Goal: Task Accomplishment & Management: Manage account settings

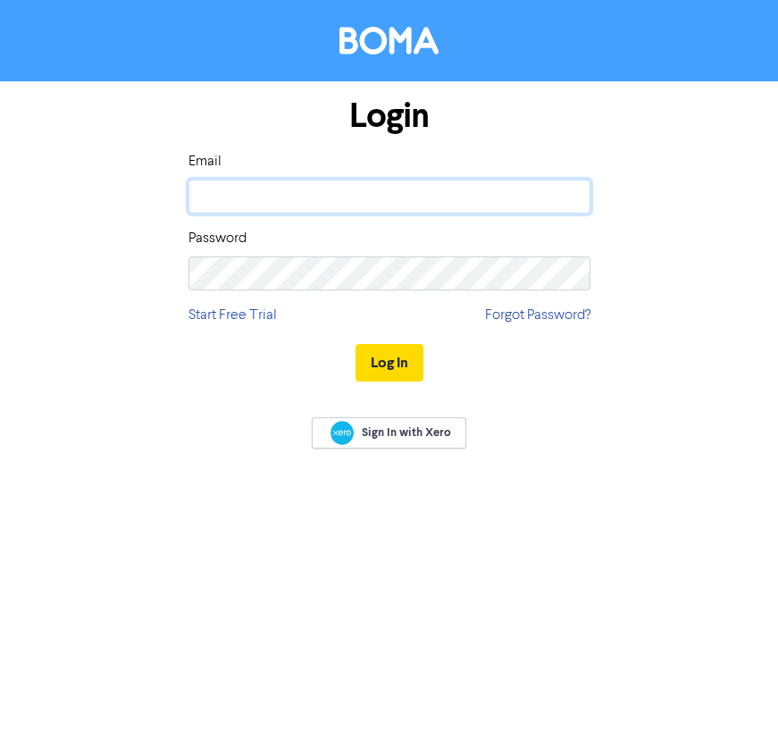
type input "[PERSON_NAME][EMAIL_ADDRESS][PERSON_NAME][DOMAIN_NAME]"
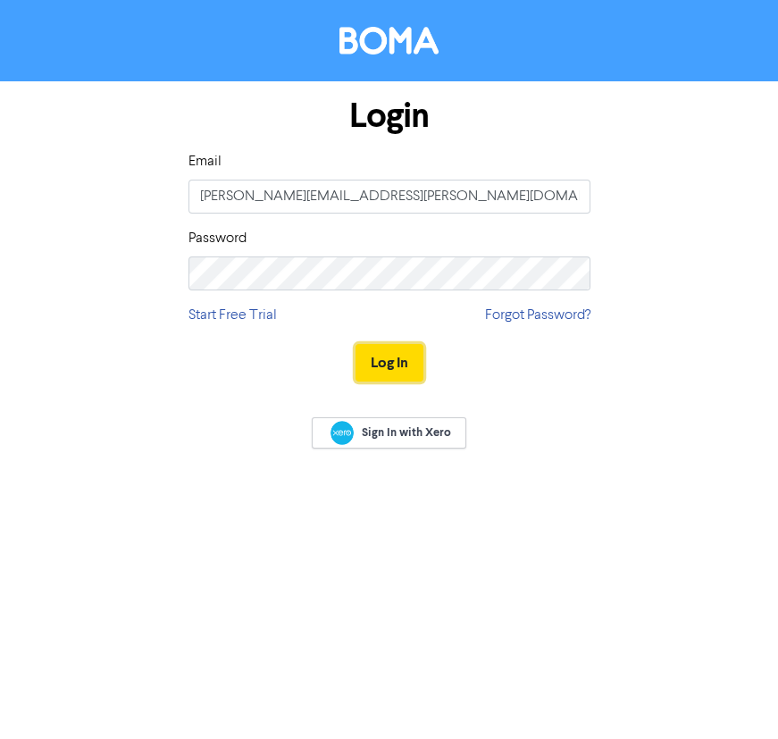
click at [413, 348] on button "Log In" at bounding box center [390, 363] width 68 height 38
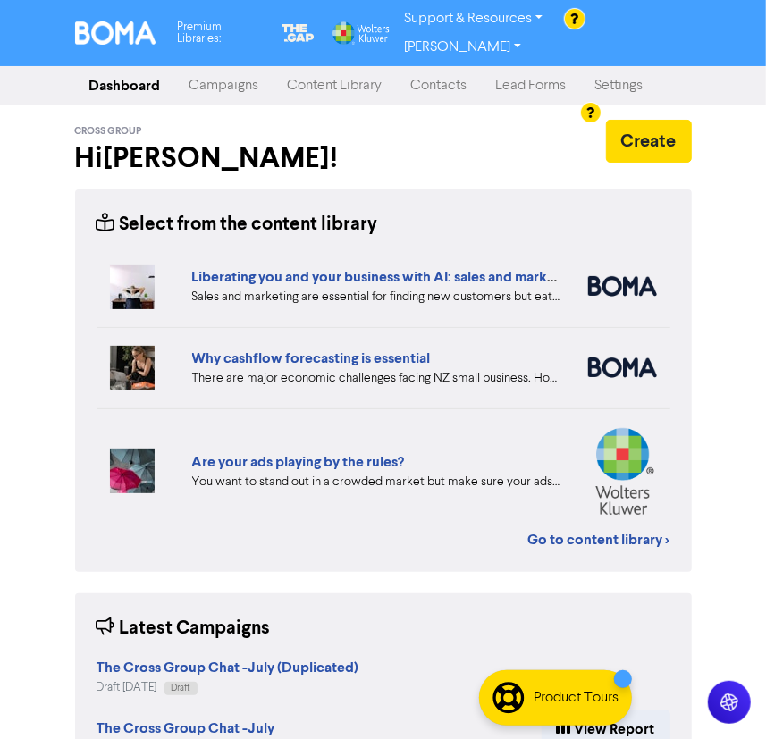
click at [327, 68] on link "Content Library" at bounding box center [334, 86] width 123 height 36
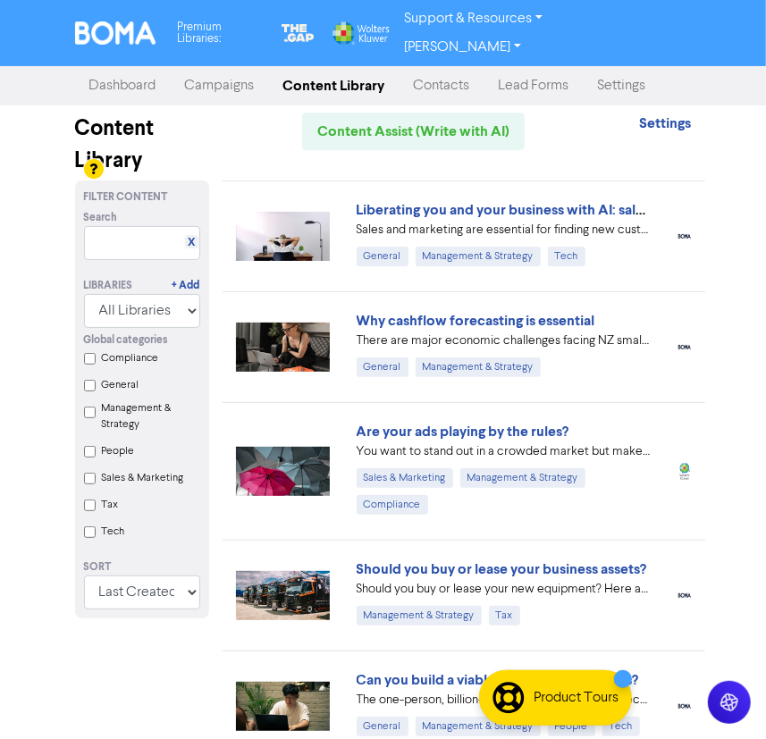
click at [225, 68] on link "Campaigns" at bounding box center [220, 86] width 98 height 36
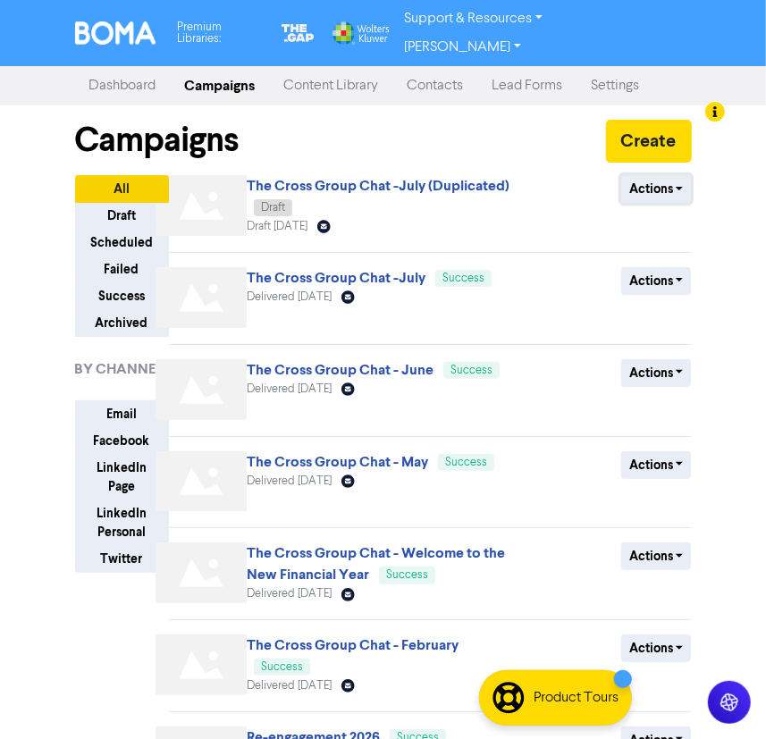
click at [682, 175] on button "Actions" at bounding box center [656, 189] width 71 height 28
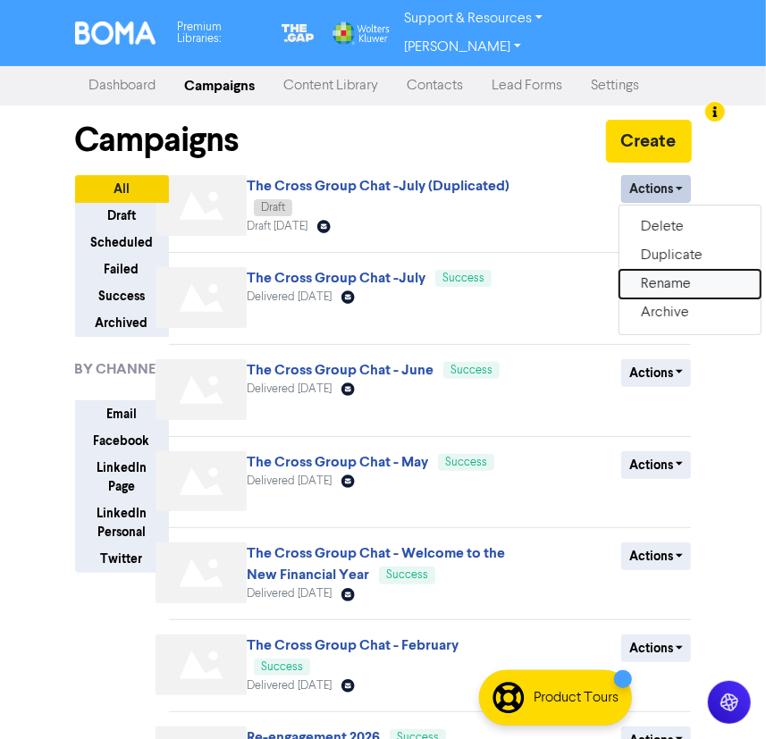
click at [682, 270] on button "Rename" at bounding box center [689, 284] width 141 height 29
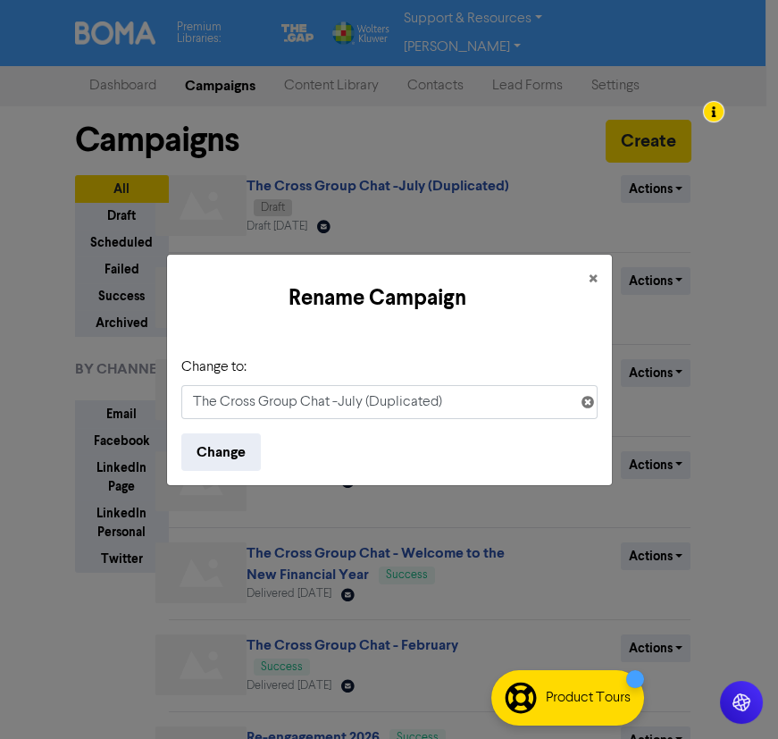
drag, startPoint x: 341, startPoint y: 401, endPoint x: 464, endPoint y: 401, distance: 122.4
click at [464, 401] on input "The Cross Group Chat -July (Duplicated)" at bounding box center [389, 402] width 416 height 34
type input "The Cross Group Chat - August"
click at [502, 348] on div "Change to: The Cross Group Chat - August Change" at bounding box center [389, 413] width 445 height 143
click at [229, 455] on button "Change" at bounding box center [221, 452] width 80 height 38
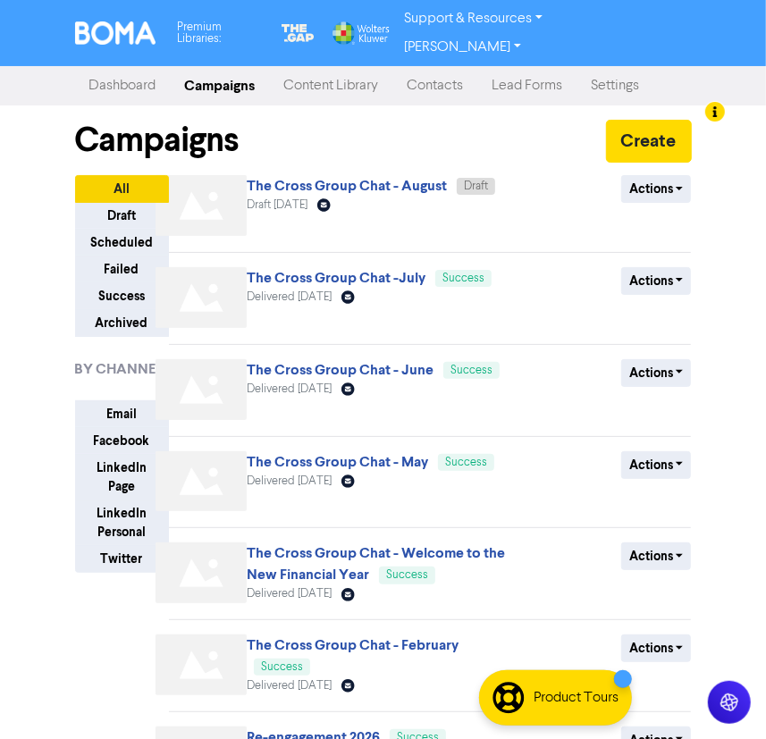
click at [415, 177] on link "The Cross Group Chat - August" at bounding box center [347, 186] width 200 height 18
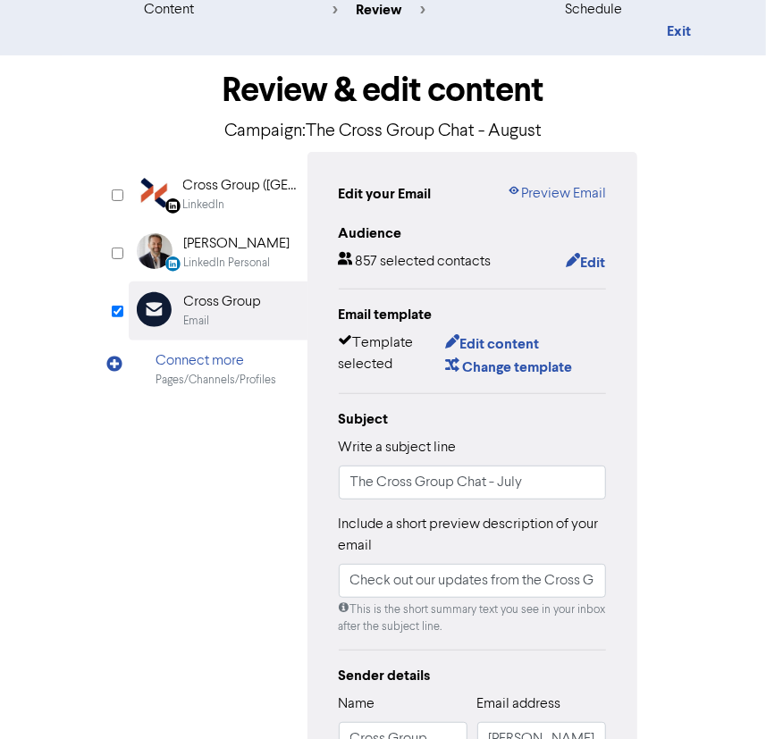
scroll to position [243, 0]
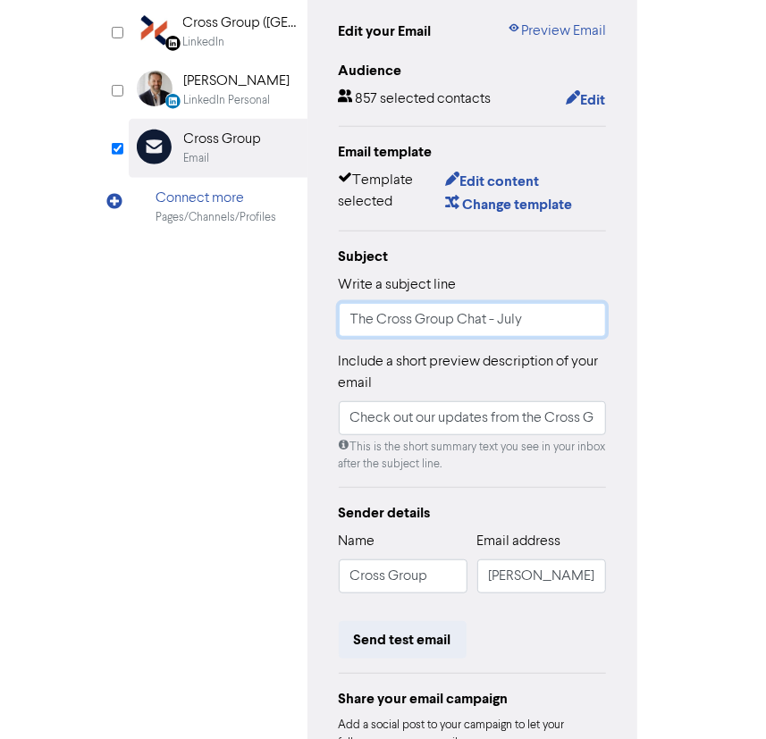
drag, startPoint x: 500, startPoint y: 292, endPoint x: 576, endPoint y: 291, distance: 75.9
click at [576, 303] on input "The Cross Group Chat - July" at bounding box center [473, 320] width 268 height 34
type input "The Cross Group Chat - August"
click at [698, 406] on div "Review & edit content Campaign: The Cross Group Chat - August LinkedIn Page Cre…" at bounding box center [383, 400] width 643 height 1015
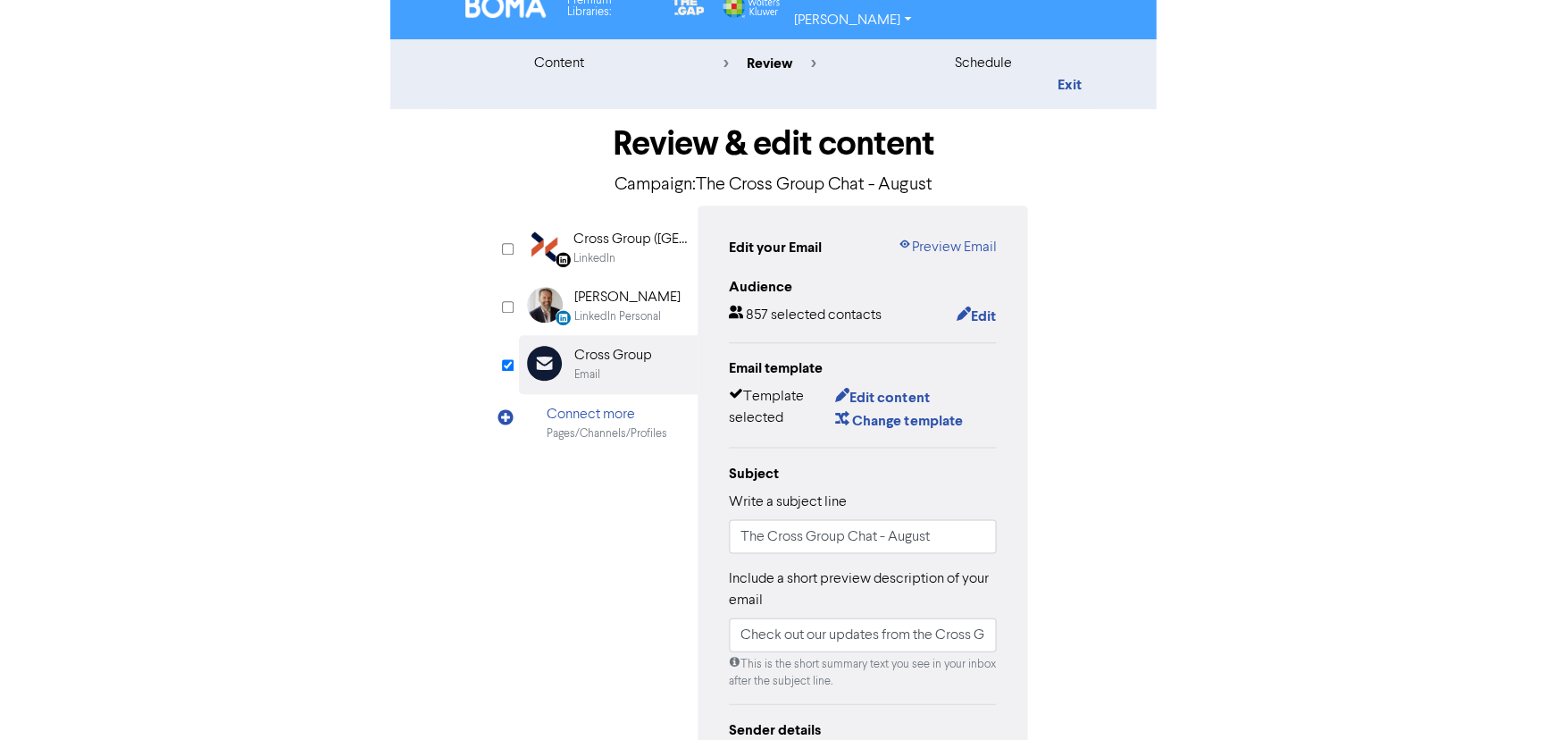
scroll to position [0, 0]
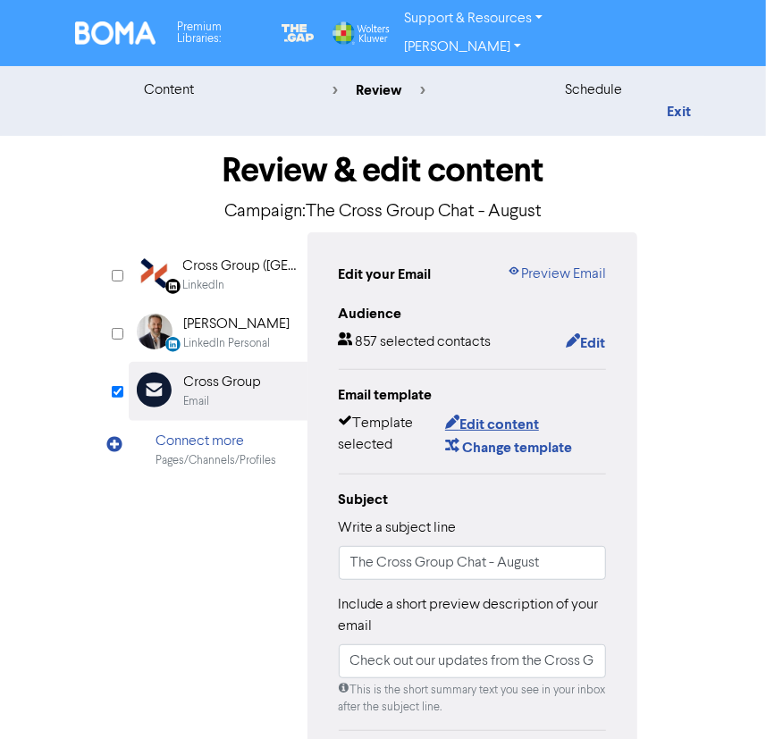
click at [523, 413] on button "Edit content" at bounding box center [492, 424] width 96 height 23
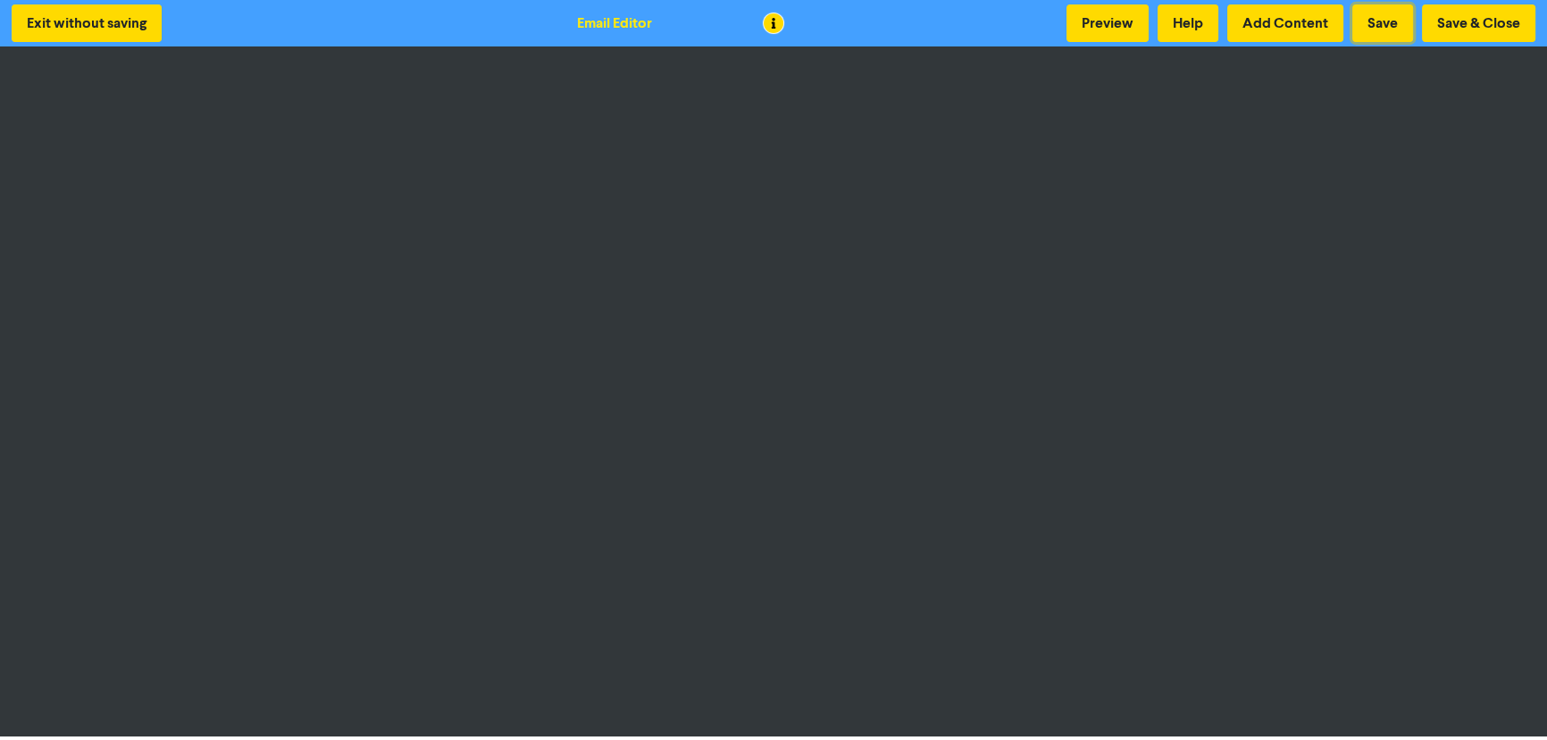
click at [777, 16] on button "Save" at bounding box center [1382, 23] width 61 height 38
click at [777, 26] on button "Save" at bounding box center [1382, 23] width 61 height 38
click at [777, 29] on button "Save" at bounding box center [1382, 23] width 61 height 38
click at [777, 33] on button "Save" at bounding box center [1382, 23] width 61 height 38
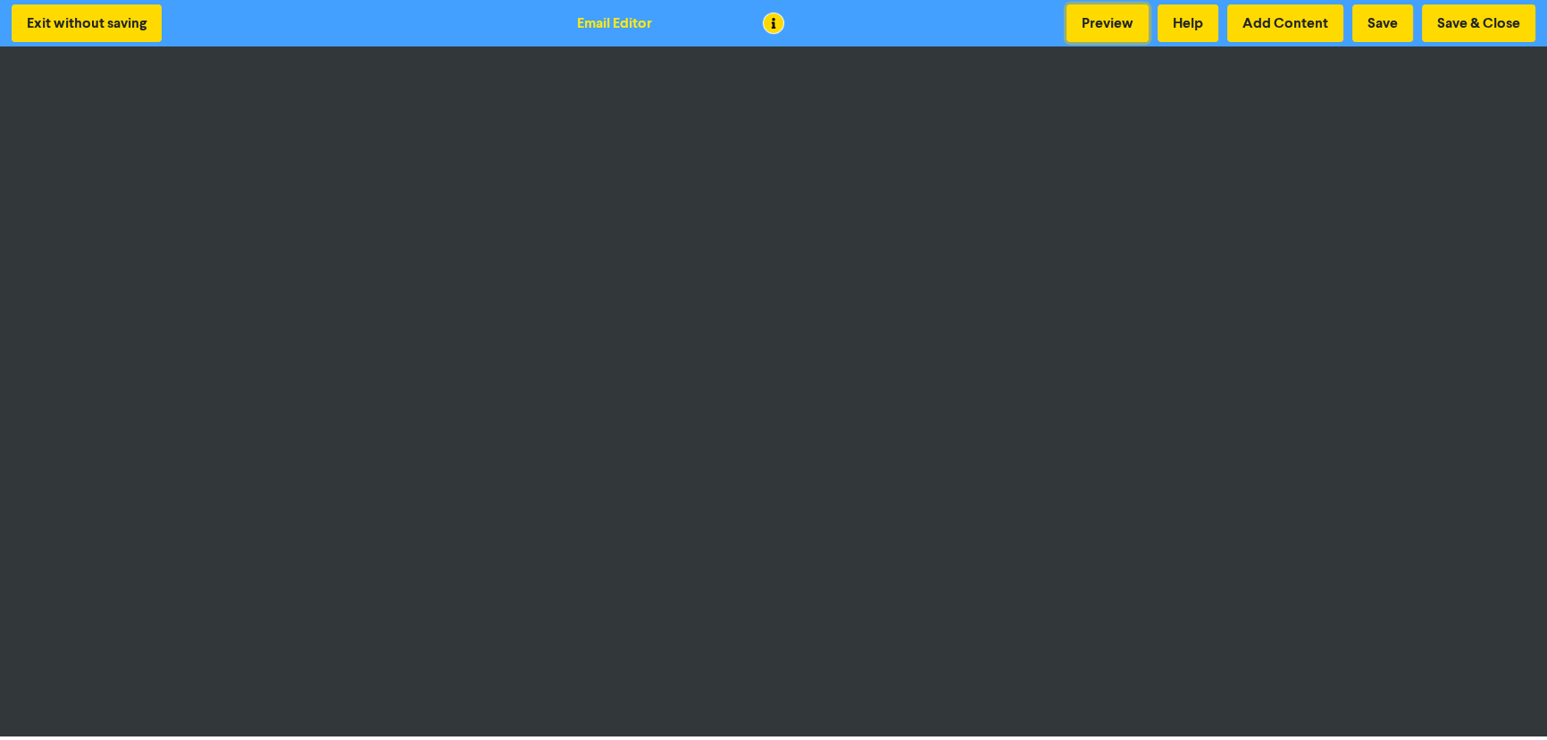
click at [777, 16] on button "Preview" at bounding box center [1108, 23] width 82 height 38
click at [777, 12] on button "Save & Close" at bounding box center [1478, 23] width 113 height 38
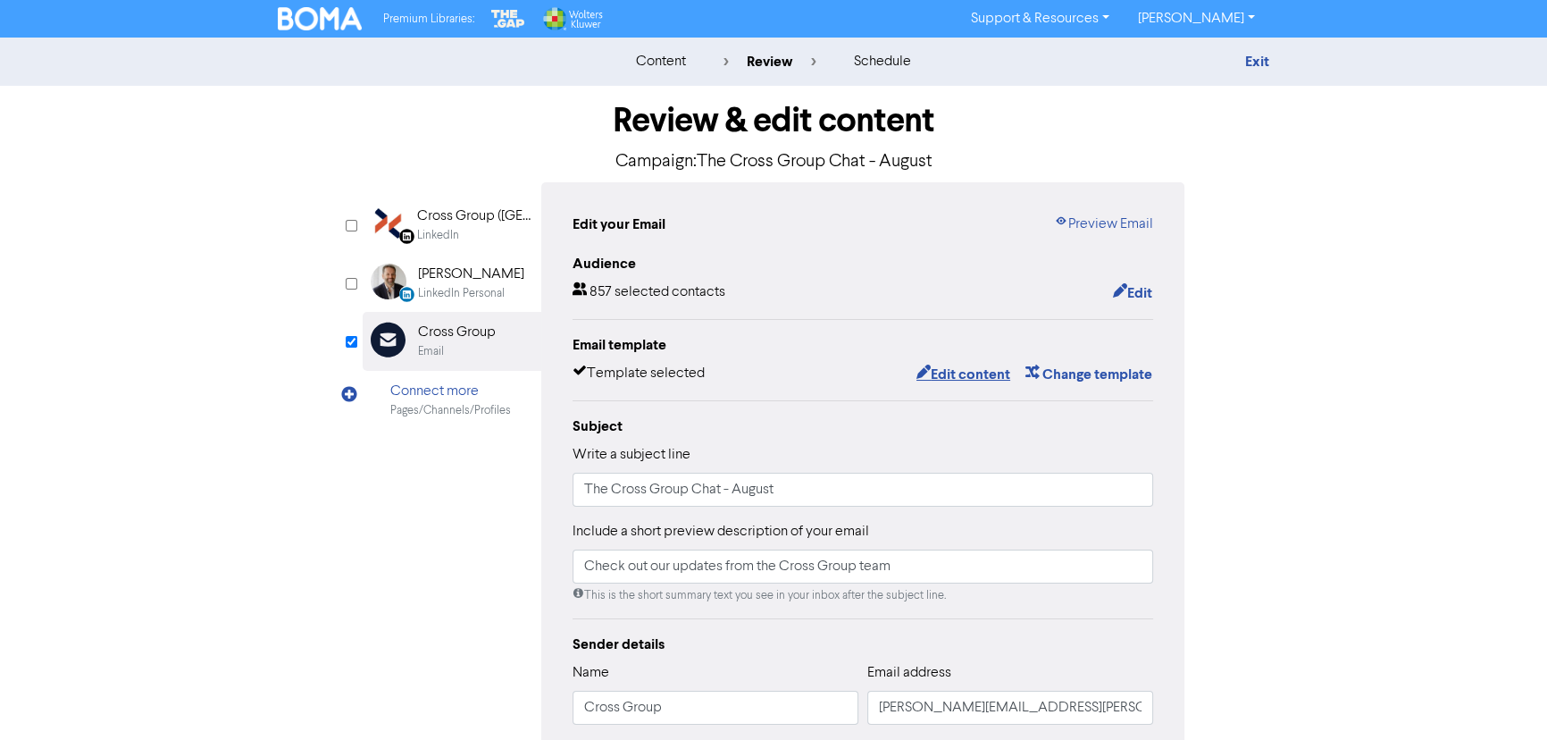
click at [777, 379] on button "Edit content" at bounding box center [964, 374] width 96 height 23
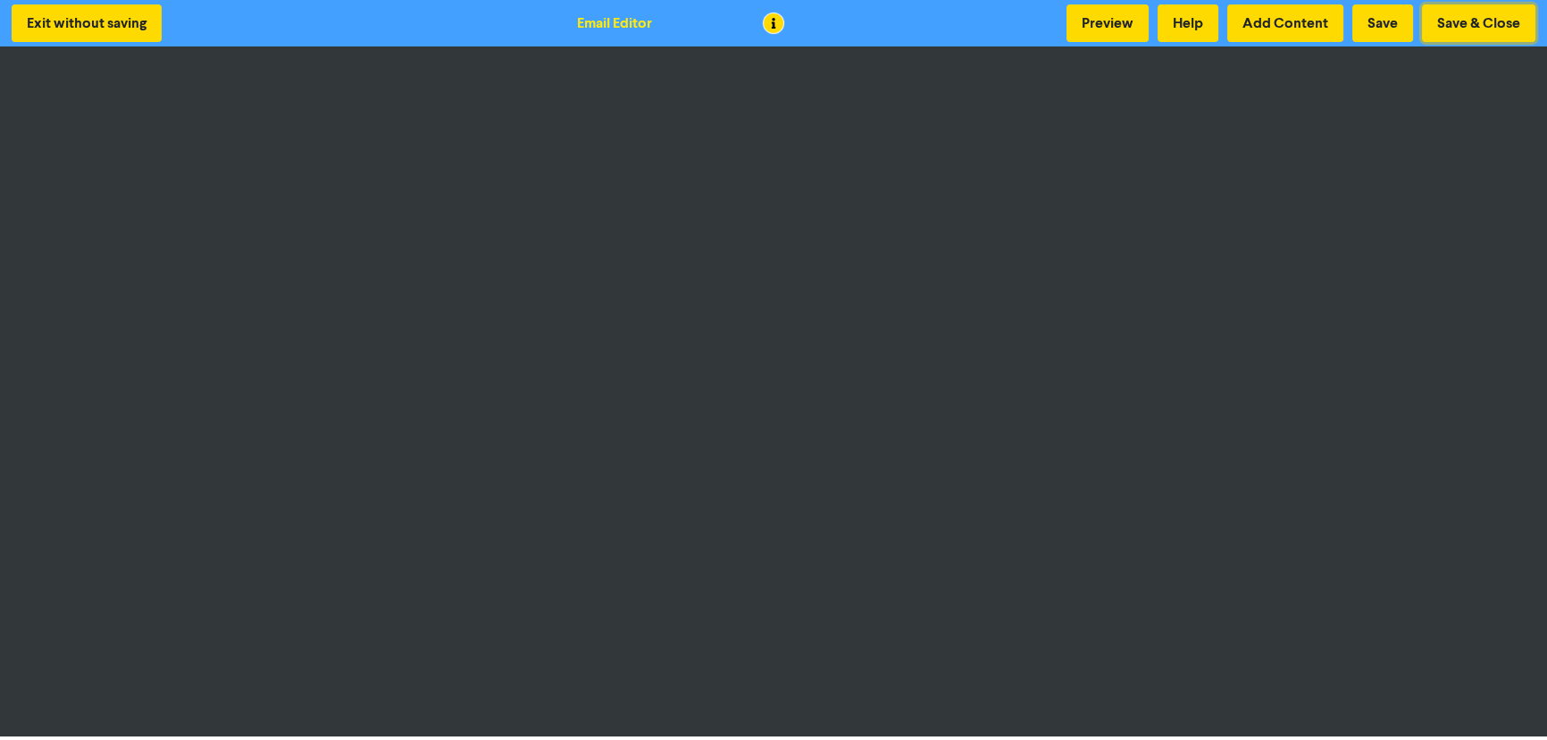
drag, startPoint x: 1460, startPoint y: 25, endPoint x: 1382, endPoint y: 15, distance: 78.3
click at [777, 17] on div "Preview Help Add Content Save Save & Close" at bounding box center [1301, 23] width 478 height 38
click at [777, 15] on button "Save" at bounding box center [1382, 23] width 61 height 38
click at [777, 18] on button "Preview" at bounding box center [1108, 23] width 82 height 38
click at [777, 22] on button "Save" at bounding box center [1382, 23] width 61 height 38
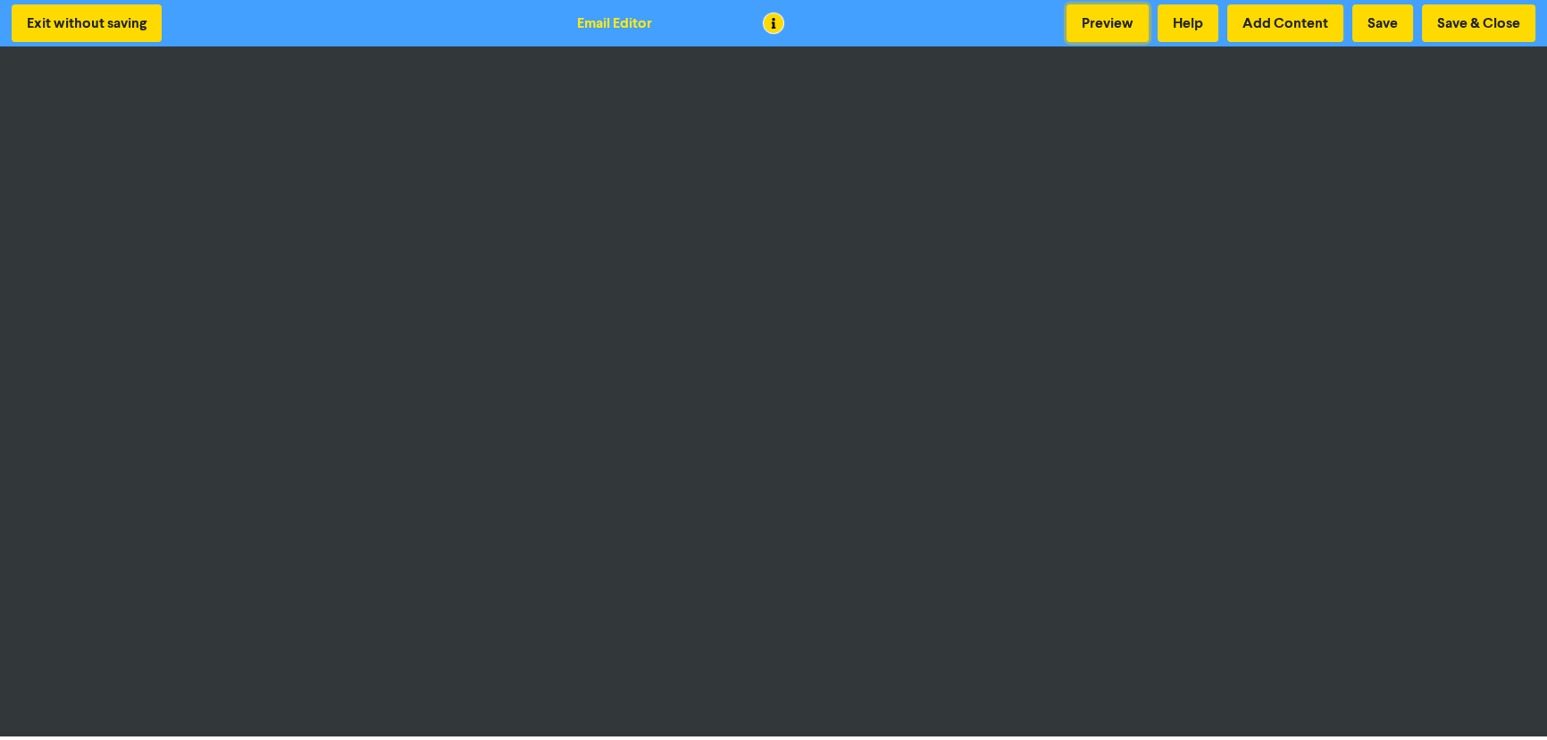
click at [777, 29] on button "Preview" at bounding box center [1108, 23] width 82 height 38
click at [777, 24] on button "Save" at bounding box center [1382, 23] width 61 height 38
click at [777, 21] on button "Preview" at bounding box center [1108, 23] width 82 height 38
click at [777, 26] on button "Save & Close" at bounding box center [1478, 23] width 113 height 38
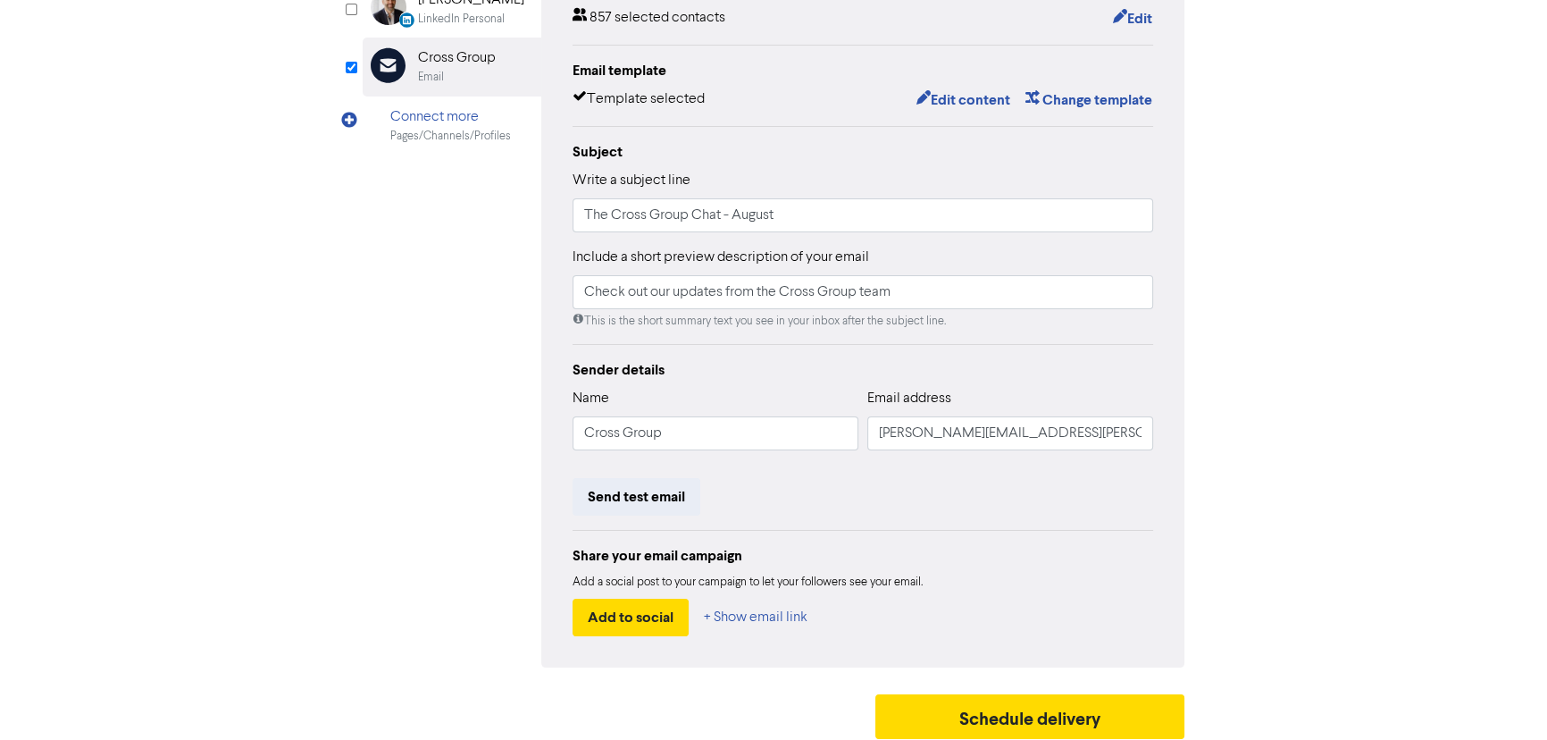
scroll to position [281, 0]
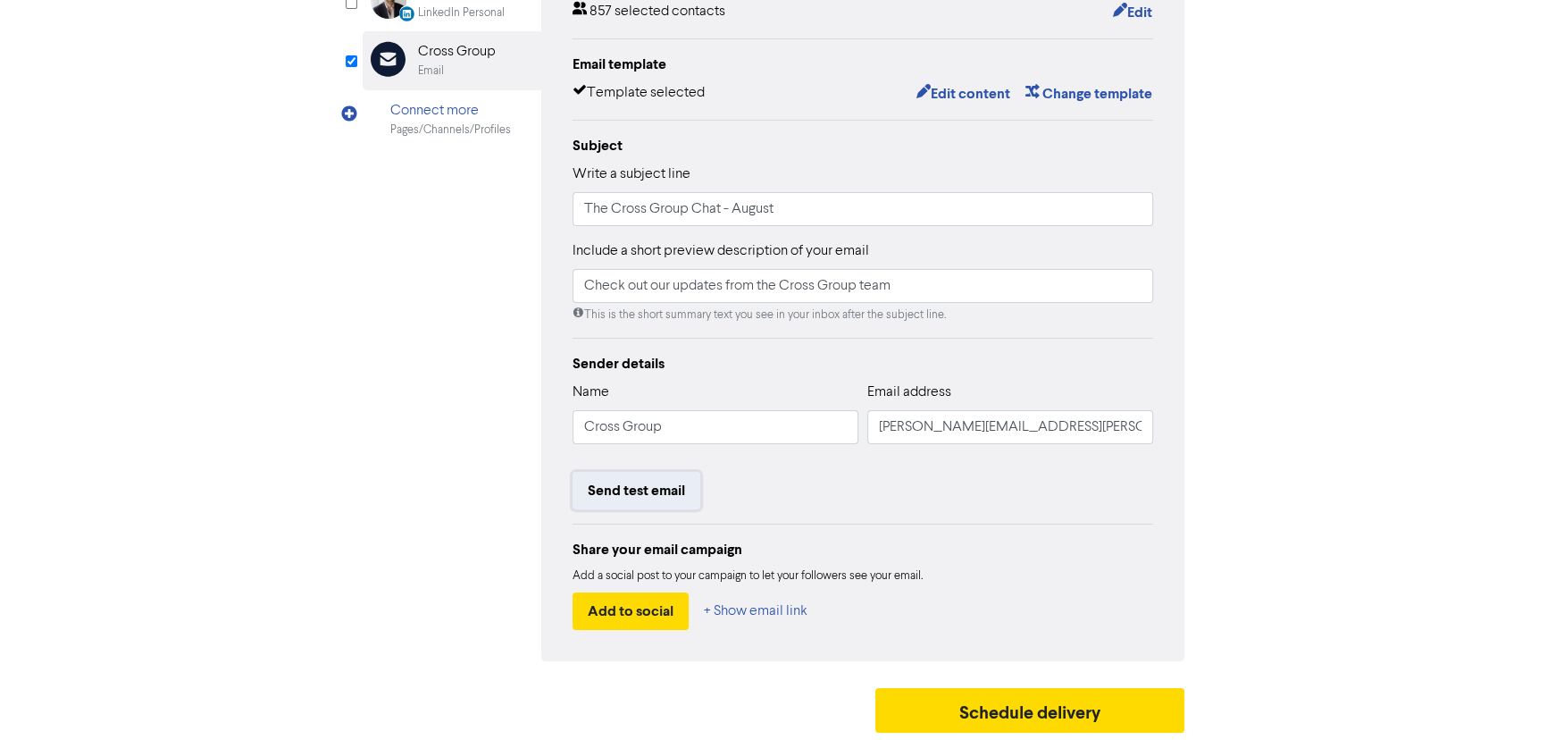
click at [634, 486] on button "Send test email" at bounding box center [637, 491] width 128 height 38
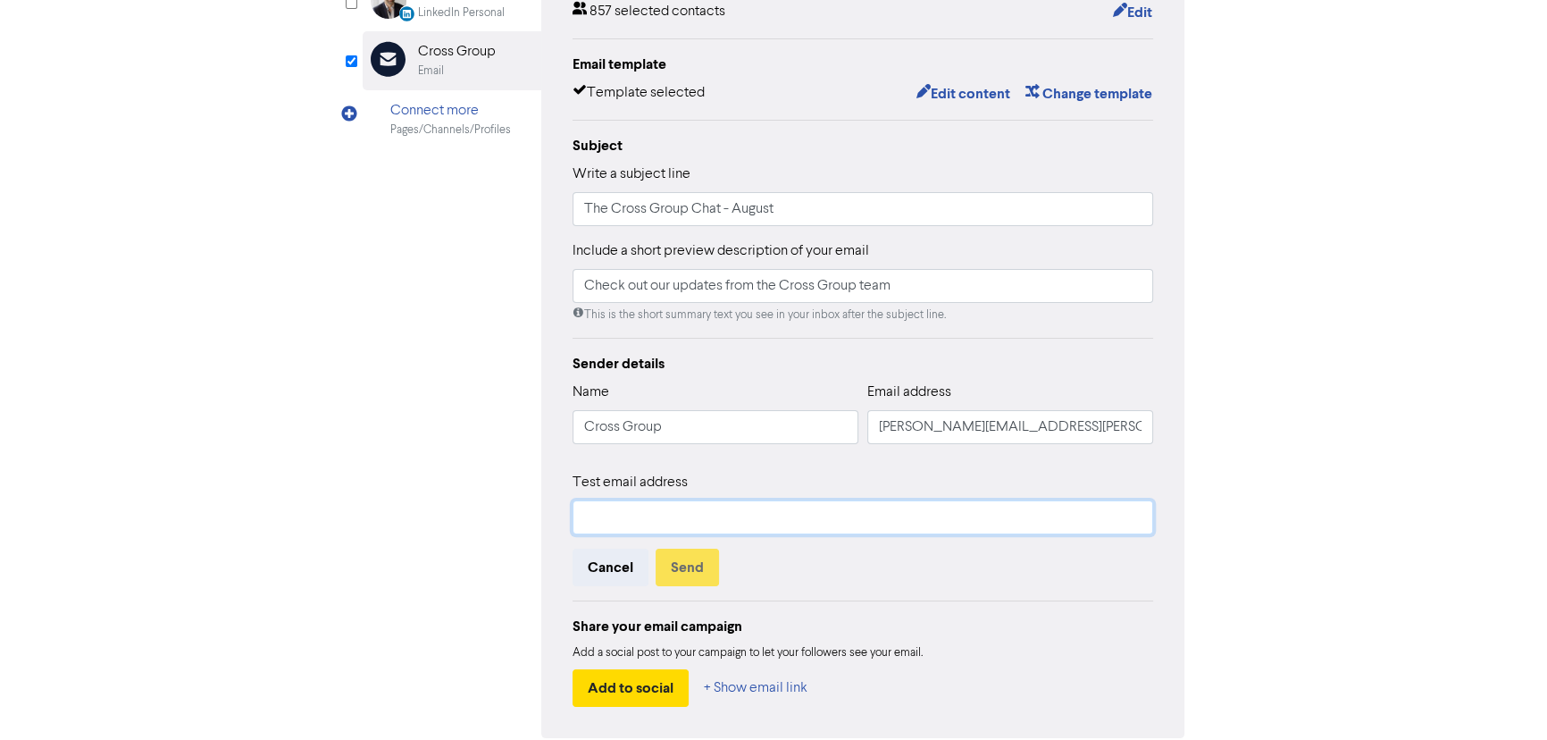
click at [671, 515] on input "text" at bounding box center [863, 517] width 581 height 34
type input "[PERSON_NAME][EMAIL_ADDRESS][PERSON_NAME][DOMAIN_NAME]"
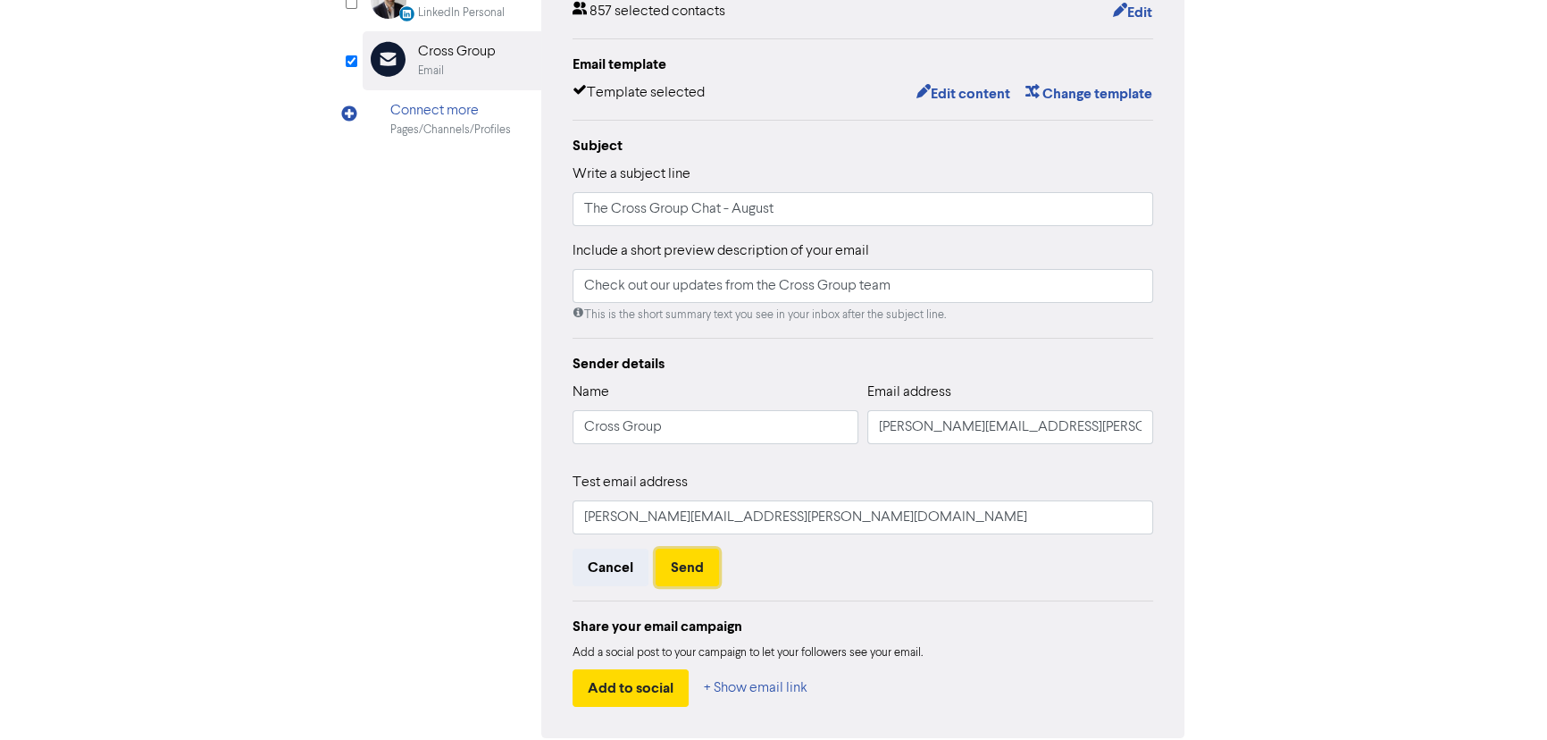
click at [706, 572] on button "Send" at bounding box center [687, 567] width 63 height 38
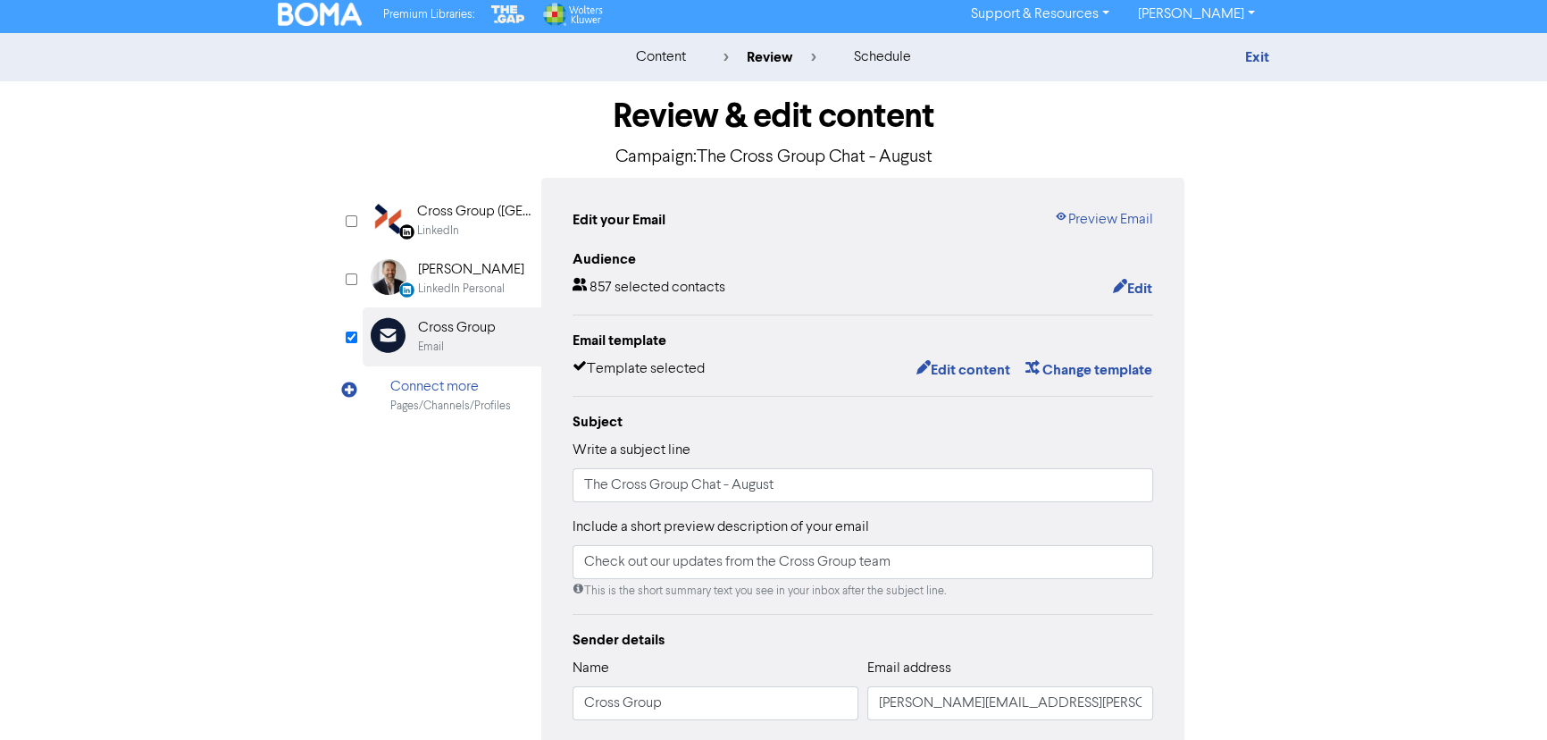
scroll to position [0, 0]
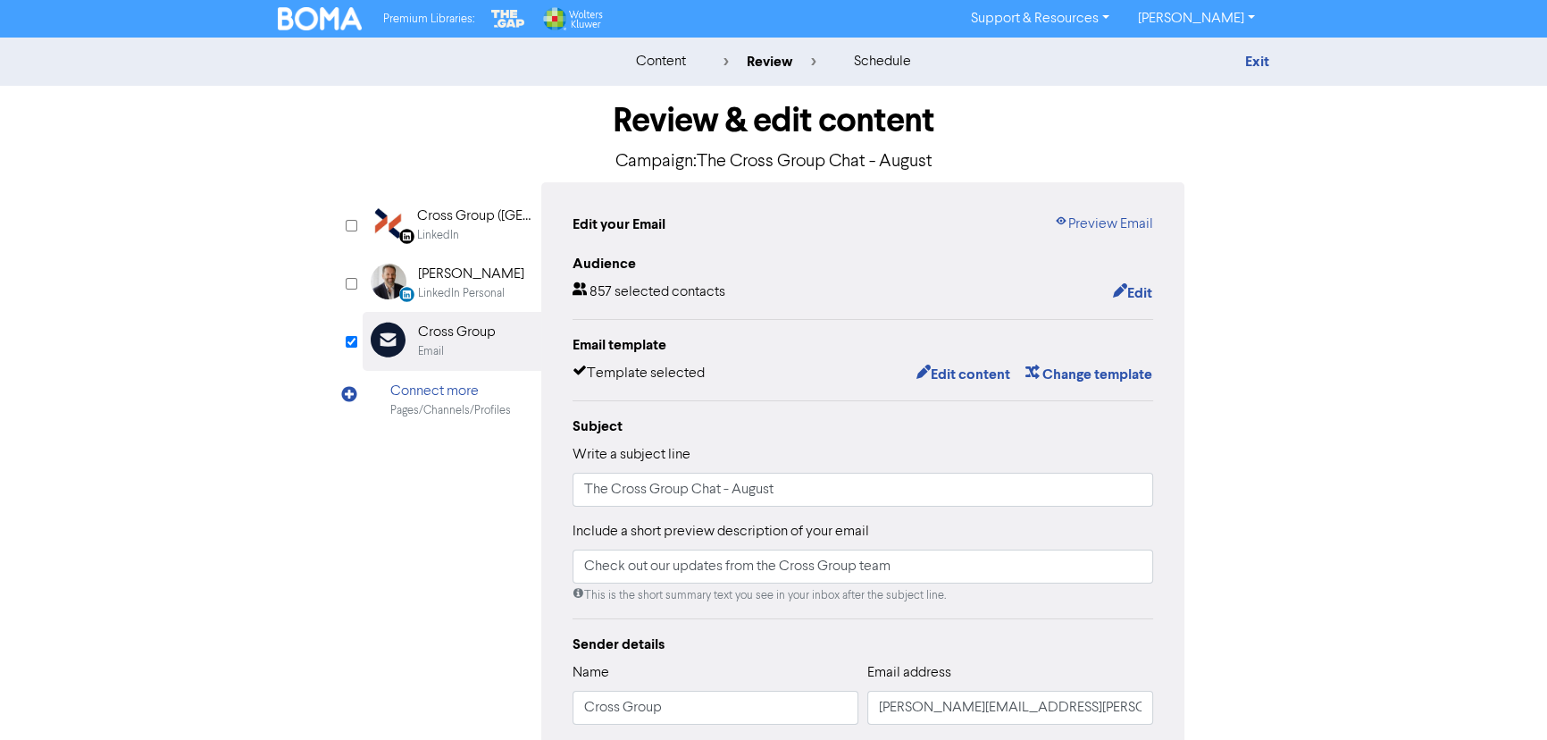
click at [777, 222] on link "Preview Email" at bounding box center [1103, 224] width 99 height 21
click at [777, 374] on button "Edit content" at bounding box center [964, 374] width 96 height 23
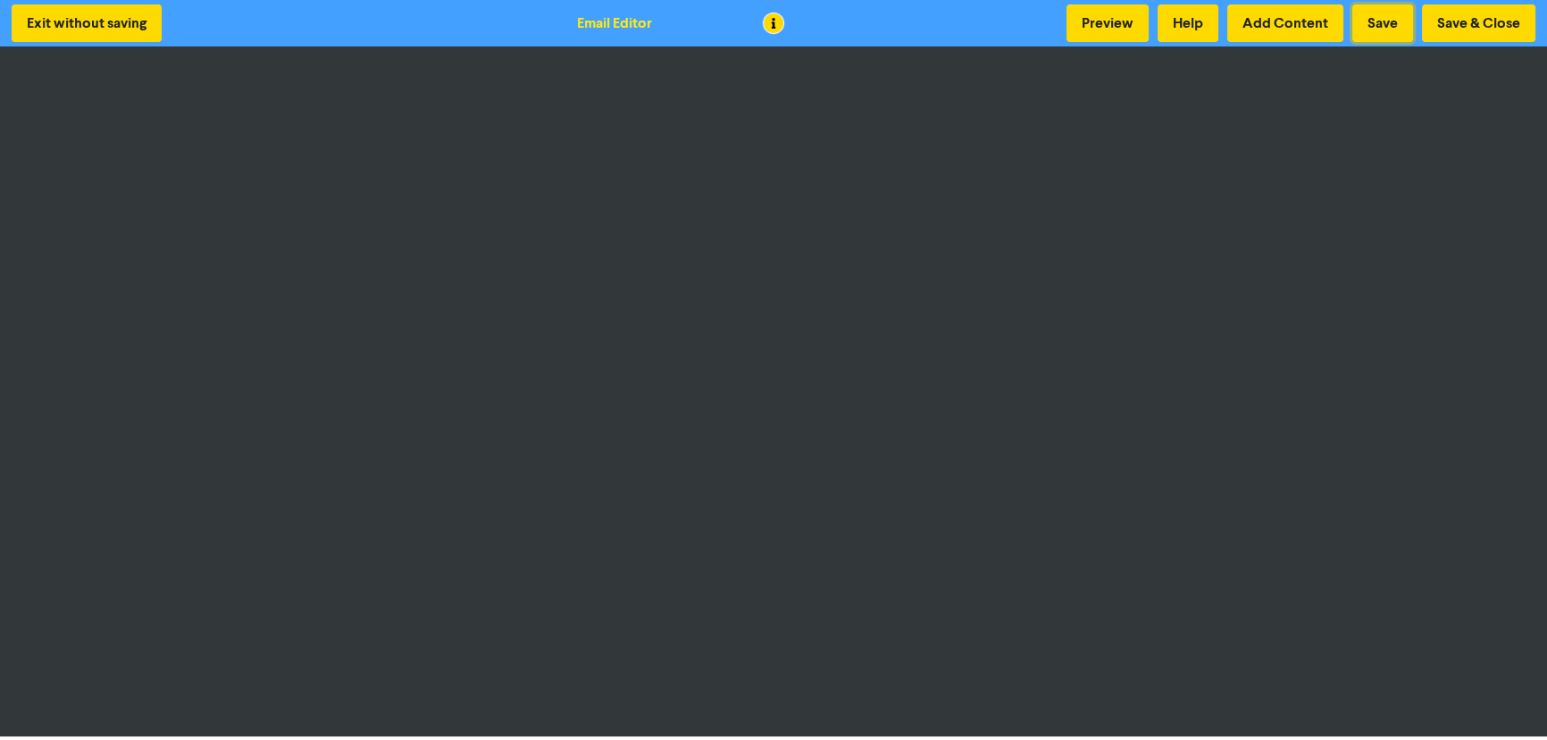
click at [777, 29] on button "Save" at bounding box center [1382, 23] width 61 height 38
click at [777, 22] on button "Preview" at bounding box center [1108, 23] width 82 height 38
click at [777, 30] on button "Preview" at bounding box center [1108, 23] width 82 height 38
click at [777, 28] on button "Save & Close" at bounding box center [1478, 23] width 113 height 38
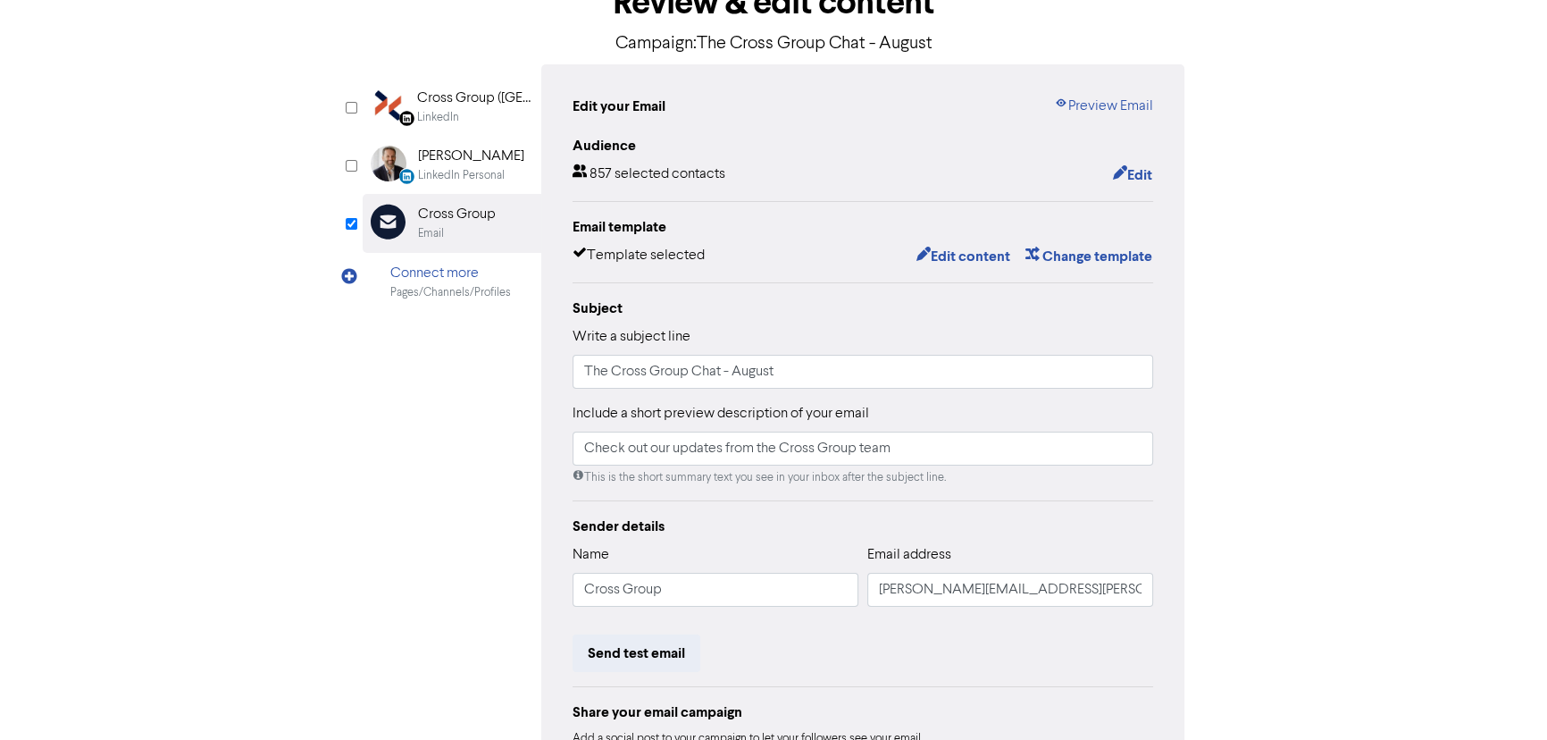
scroll to position [281, 0]
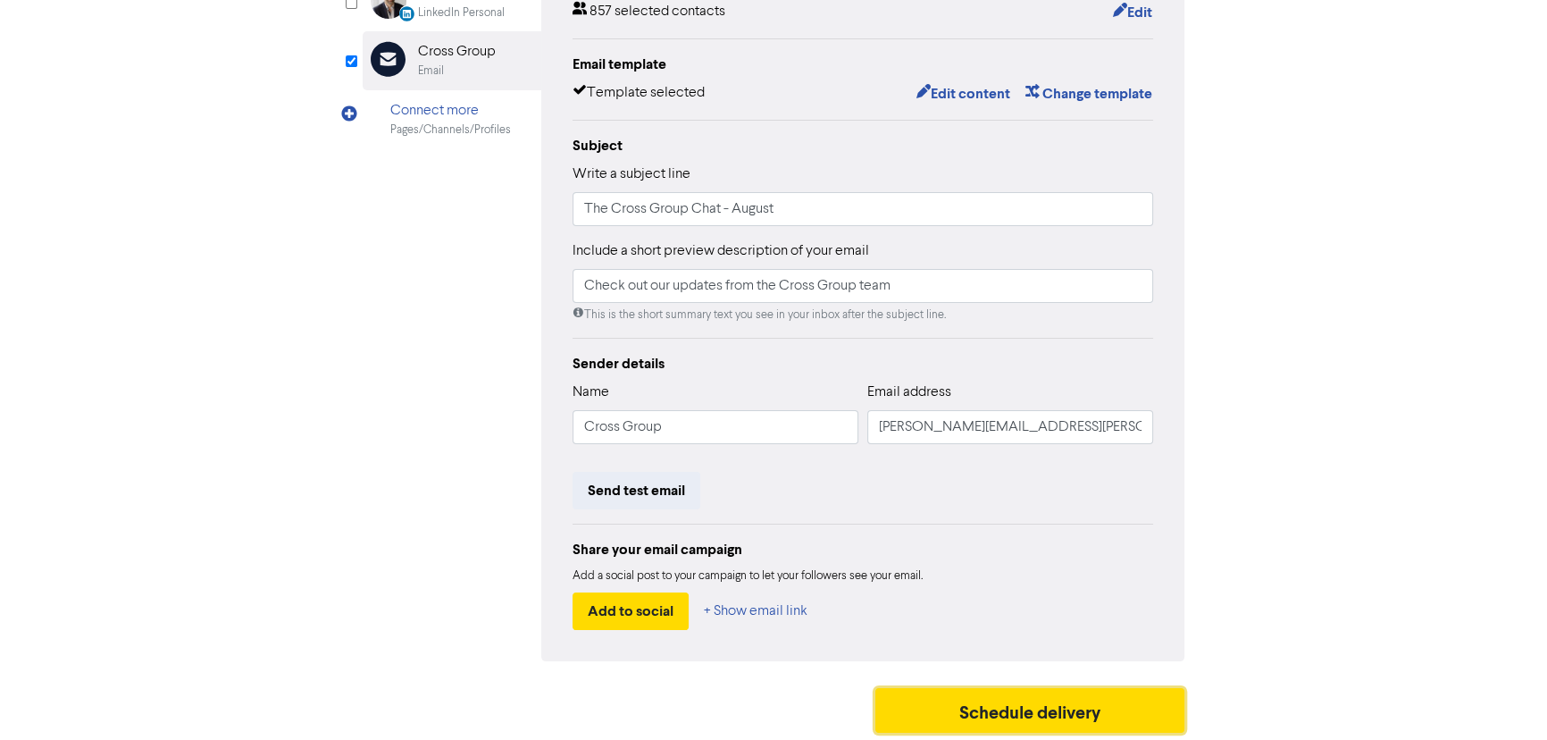
click at [777, 697] on button "Schedule delivery" at bounding box center [1029, 710] width 309 height 45
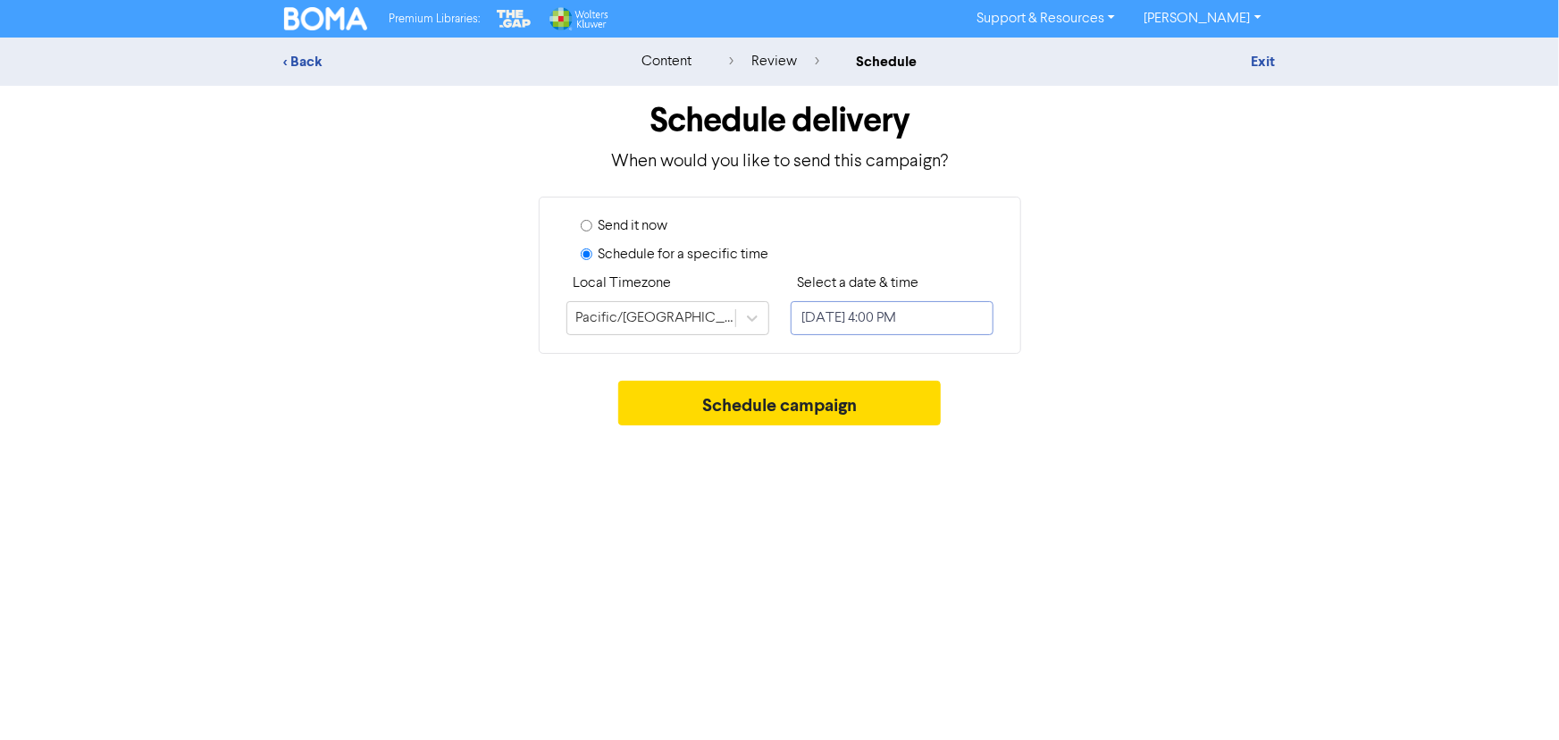
click at [777, 306] on input "[DATE] 4:00 PM" at bounding box center [892, 318] width 203 height 34
select select "8"
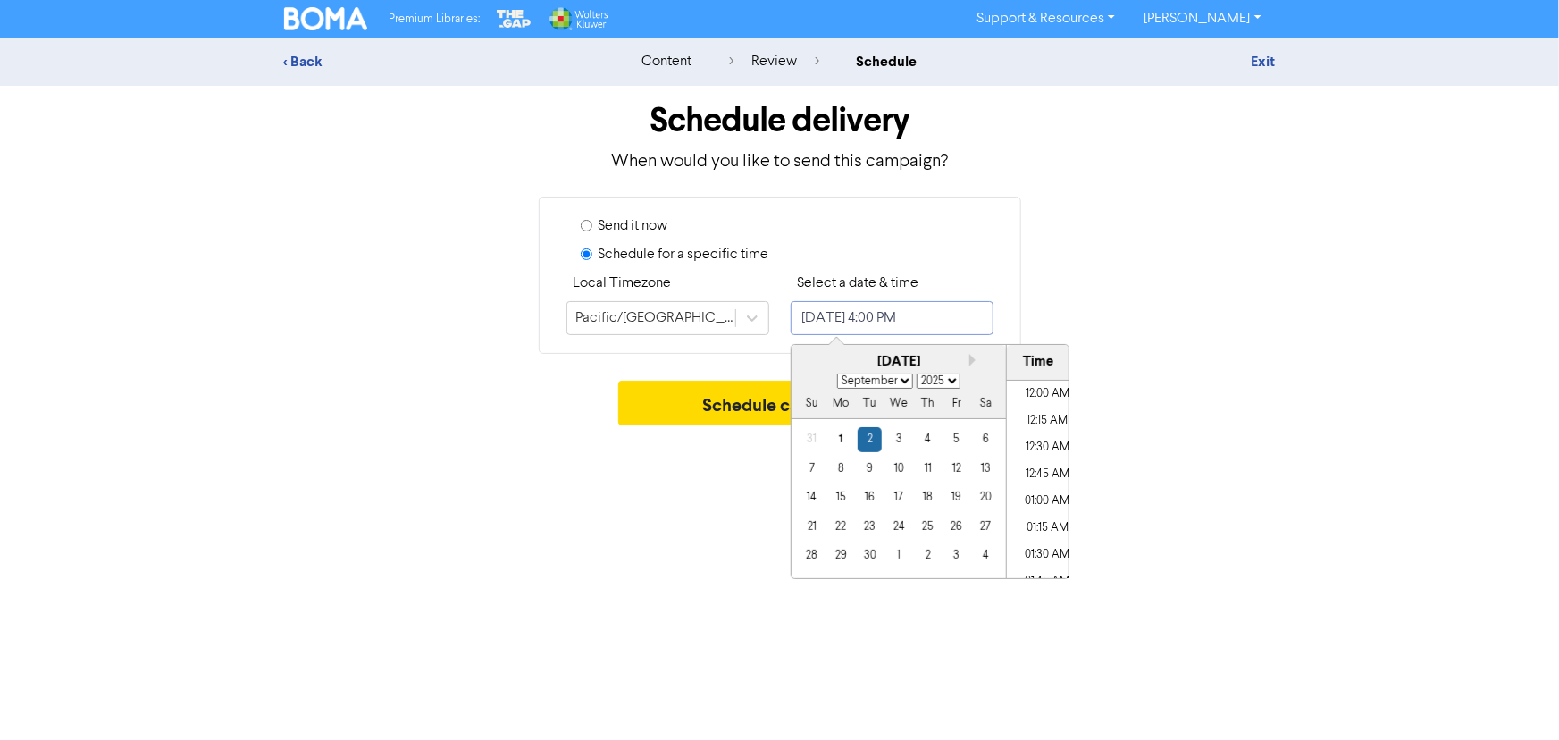
scroll to position [1629, 0]
click at [777, 434] on div "1" at bounding box center [840, 439] width 24 height 24
type input "[DATE] 4:00 PM"
click at [777, 295] on div "Send it now Schedule for a specific time Local Timezone [GEOGRAPHIC_DATA]/[GEOG…" at bounding box center [780, 275] width 1018 height 157
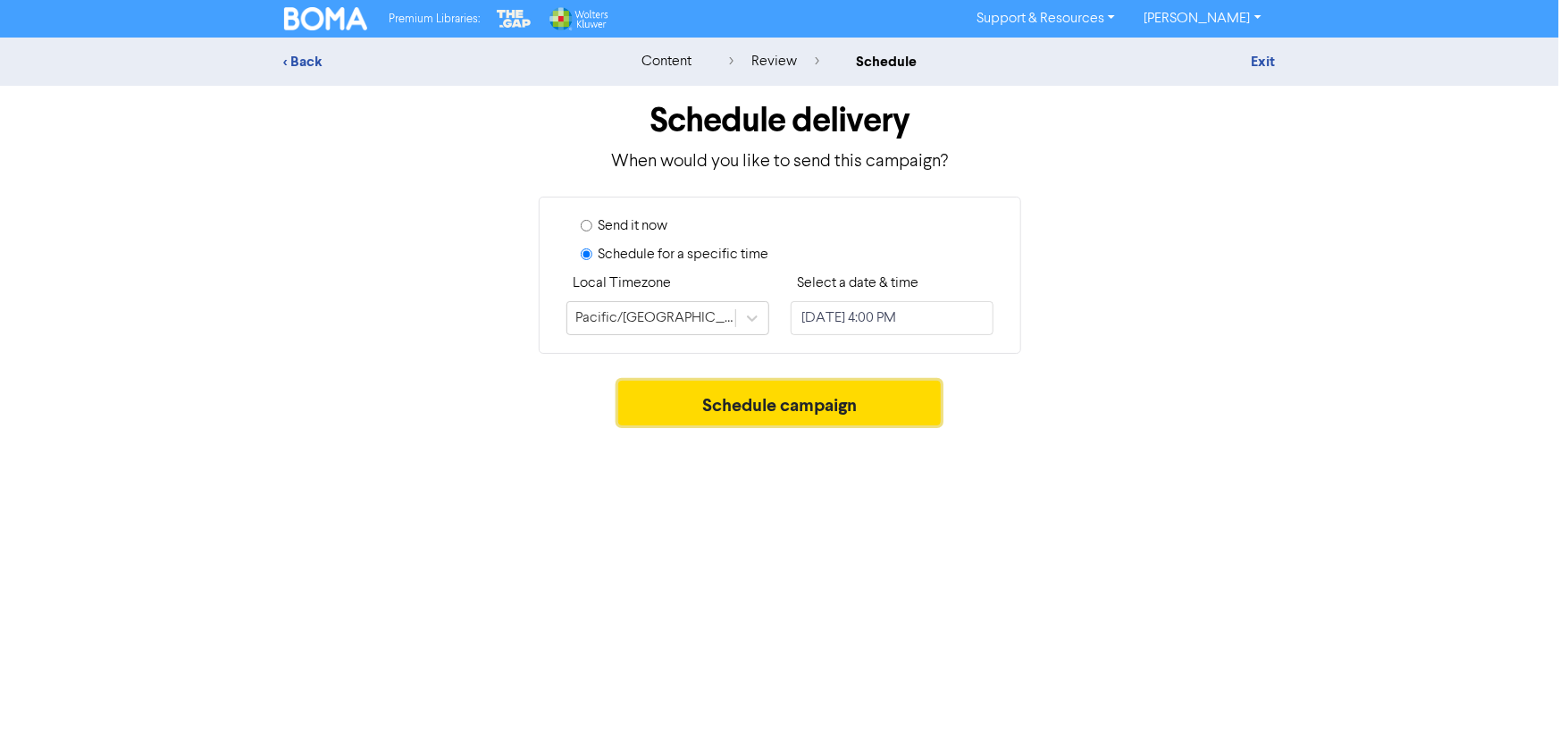
click at [777, 415] on button "Schedule campaign" at bounding box center [779, 403] width 322 height 45
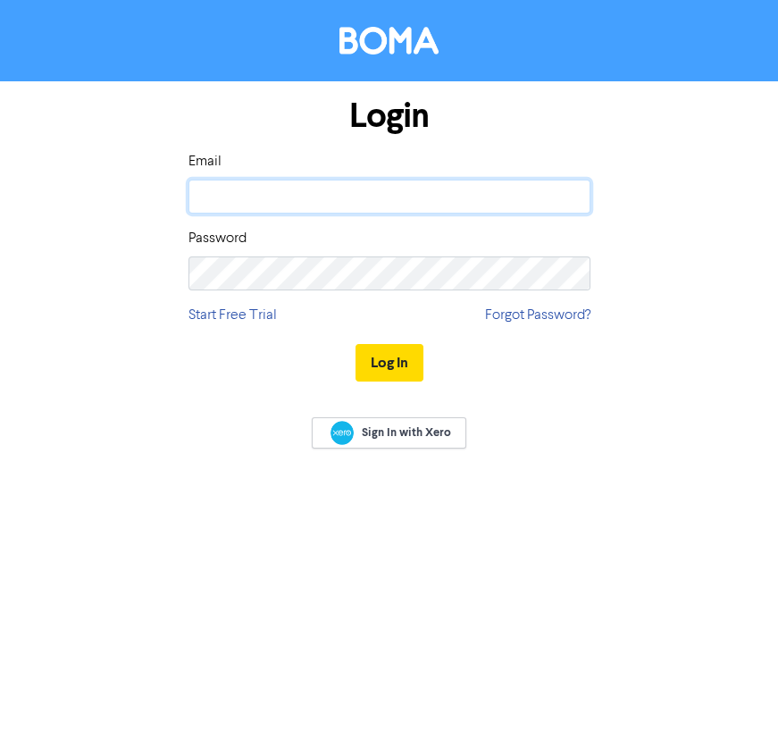
type input "[PERSON_NAME][EMAIL_ADDRESS][PERSON_NAME][DOMAIN_NAME]"
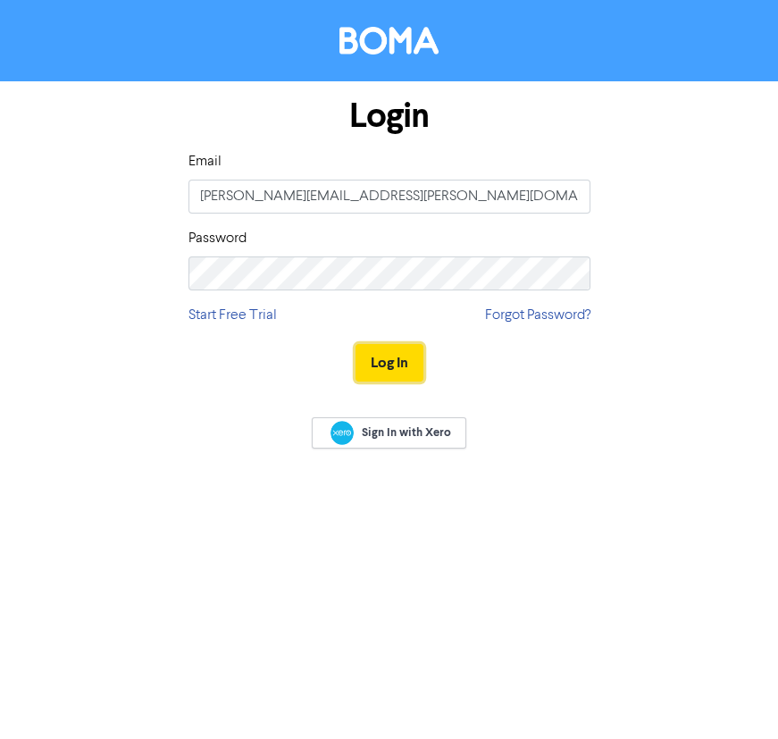
click at [406, 348] on button "Log In" at bounding box center [390, 363] width 68 height 38
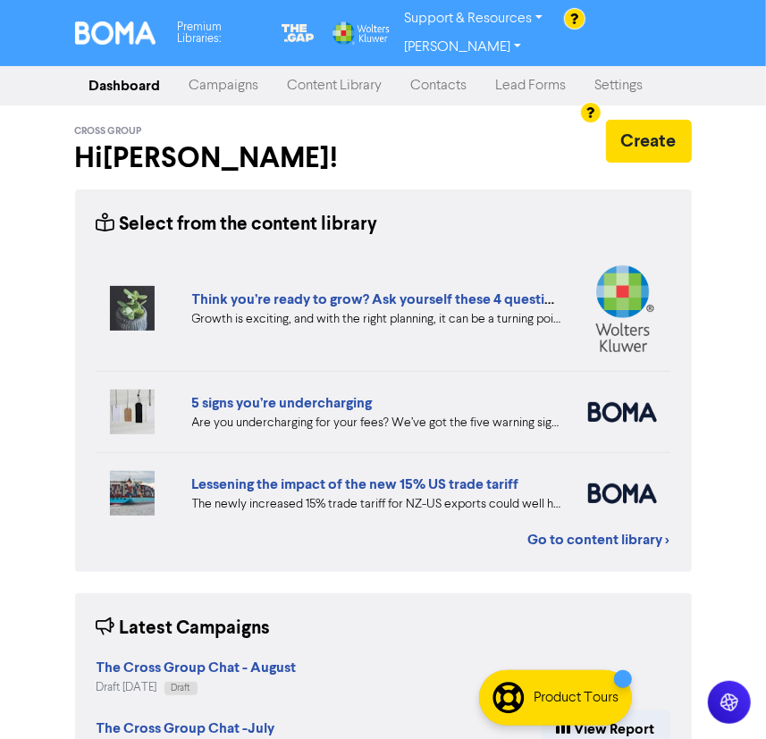
click at [332, 68] on link "Content Library" at bounding box center [334, 86] width 123 height 36
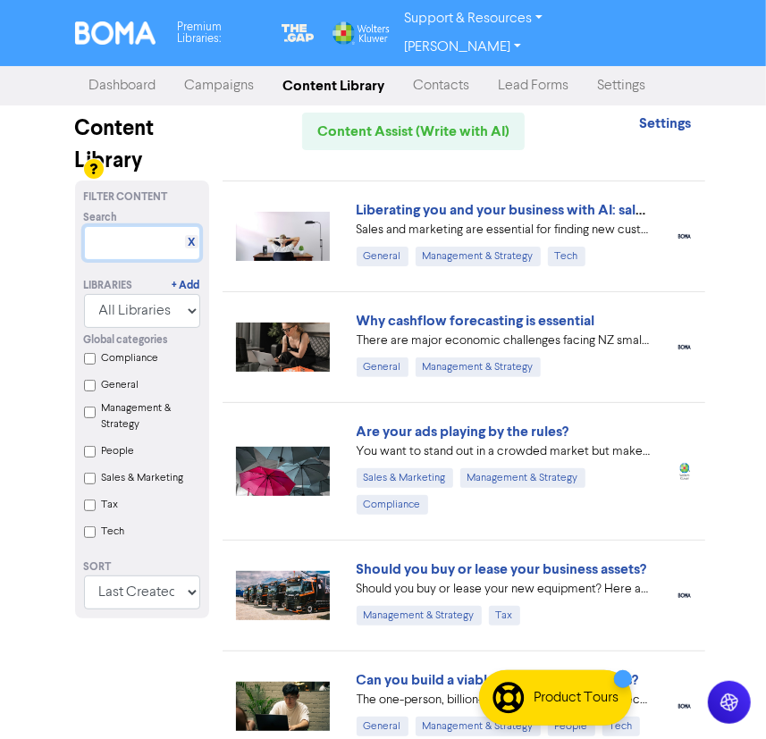
click at [151, 226] on input "text" at bounding box center [142, 243] width 116 height 34
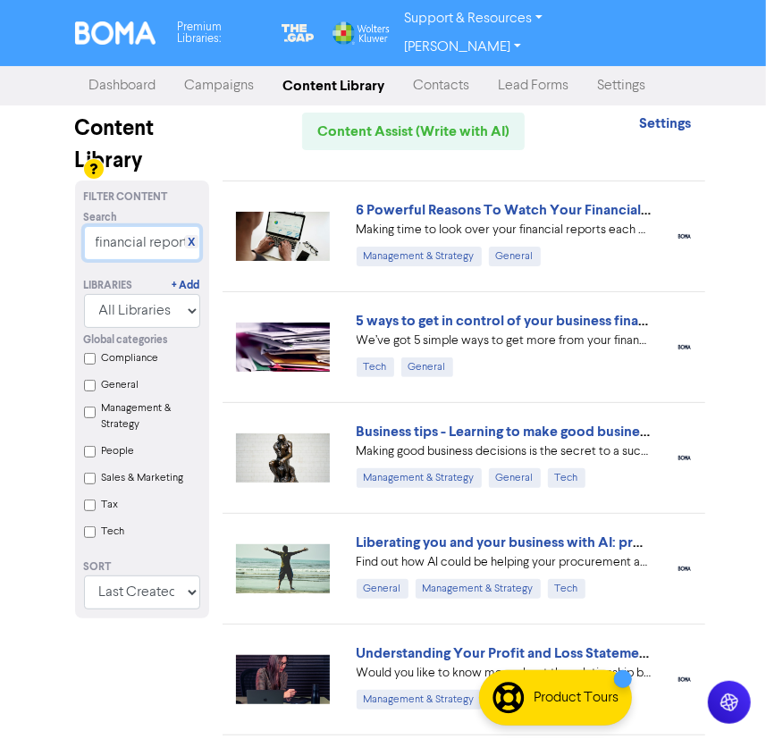
type input "financial report"
click at [532, 201] on link "6 Powerful Reasons To Watch Your Financial Reports" at bounding box center [525, 210] width 339 height 18
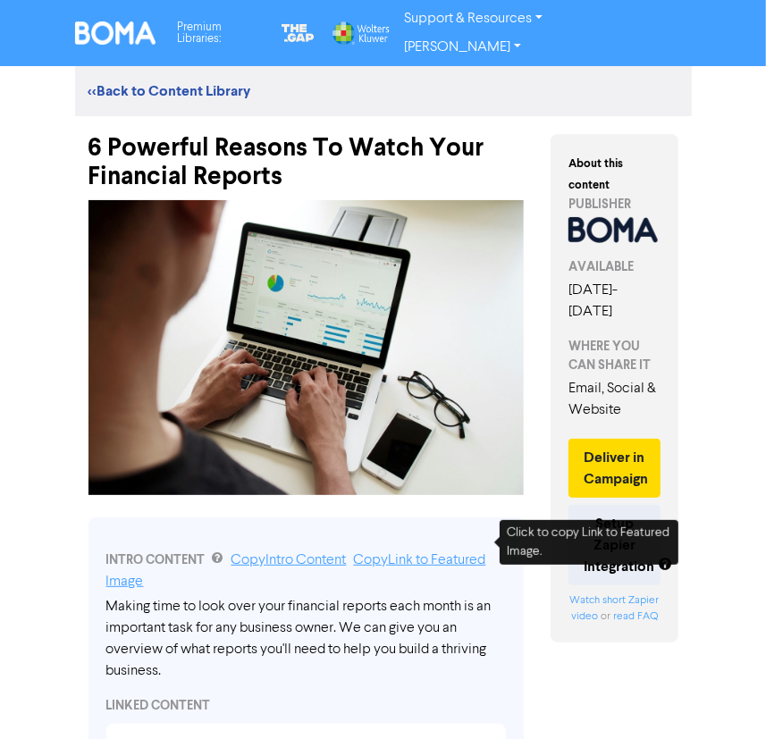
click at [412, 553] on link "Copy Link to Featured Image" at bounding box center [296, 571] width 380 height 36
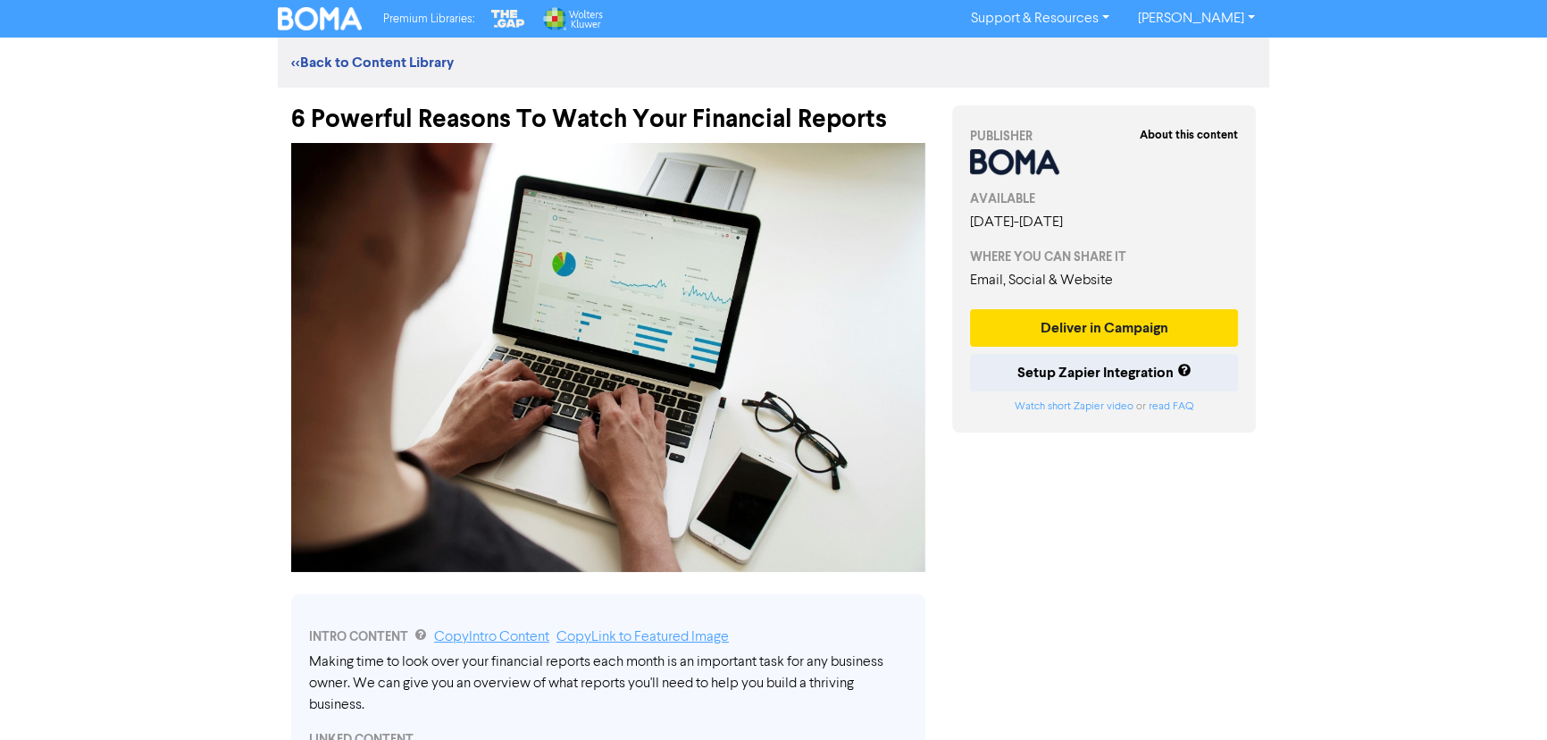
click at [381, 65] on link "<< Back to Content Library" at bounding box center [372, 63] width 163 height 18
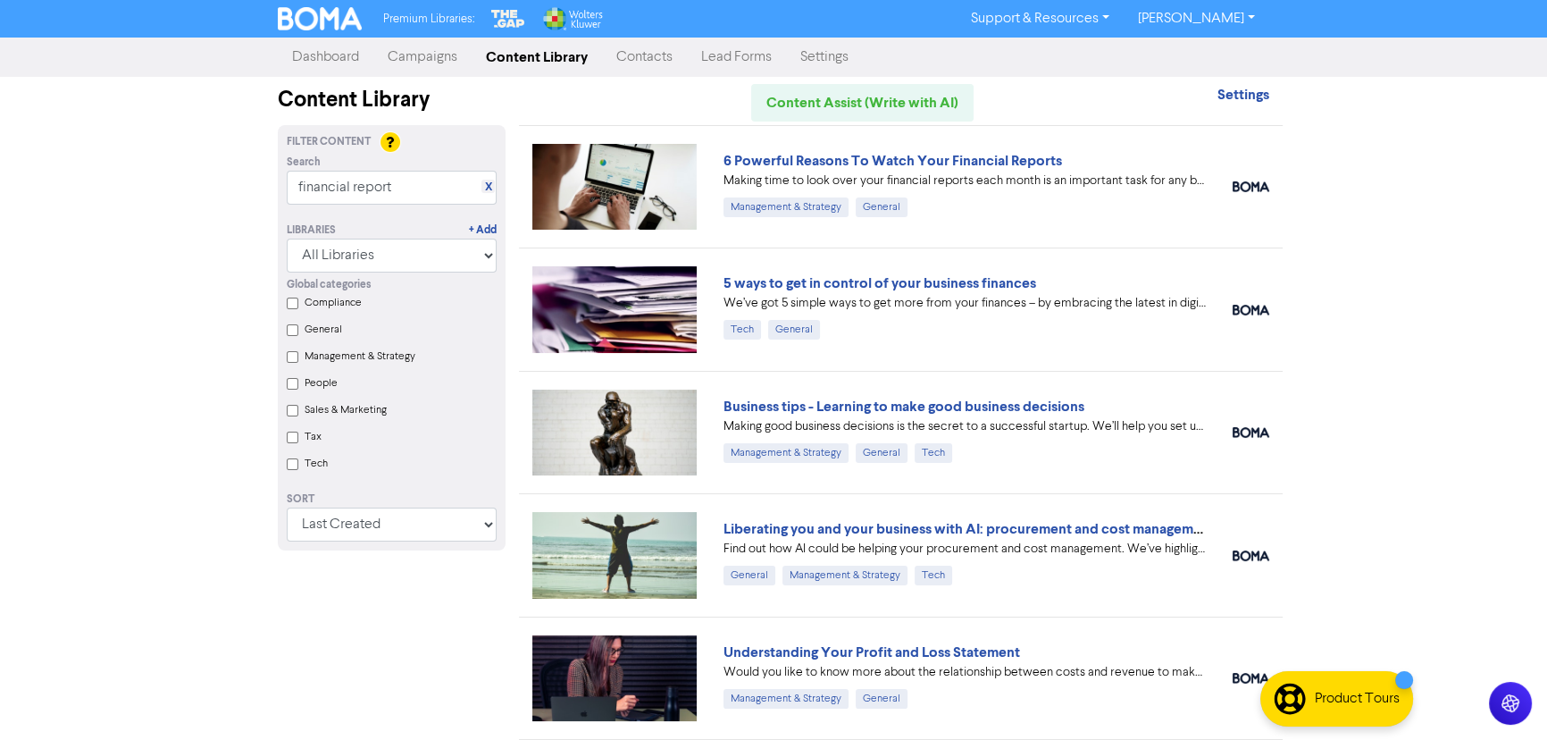
click at [485, 185] on link "X" at bounding box center [488, 186] width 7 height 13
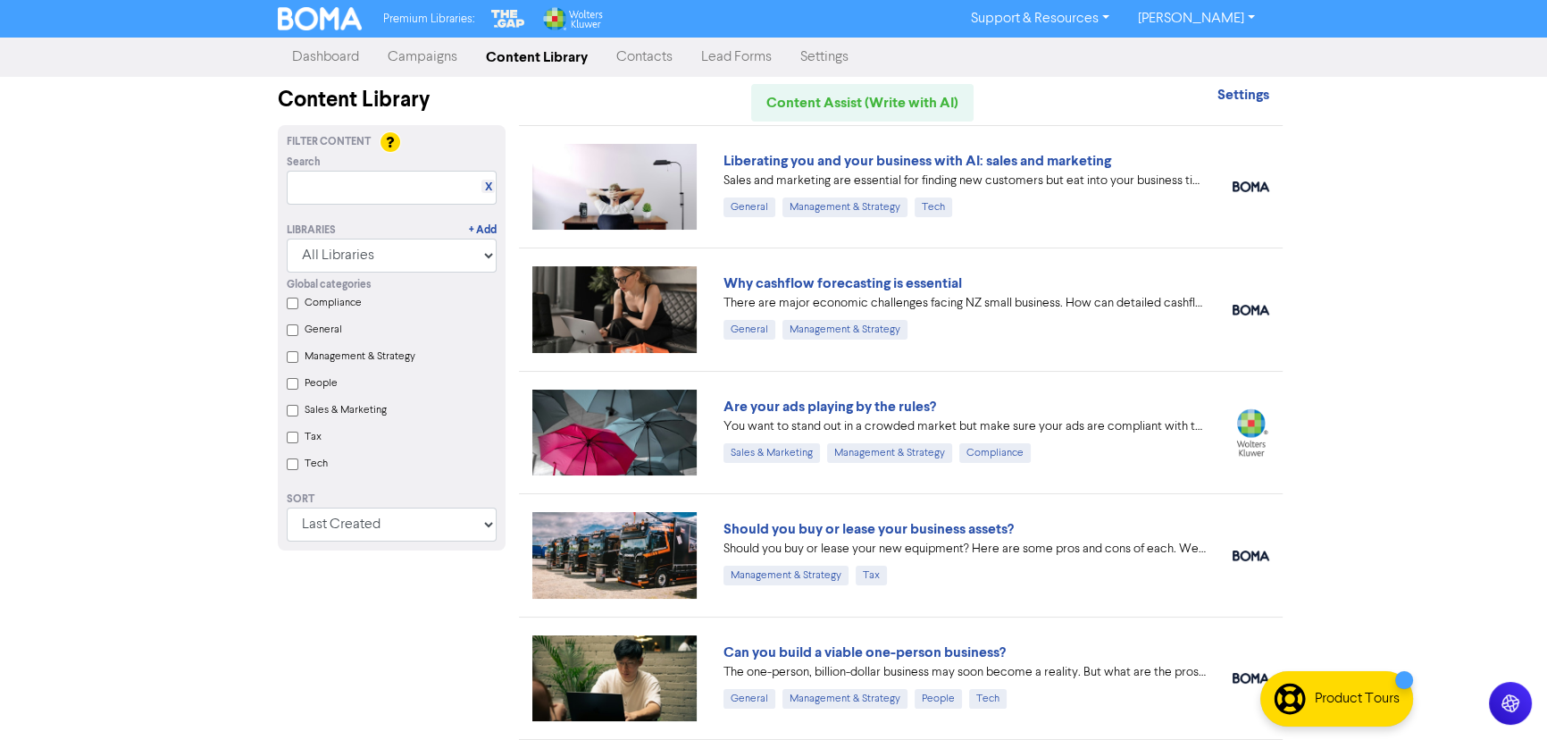
click at [777, 196] on div "Premium Libraries: Support & Resources Video Tutorials FAQ & Guides Marketing E…" at bounding box center [773, 370] width 1547 height 740
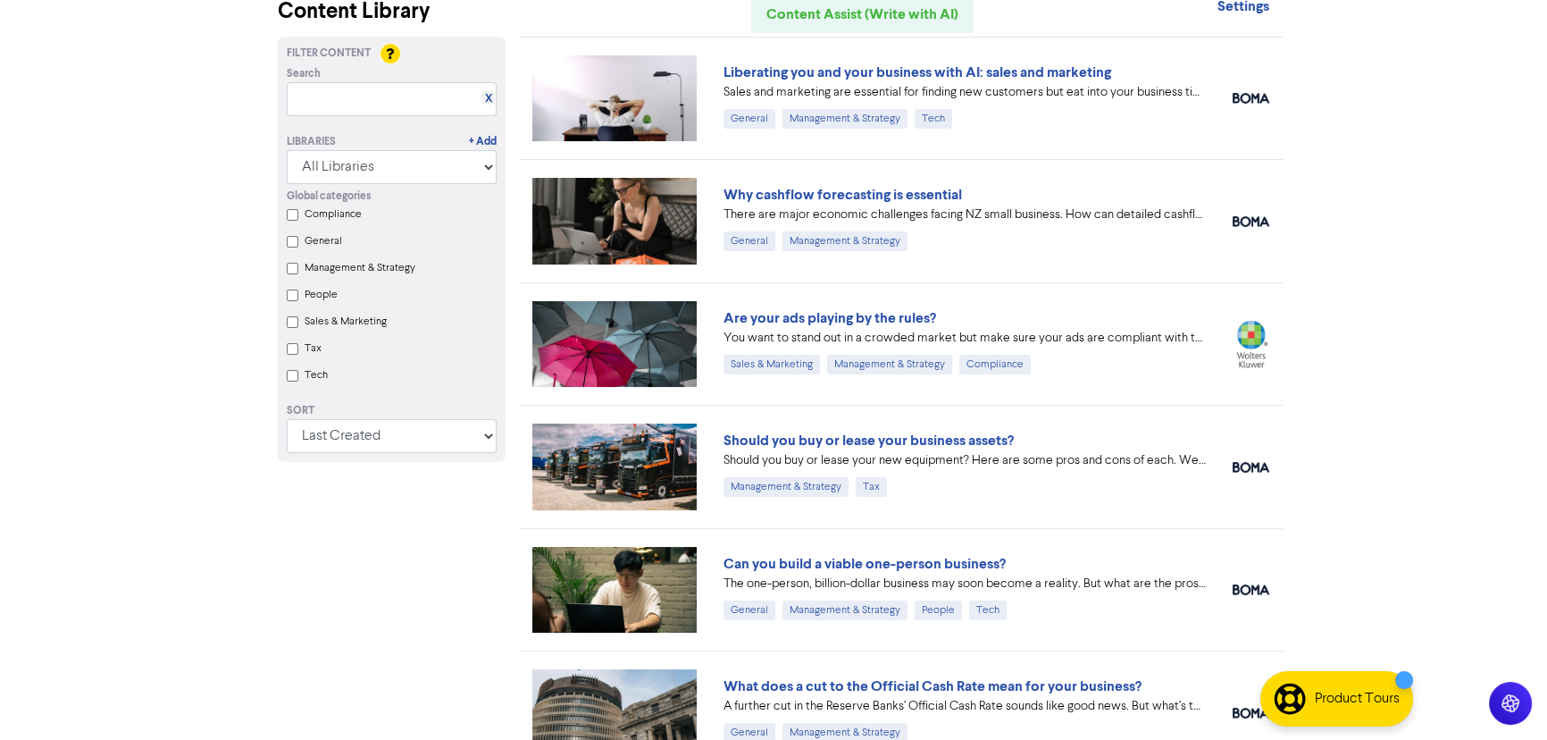
scroll to position [80, 0]
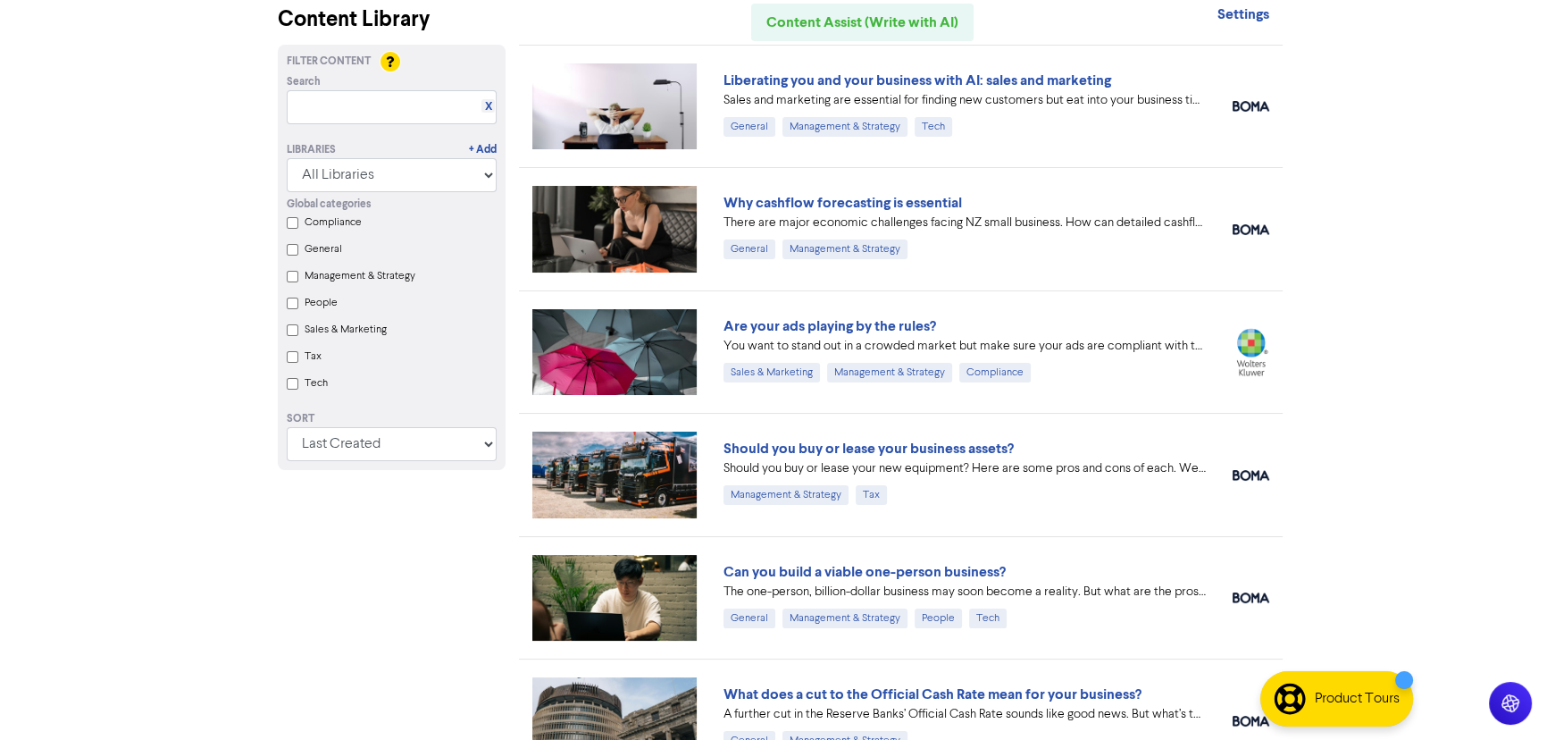
click at [777, 446] on link "Should you buy or lease your business assets?" at bounding box center [869, 449] width 290 height 18
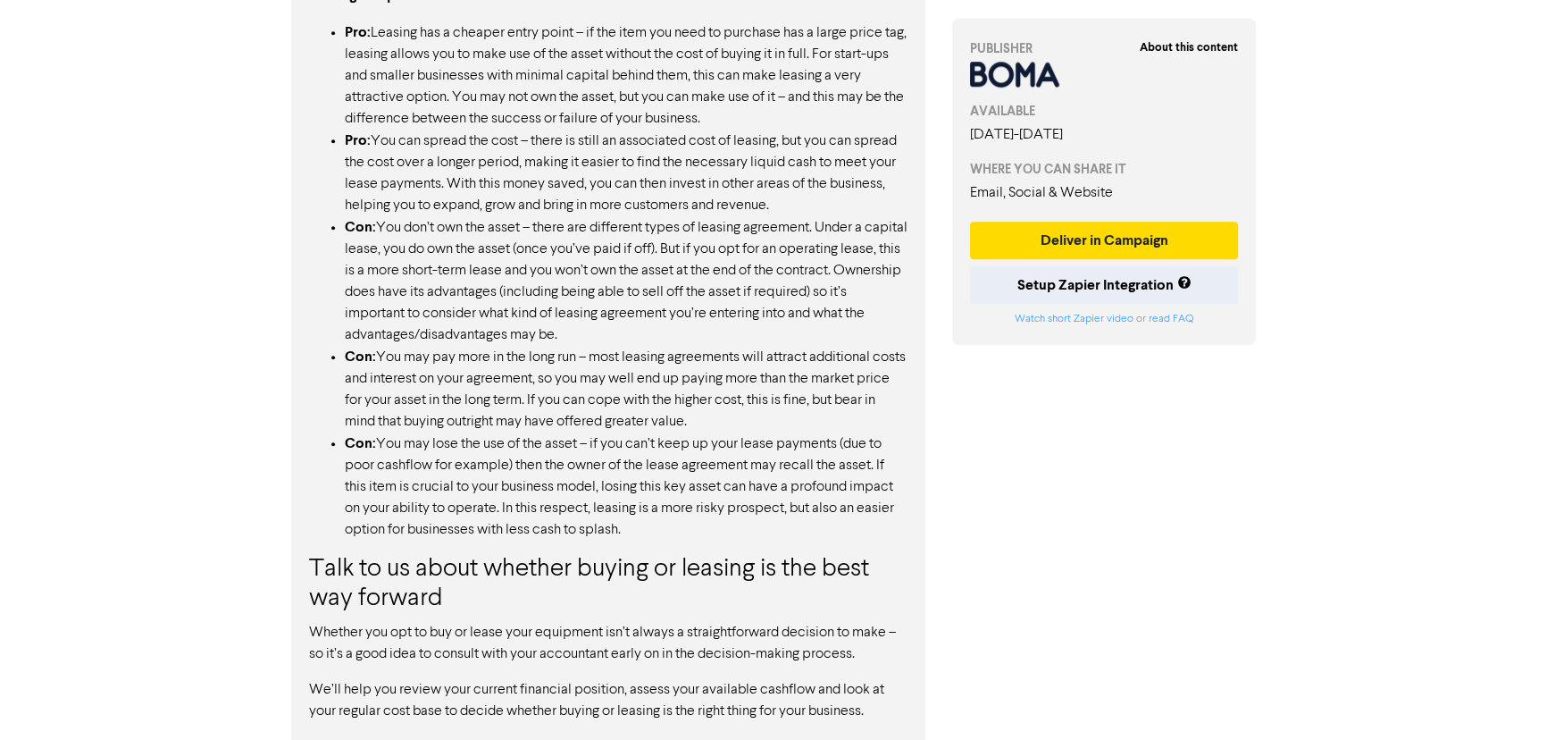
scroll to position [1717, 0]
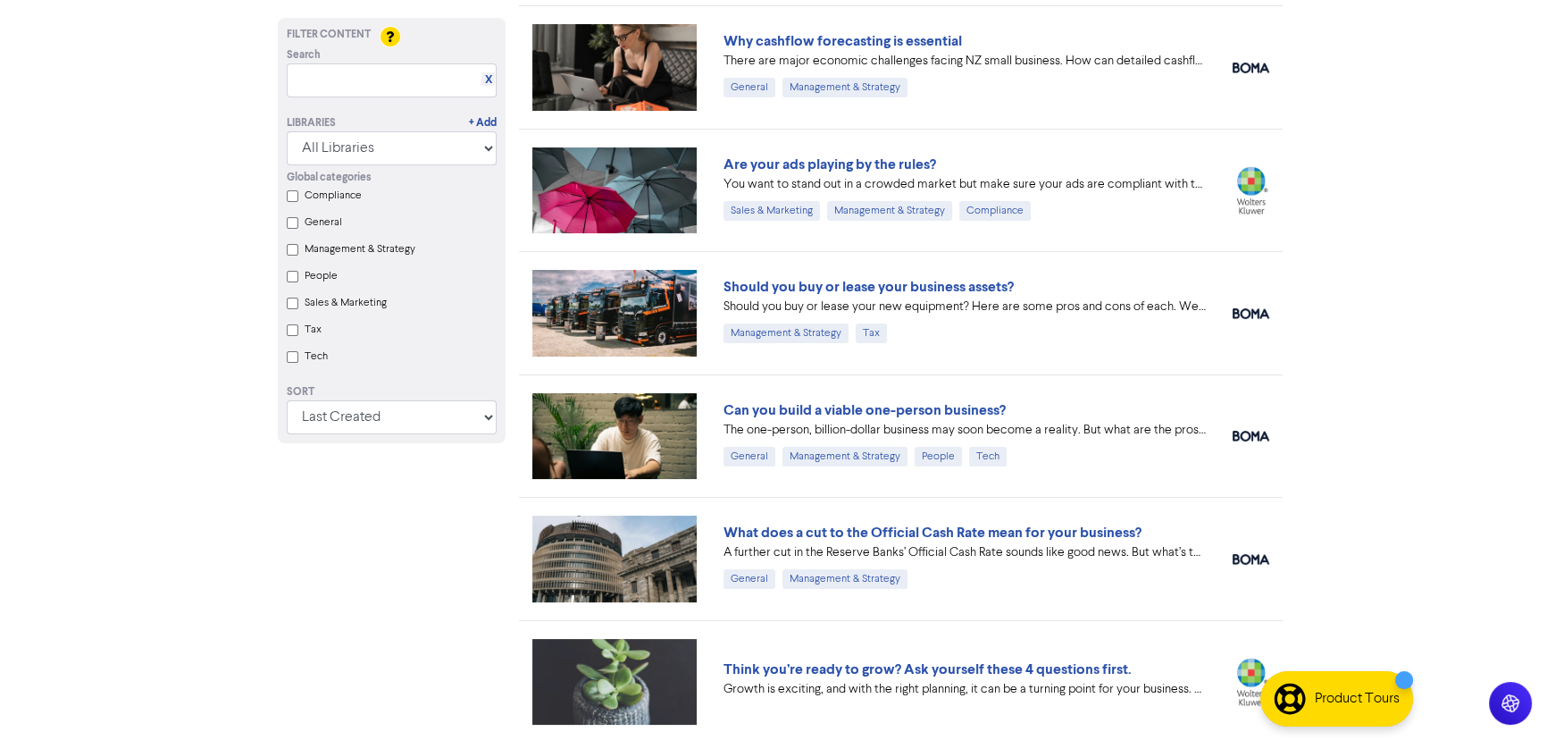
scroll to position [243, 0]
click at [777, 408] on link "Can you build a viable one-person business?" at bounding box center [865, 409] width 282 height 18
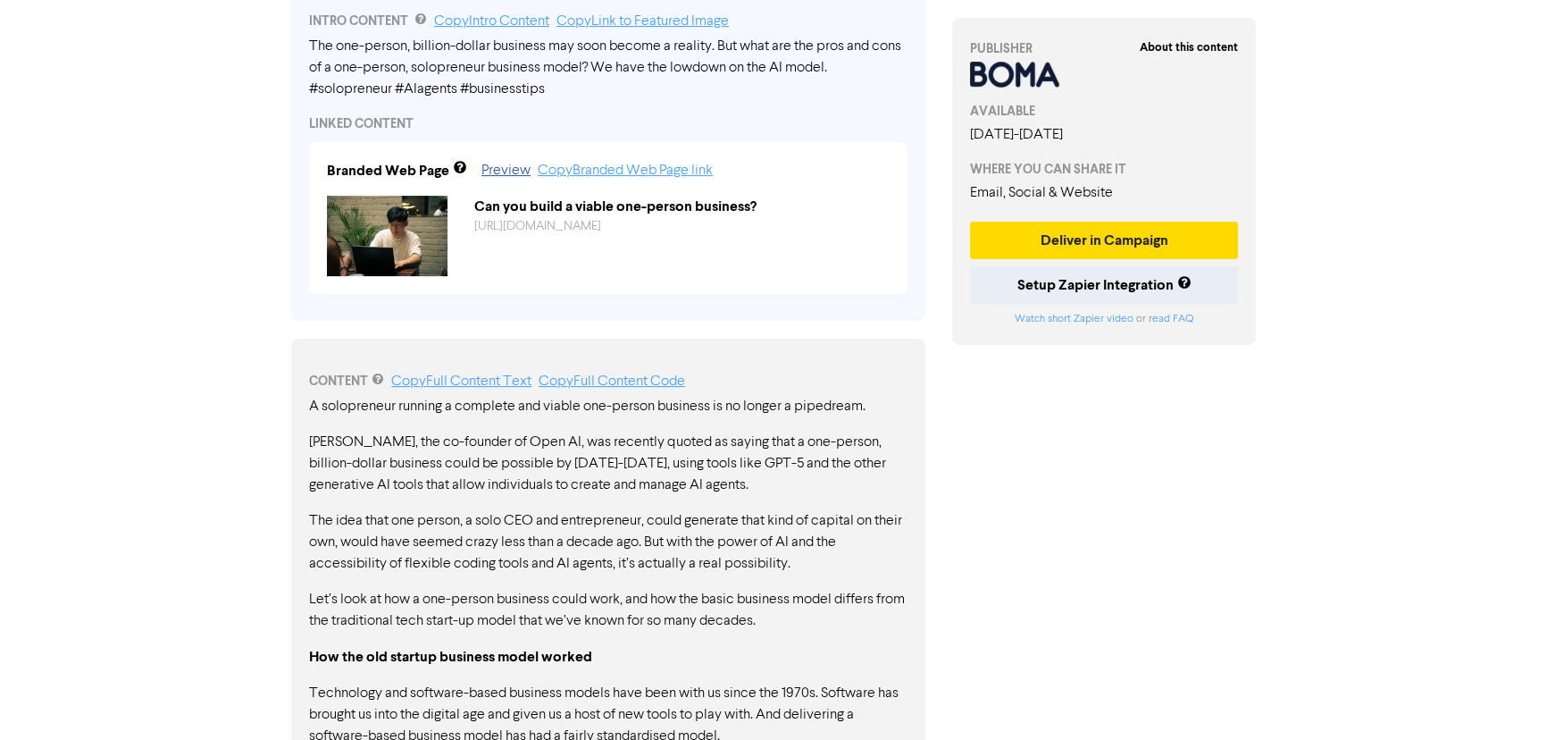
scroll to position [731, 0]
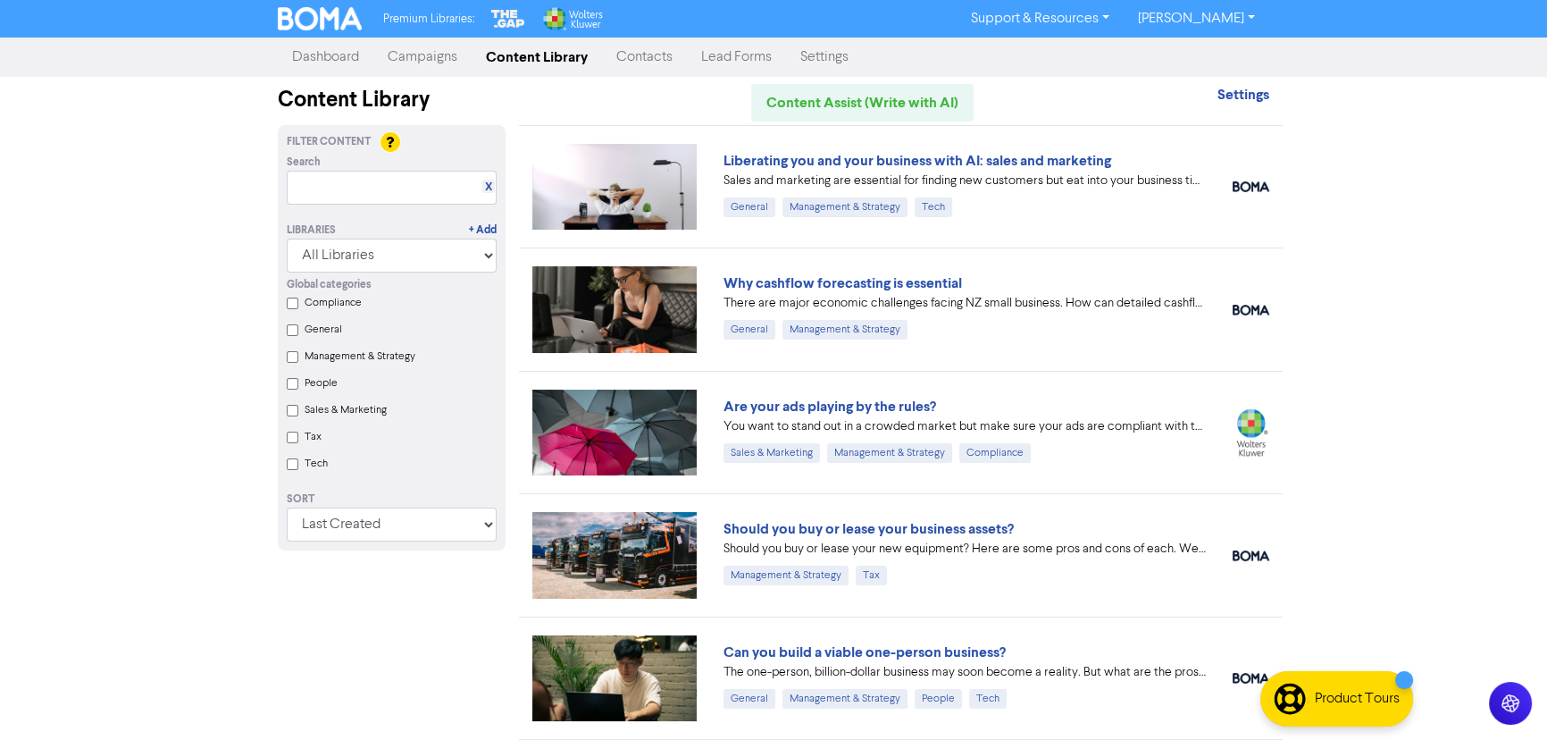
click at [777, 280] on link "Why cashflow forecasting is essential" at bounding box center [843, 283] width 239 height 18
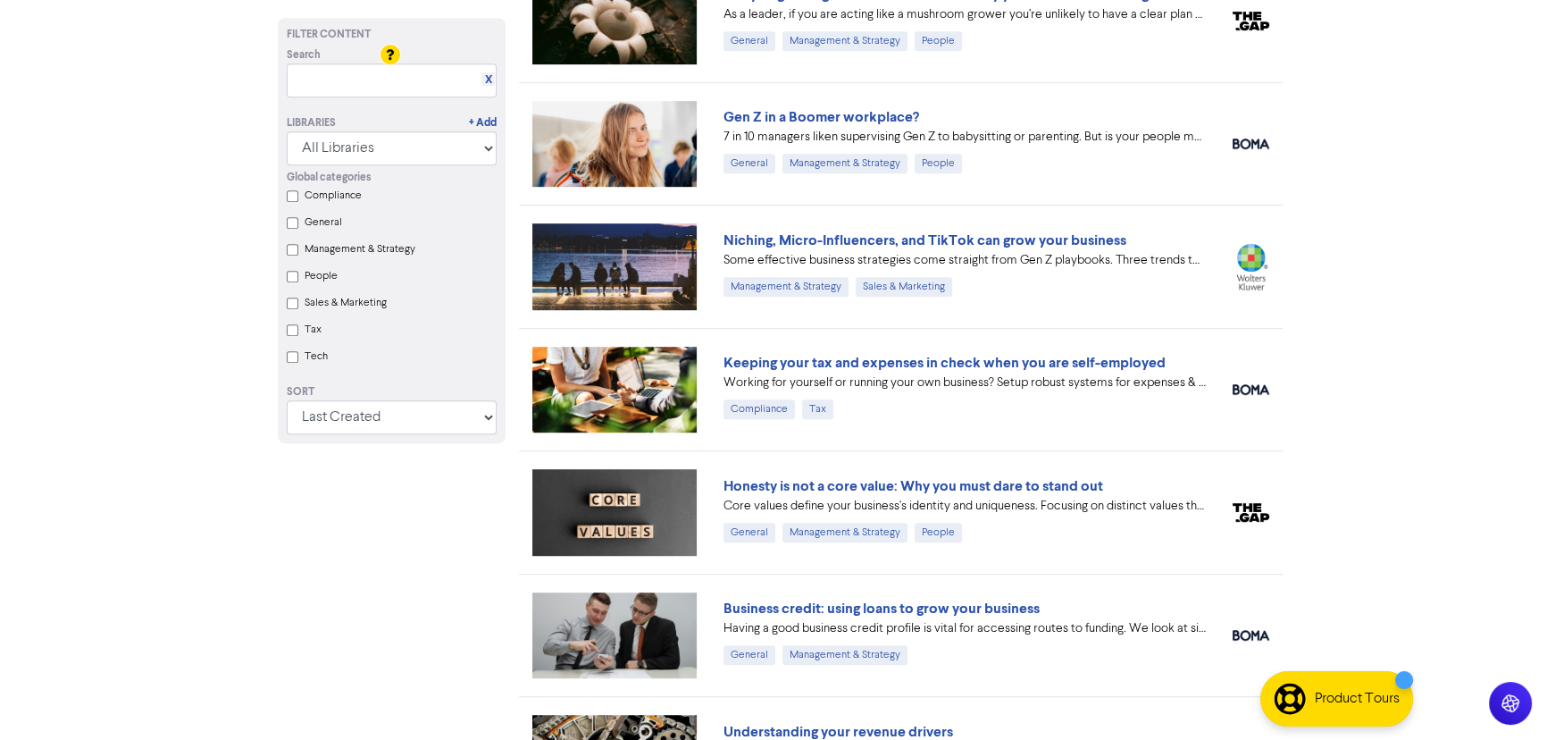
scroll to position [1299, 0]
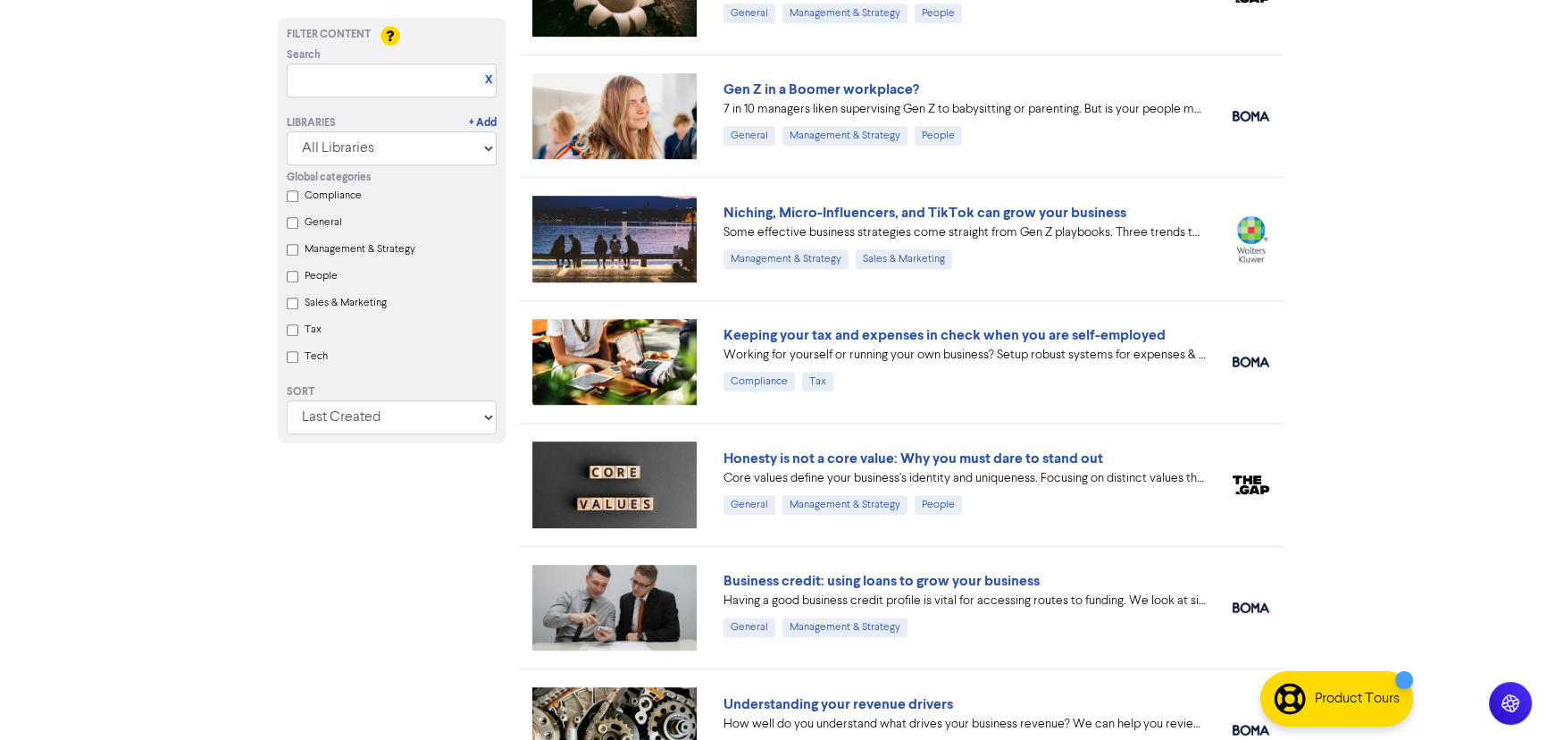
click at [777, 331] on link "Keeping your tax and expenses in check when you are self-employed" at bounding box center [945, 335] width 442 height 18
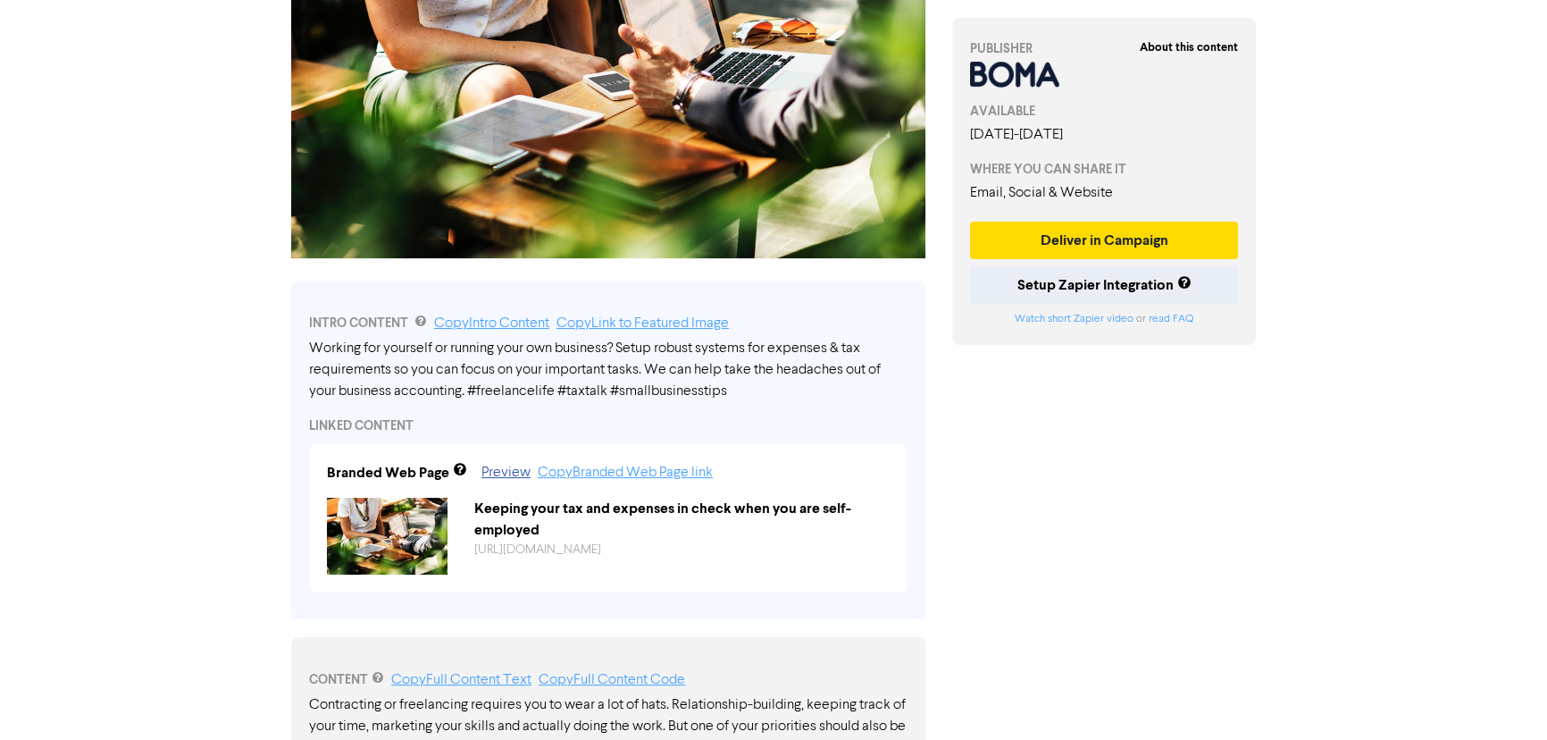
scroll to position [324, 0]
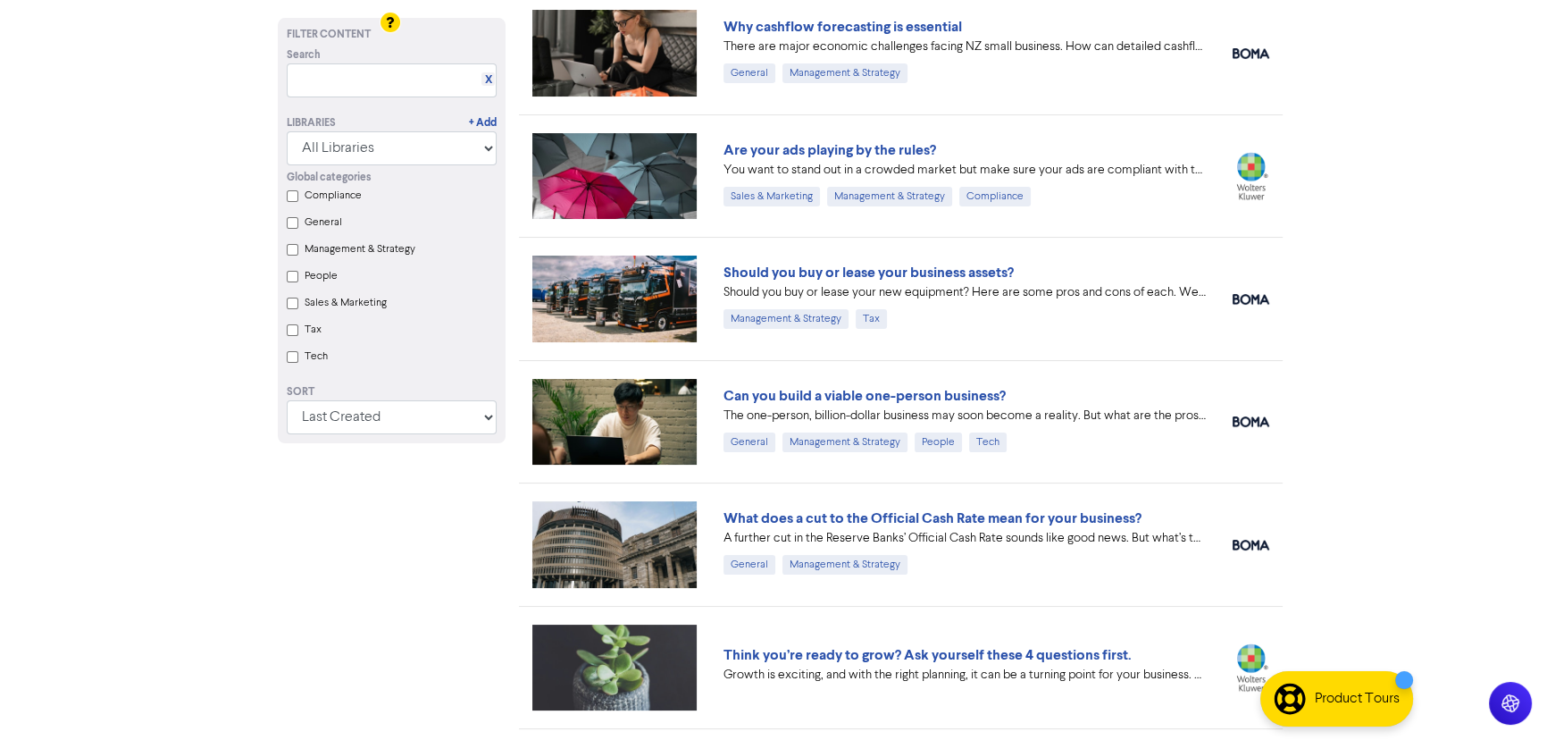
scroll to position [243, 0]
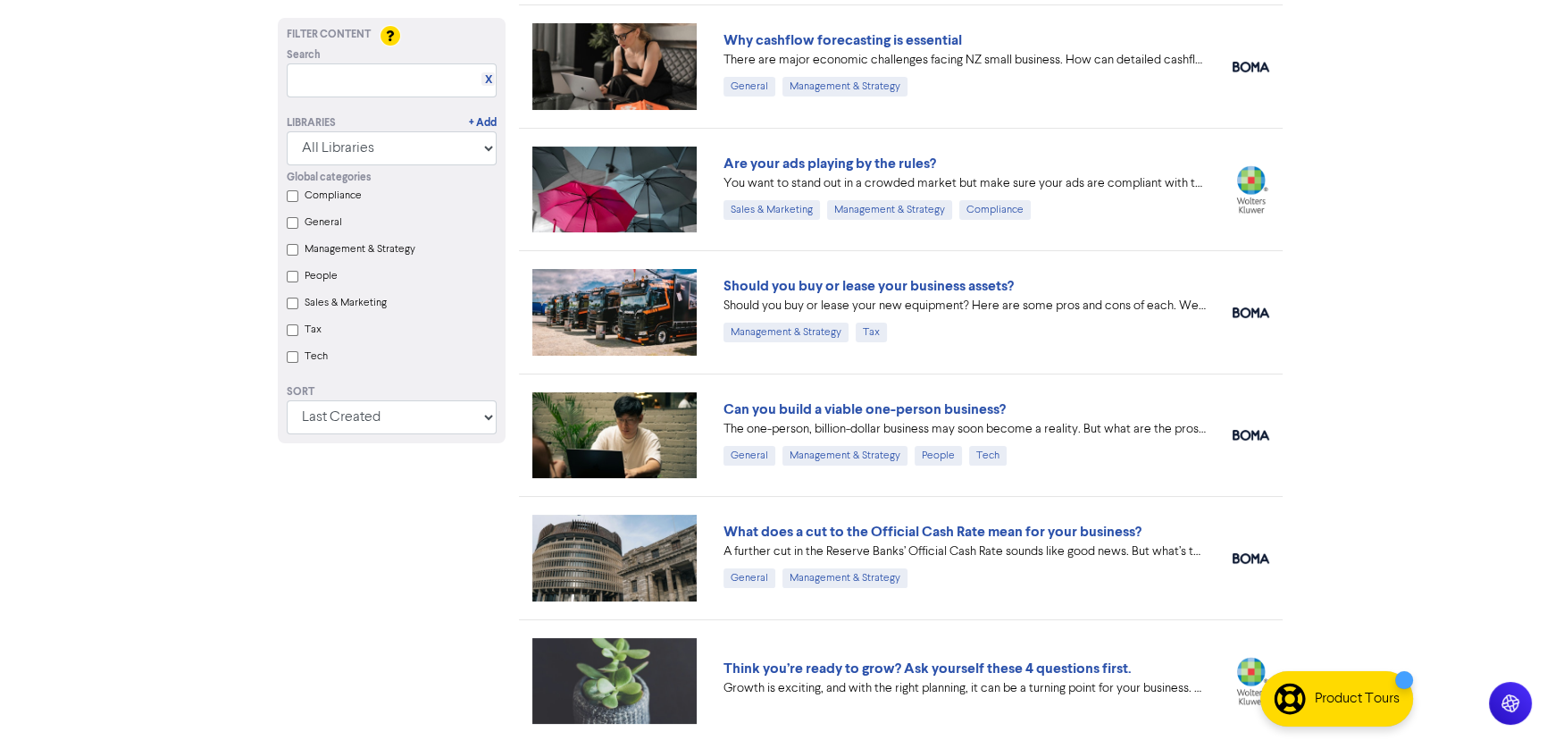
click at [777, 530] on link "What does a cut to the Official Cash Rate mean for your business?" at bounding box center [933, 532] width 418 height 18
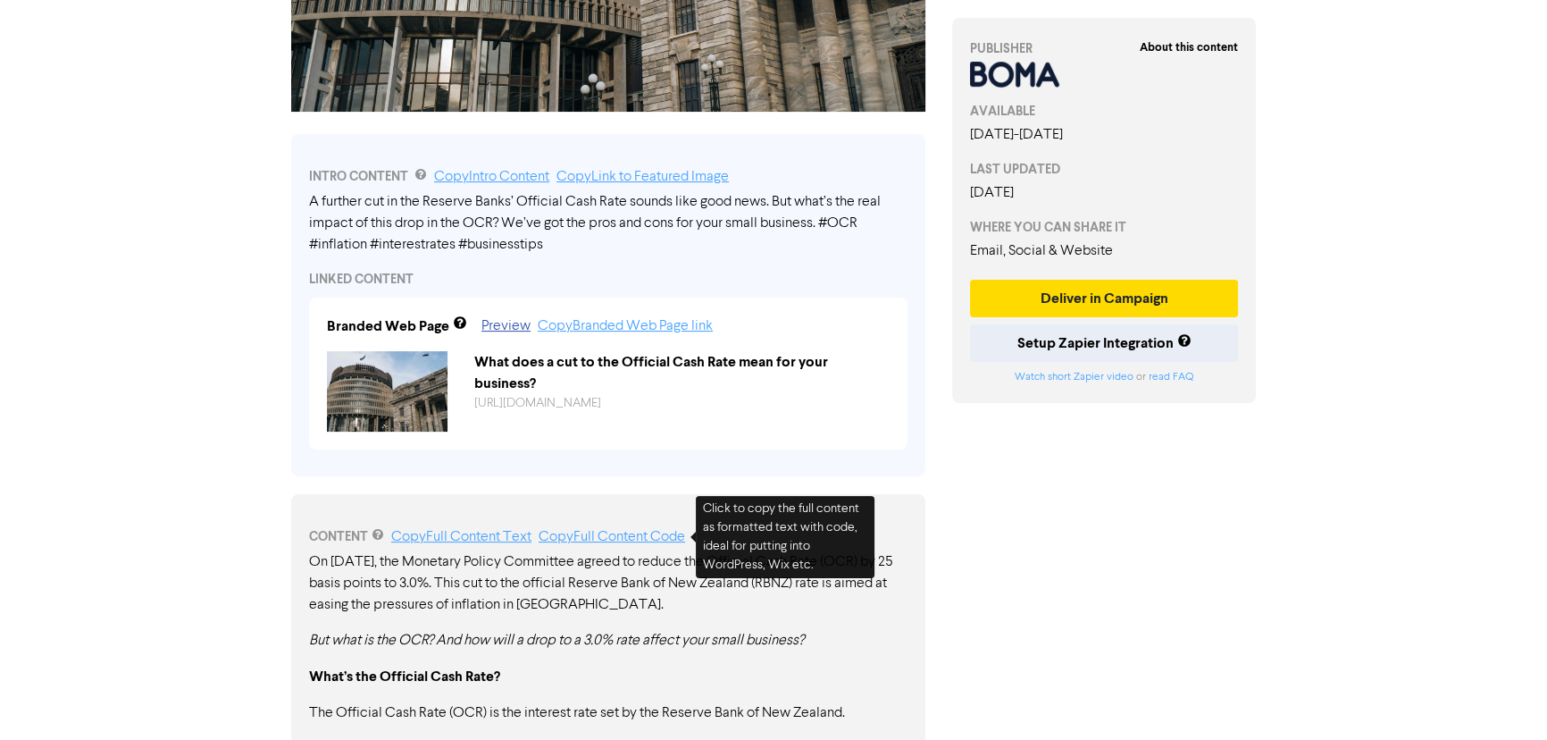
scroll to position [487, 0]
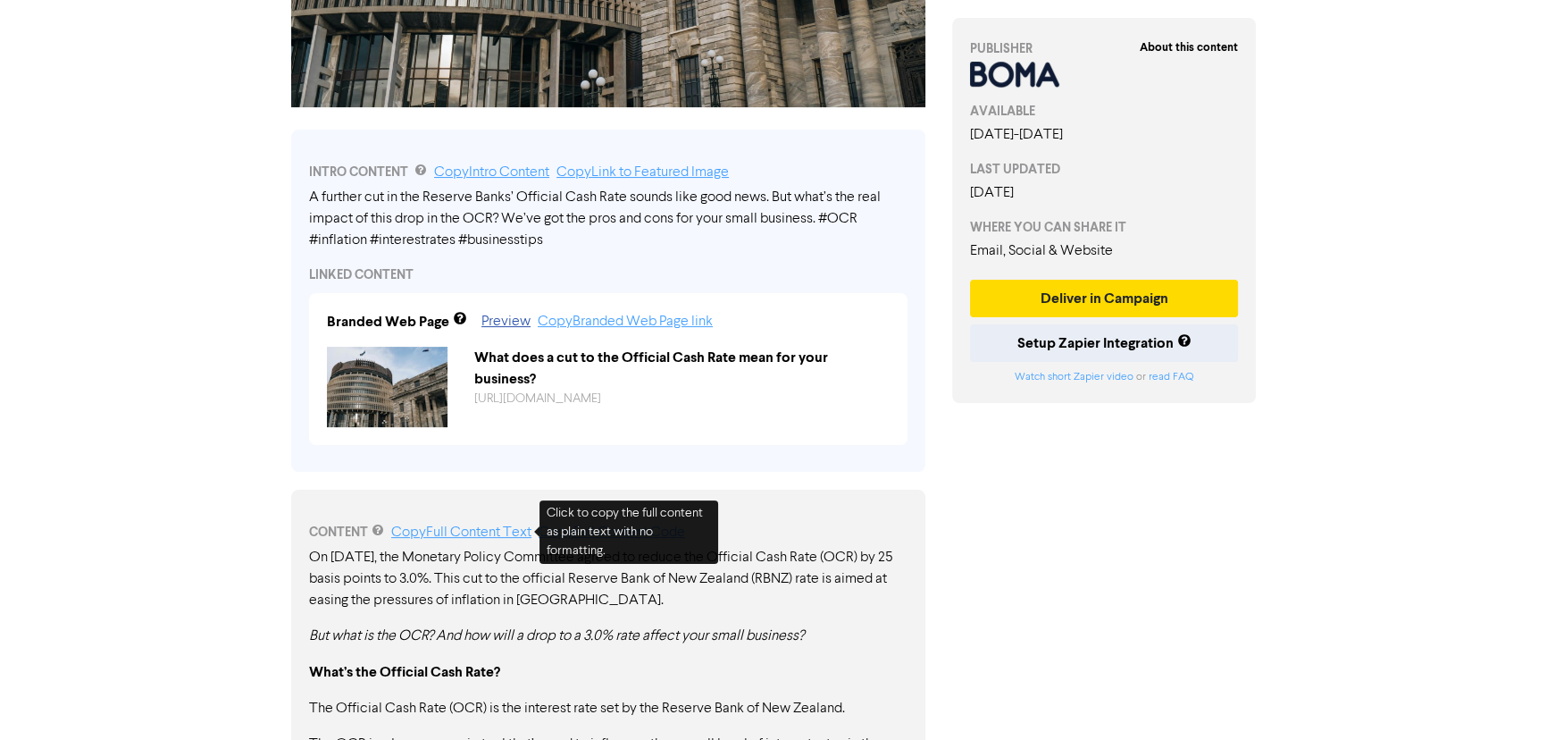
click at [509, 535] on link "Copy Full Content Text" at bounding box center [461, 532] width 140 height 14
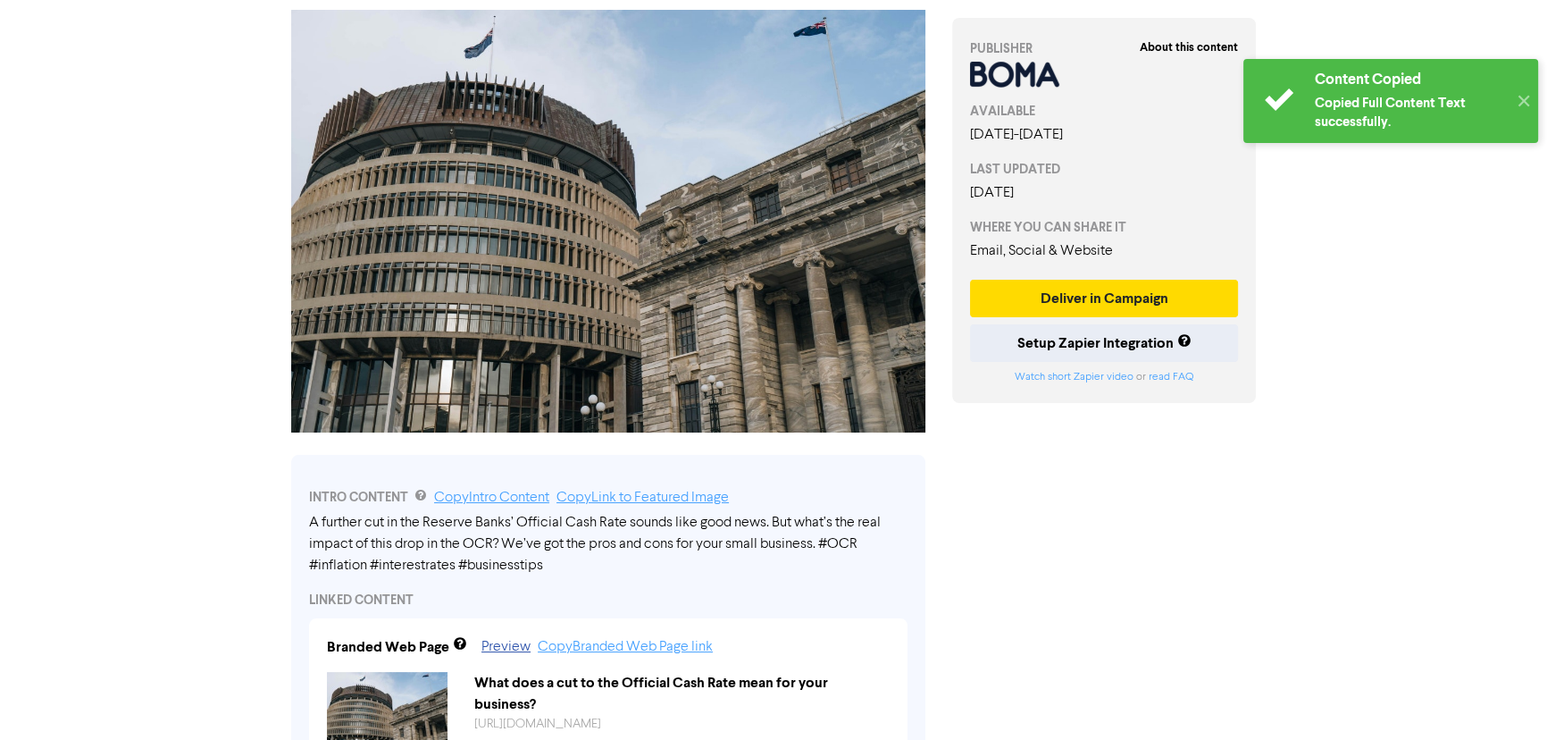
scroll to position [0, 0]
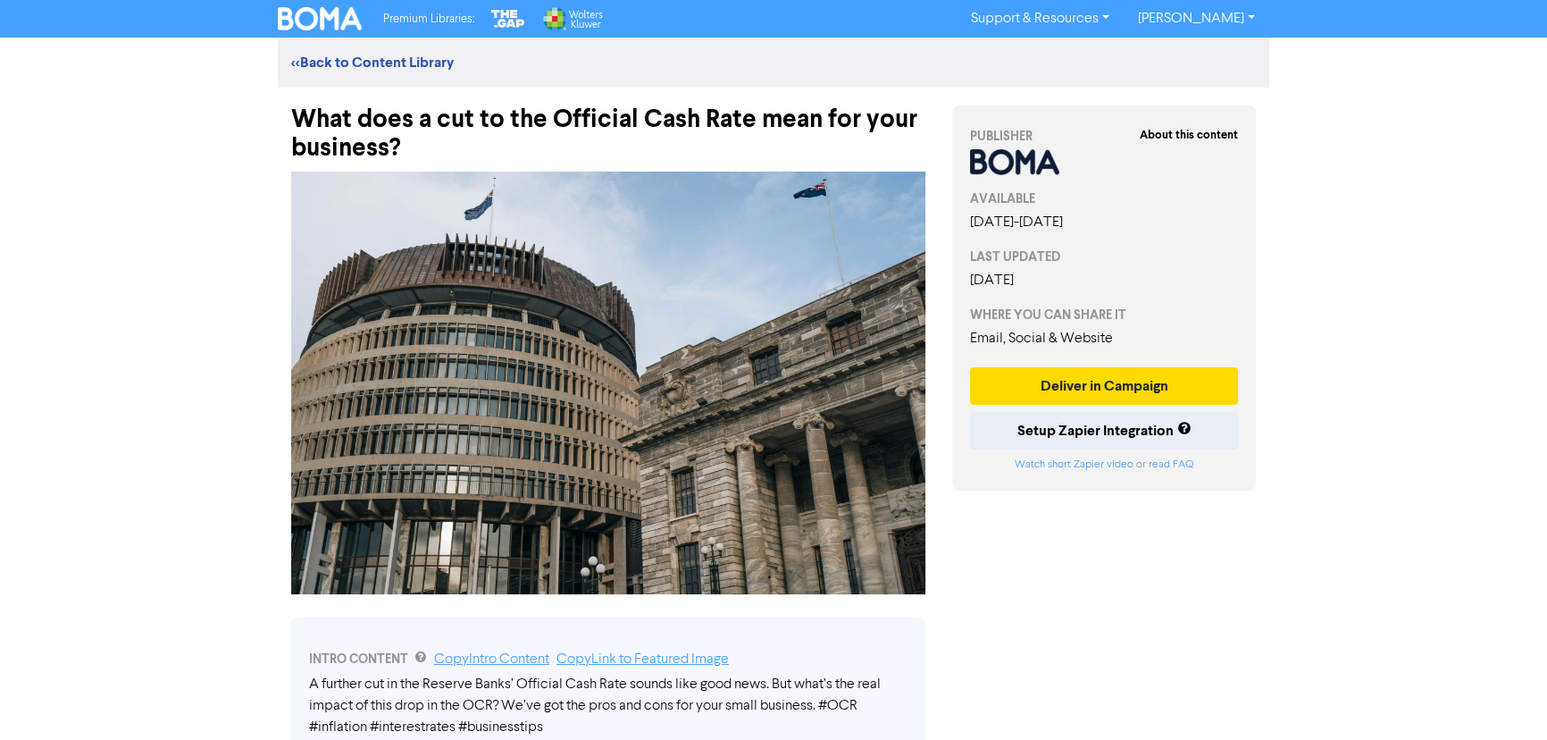
drag, startPoint x: 277, startPoint y: 91, endPoint x: 406, endPoint y: 152, distance: 143.1
click at [406, 152] on div "What does a cut to the Official Cash Rate mean for your business?" at bounding box center [608, 125] width 661 height 75
copy div "What does a cut to the Official Cash Rate mean for your business?"
click at [777, 380] on div "Premium Libraries: Support & Resources Video Tutorials FAQ & Guides Marketing E…" at bounding box center [773, 370] width 1547 height 740
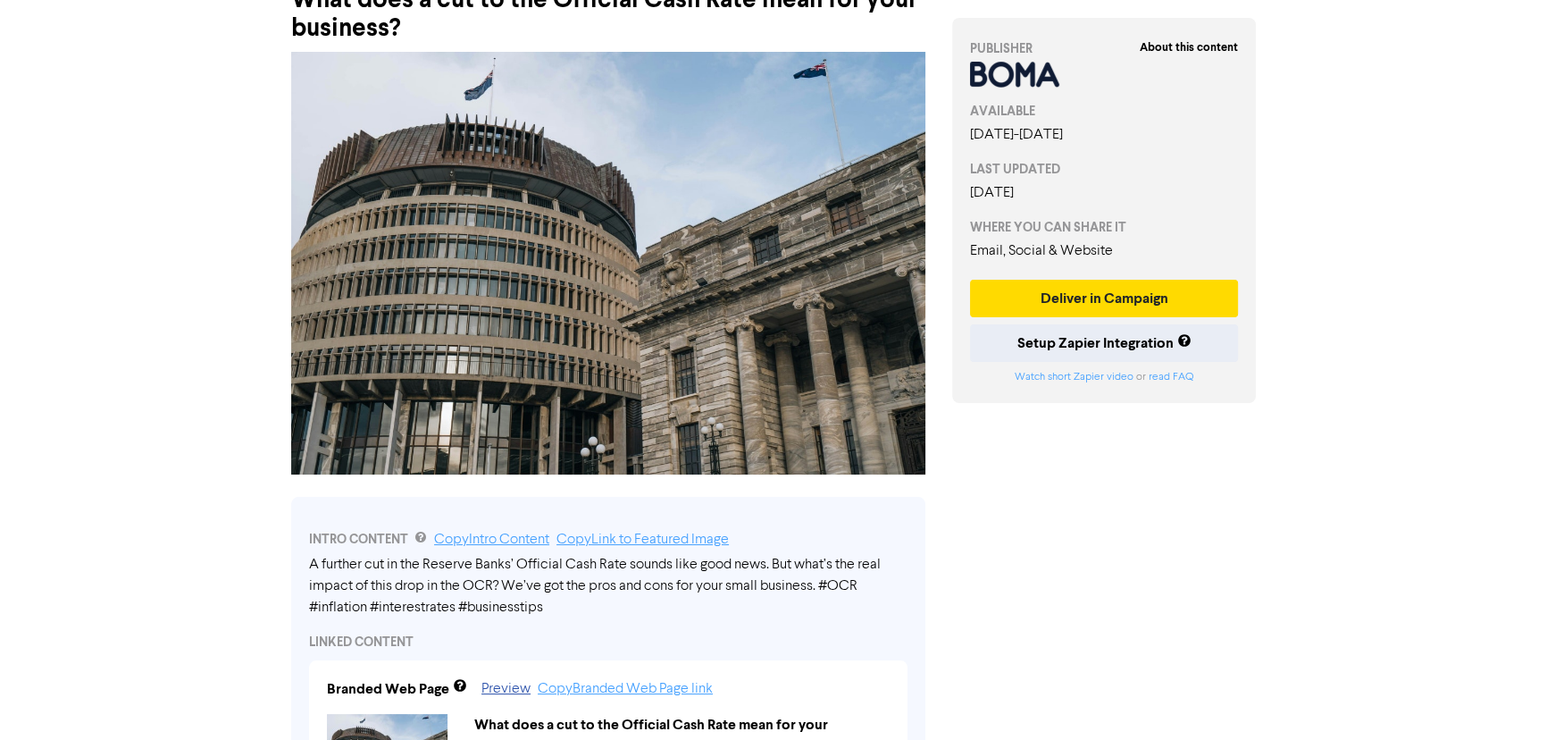
scroll to position [243, 0]
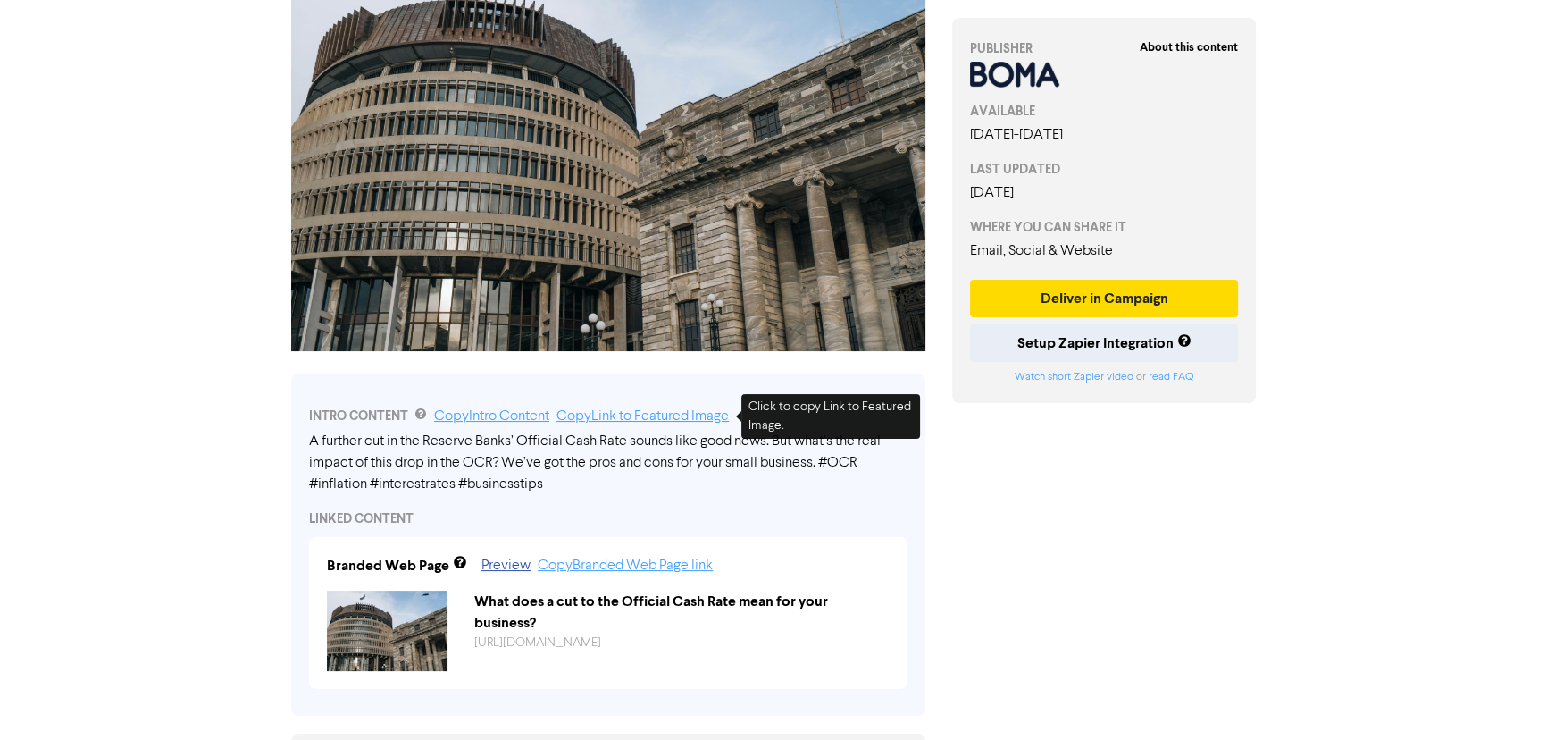
drag, startPoint x: 661, startPoint y: 419, endPoint x: 657, endPoint y: 433, distance: 15.0
click at [661, 419] on link "Copy Link to Featured Image" at bounding box center [643, 416] width 172 height 14
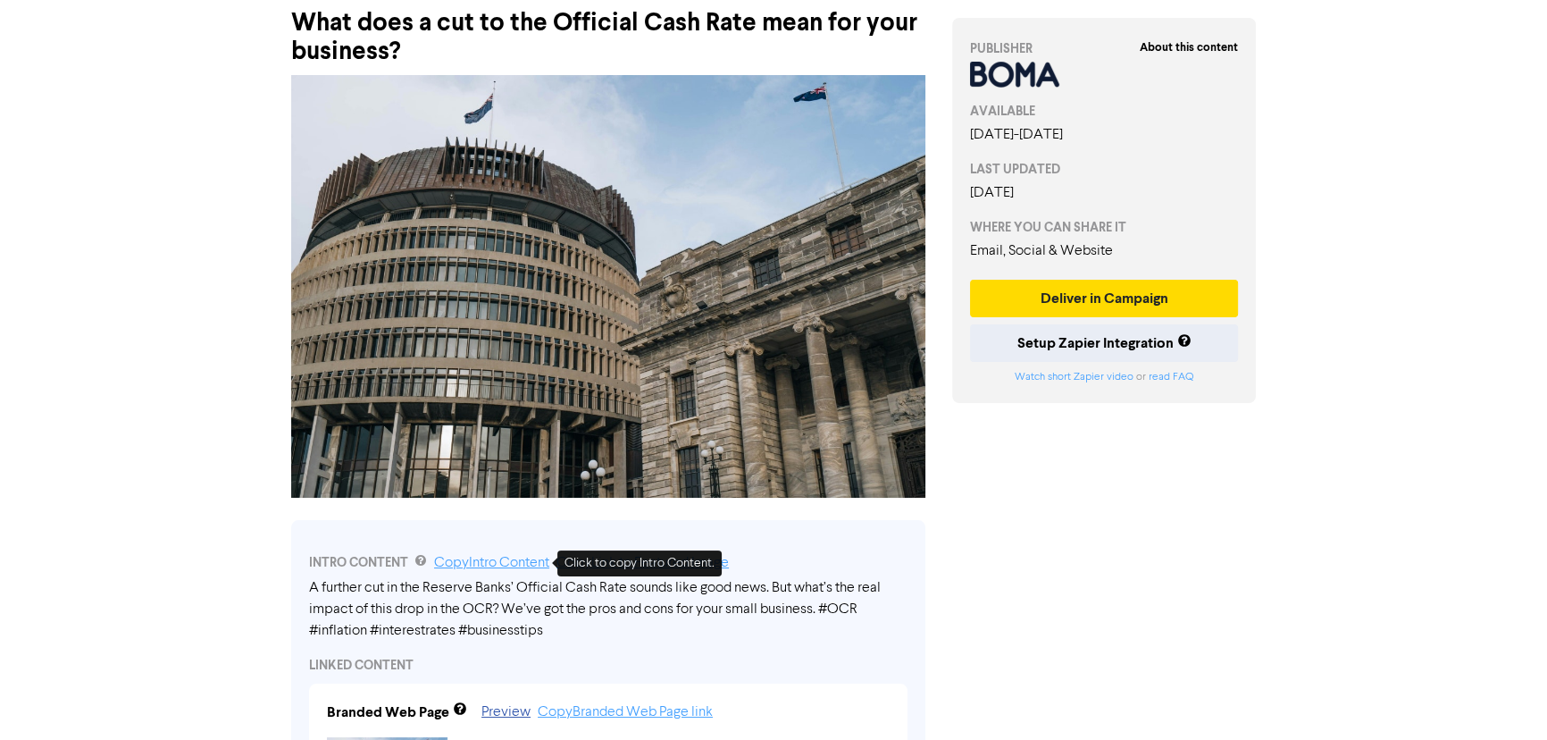
scroll to position [80, 0]
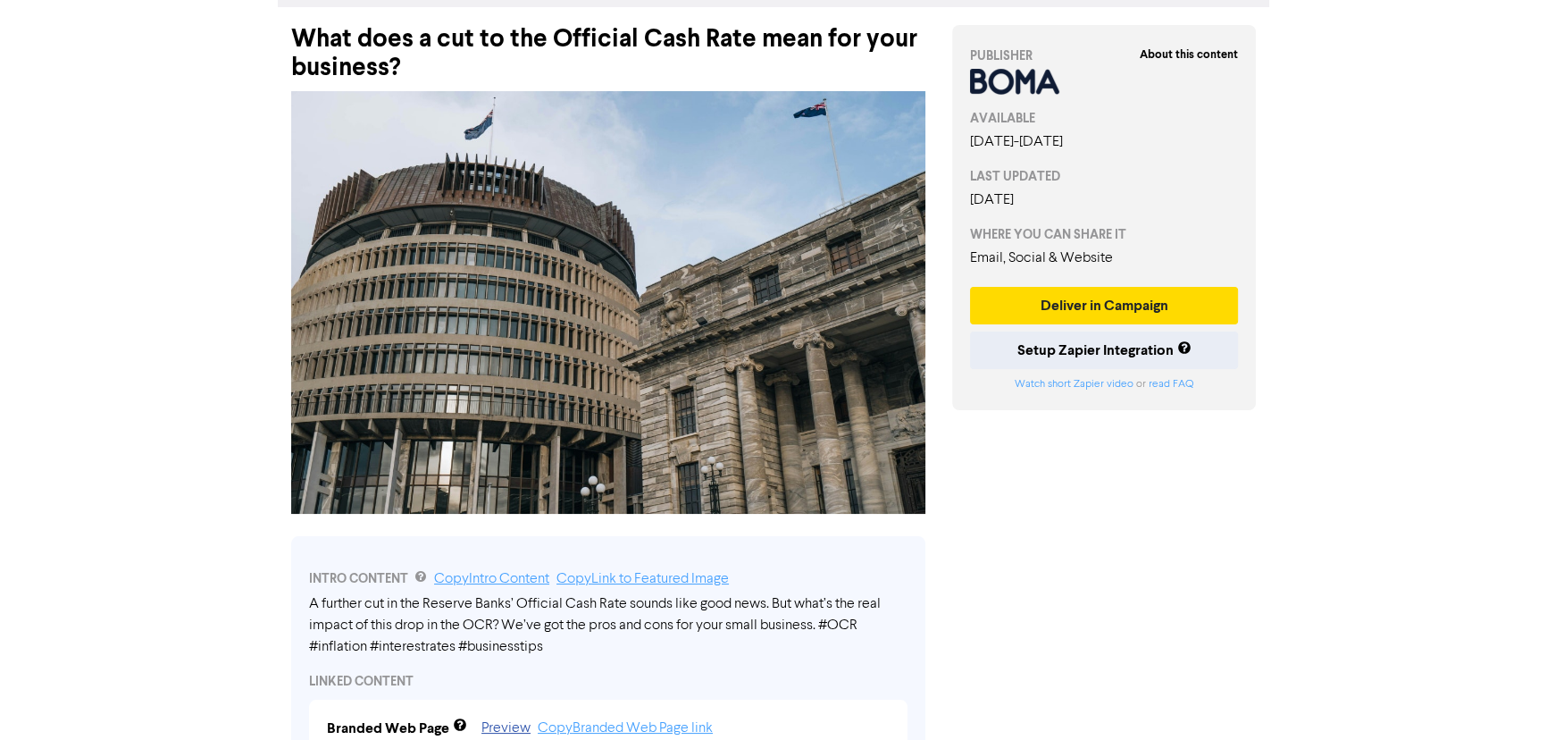
click at [255, 599] on div "Premium Libraries: Support & Resources Video Tutorials FAQ & Guides Marketing E…" at bounding box center [773, 290] width 1547 height 740
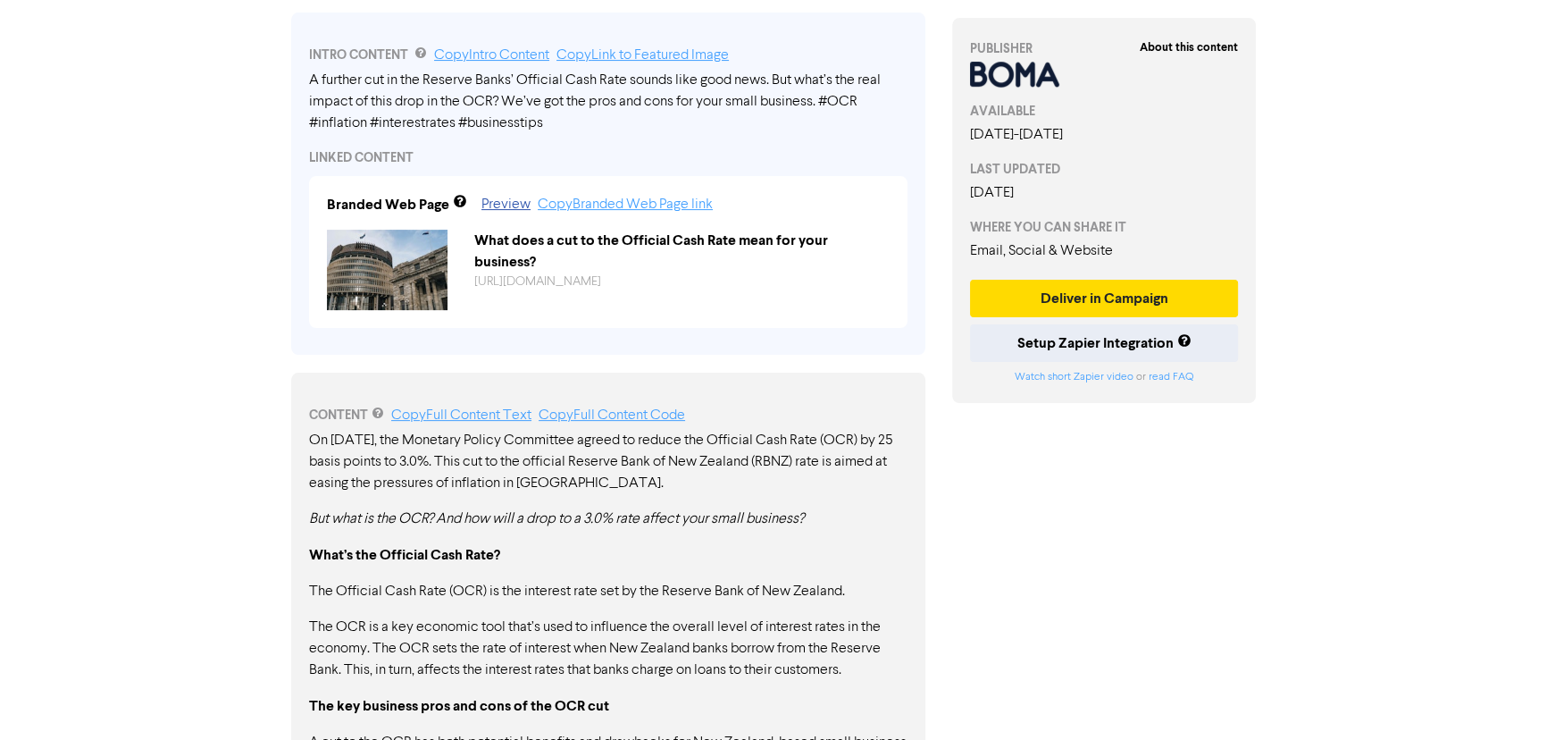
scroll to position [649, 0]
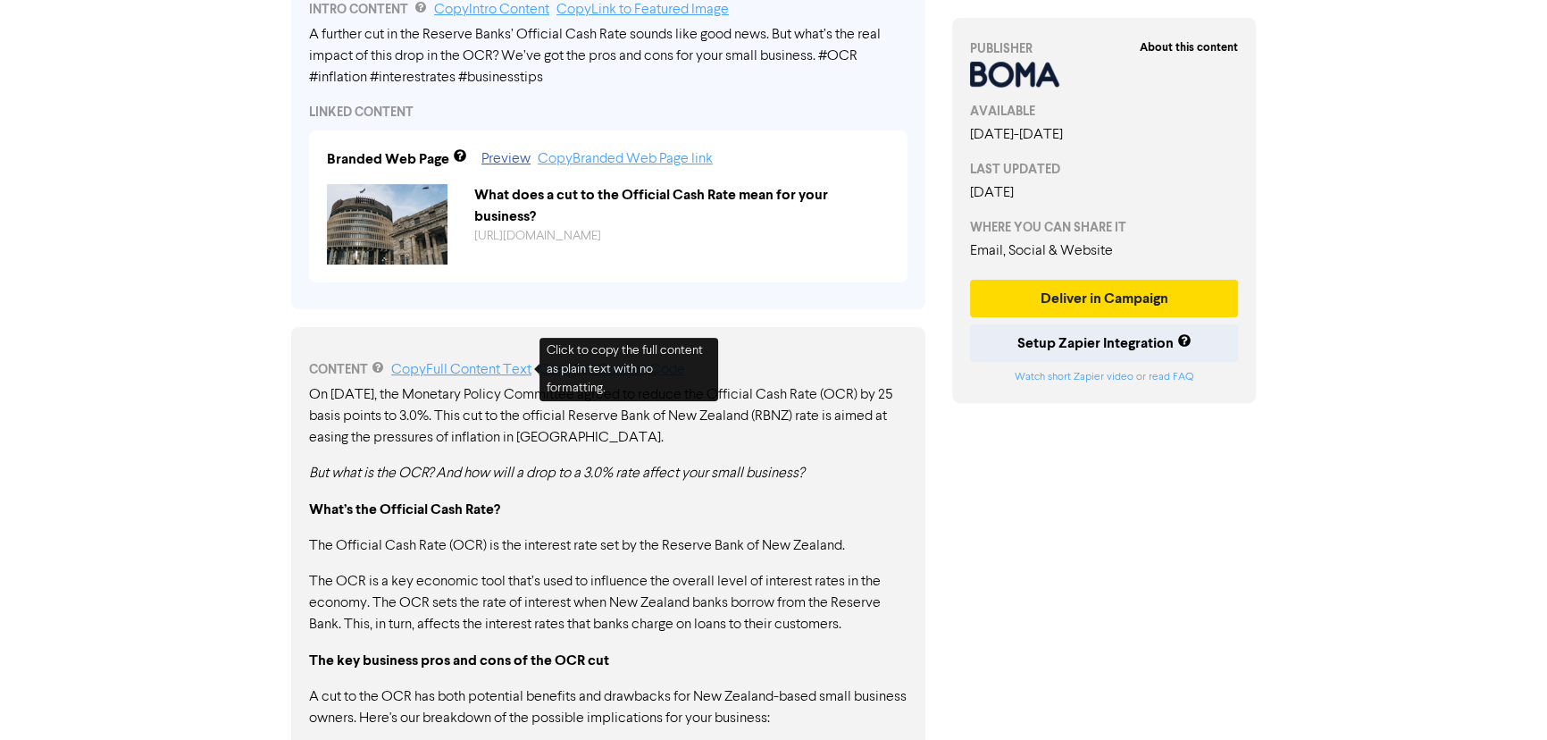
drag, startPoint x: 472, startPoint y: 369, endPoint x: 490, endPoint y: 369, distance: 17.9
click at [472, 369] on link "Copy Full Content Text" at bounding box center [461, 370] width 140 height 14
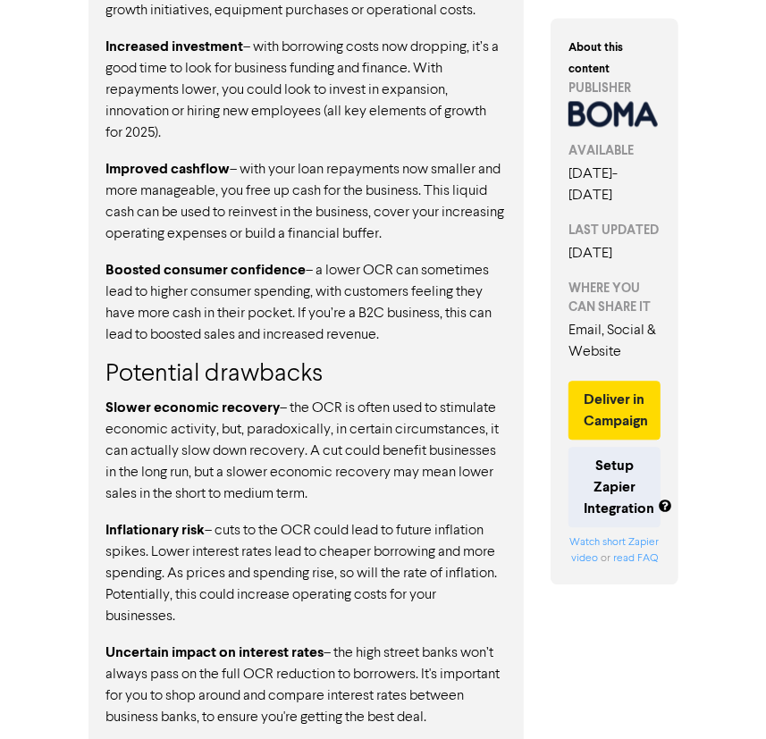
scroll to position [1624, 0]
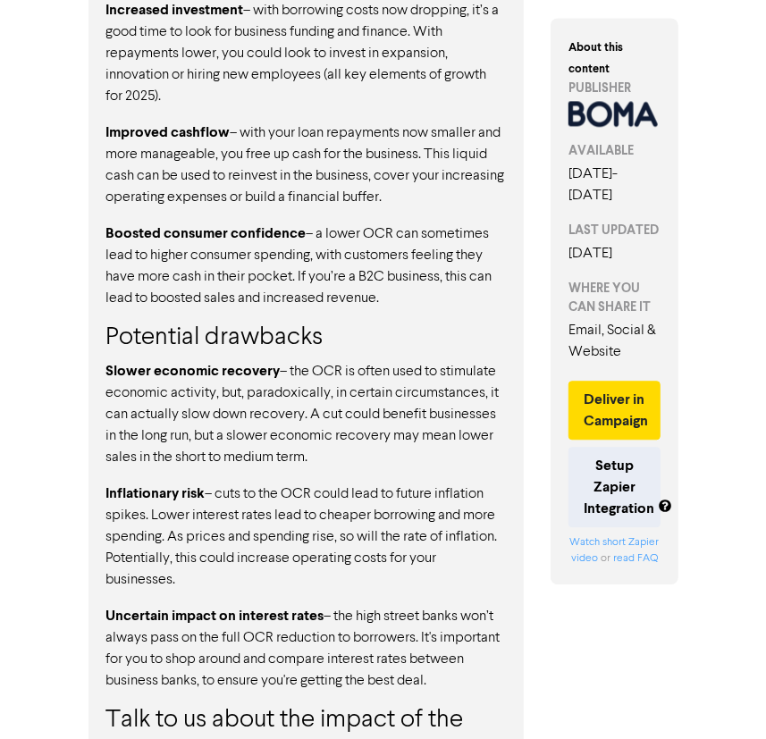
drag, startPoint x: 205, startPoint y: 460, endPoint x: 110, endPoint y: 468, distance: 95.0
click at [110, 482] on p "Inflationary risk – cuts to the OCR could lead to future inflation spikes. Lowe…" at bounding box center [306, 536] width 400 height 108
click at [116, 484] on strong "Inflationary risk" at bounding box center [155, 493] width 99 height 18
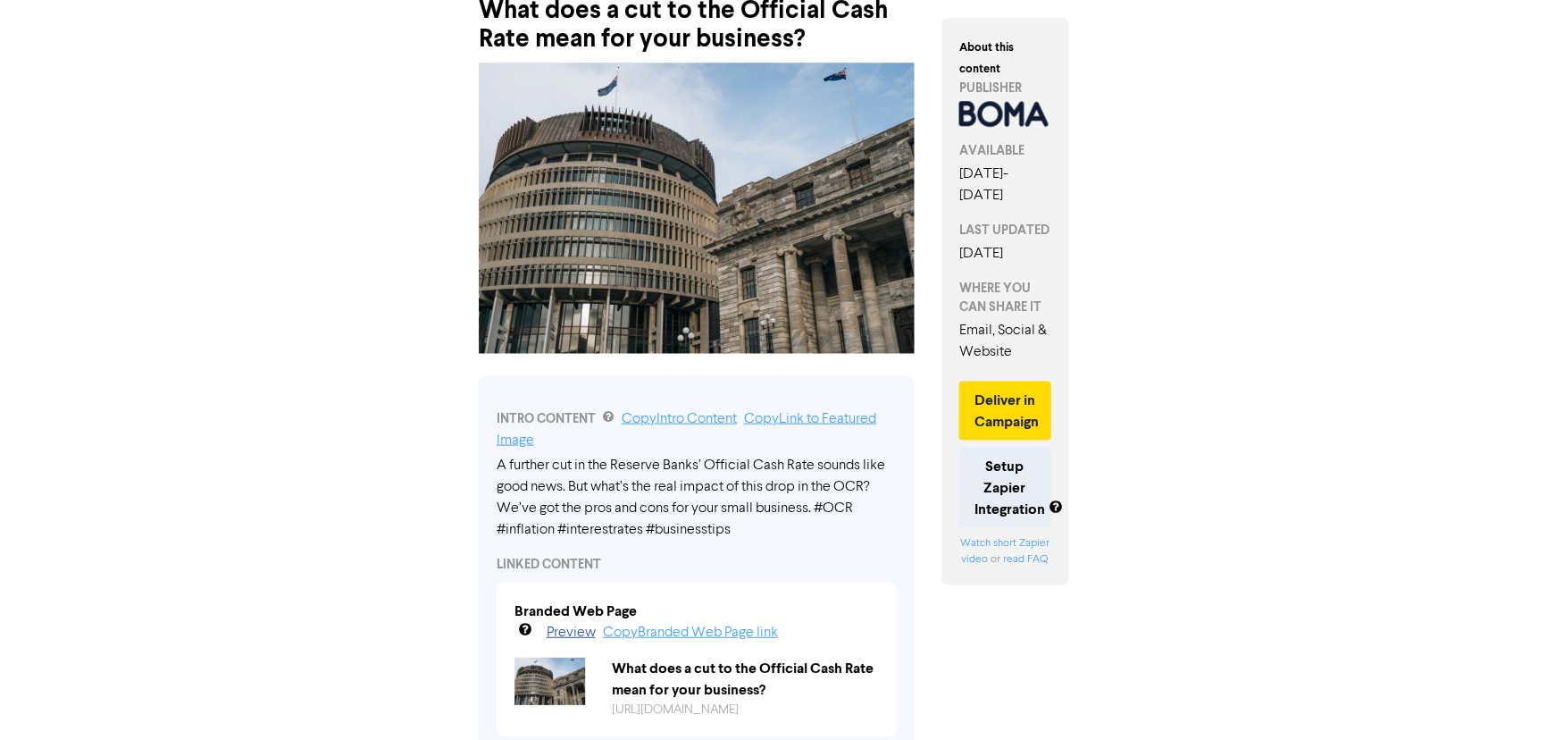
scroll to position [162, 0]
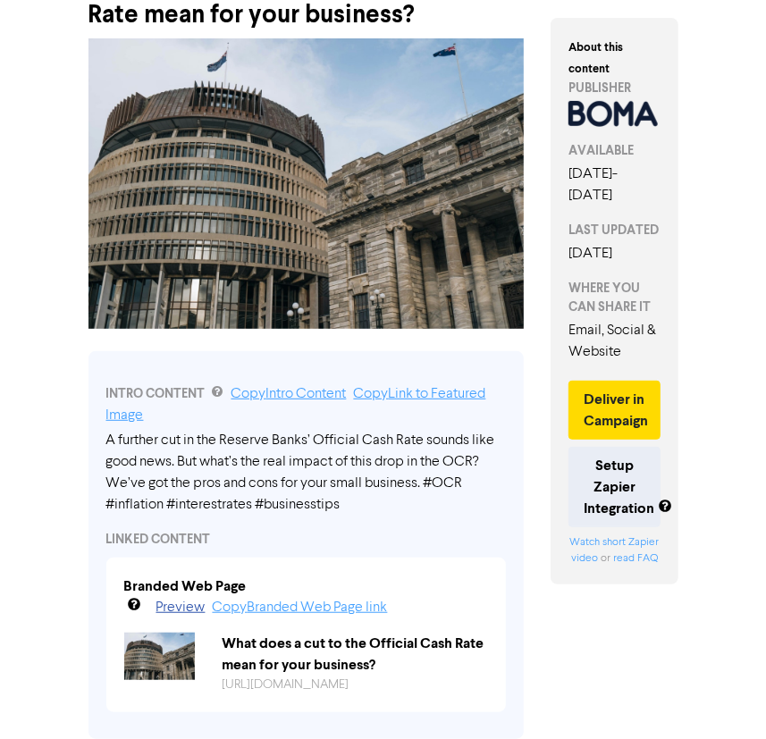
drag, startPoint x: 96, startPoint y: 408, endPoint x: 293, endPoint y: 423, distance: 197.1
click at [291, 423] on div "INTRO CONTENT Copy Intro Content Copy Link to Featured Image A further cut in t…" at bounding box center [306, 545] width 436 height 388
click at [322, 430] on div "A further cut in the Reserve Banks’ Official Cash Rate sounds like good news. B…" at bounding box center [306, 473] width 400 height 86
click at [299, 387] on link "Copy Intro Content" at bounding box center [288, 394] width 115 height 14
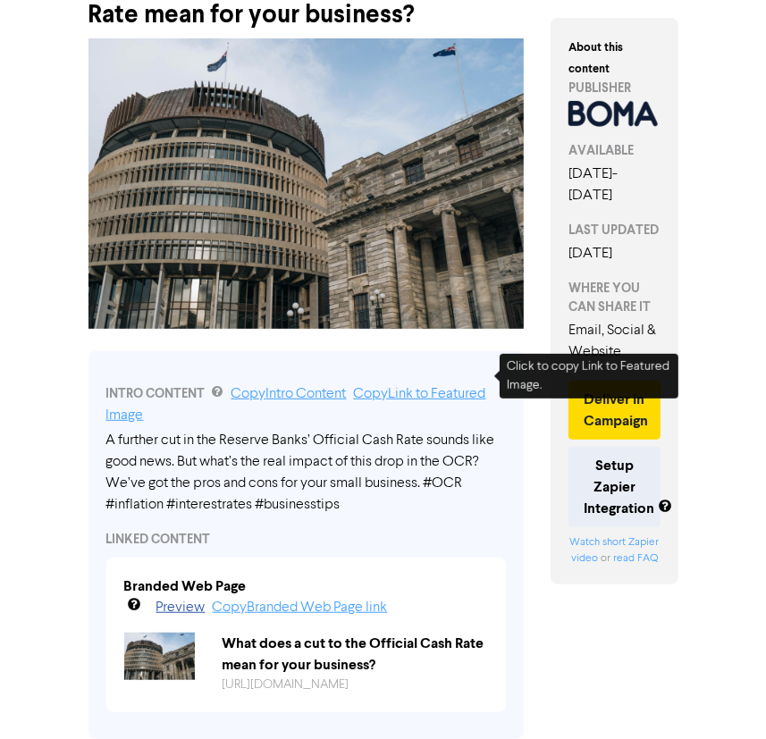
click at [441, 387] on link "Copy Link to Featured Image" at bounding box center [296, 405] width 380 height 36
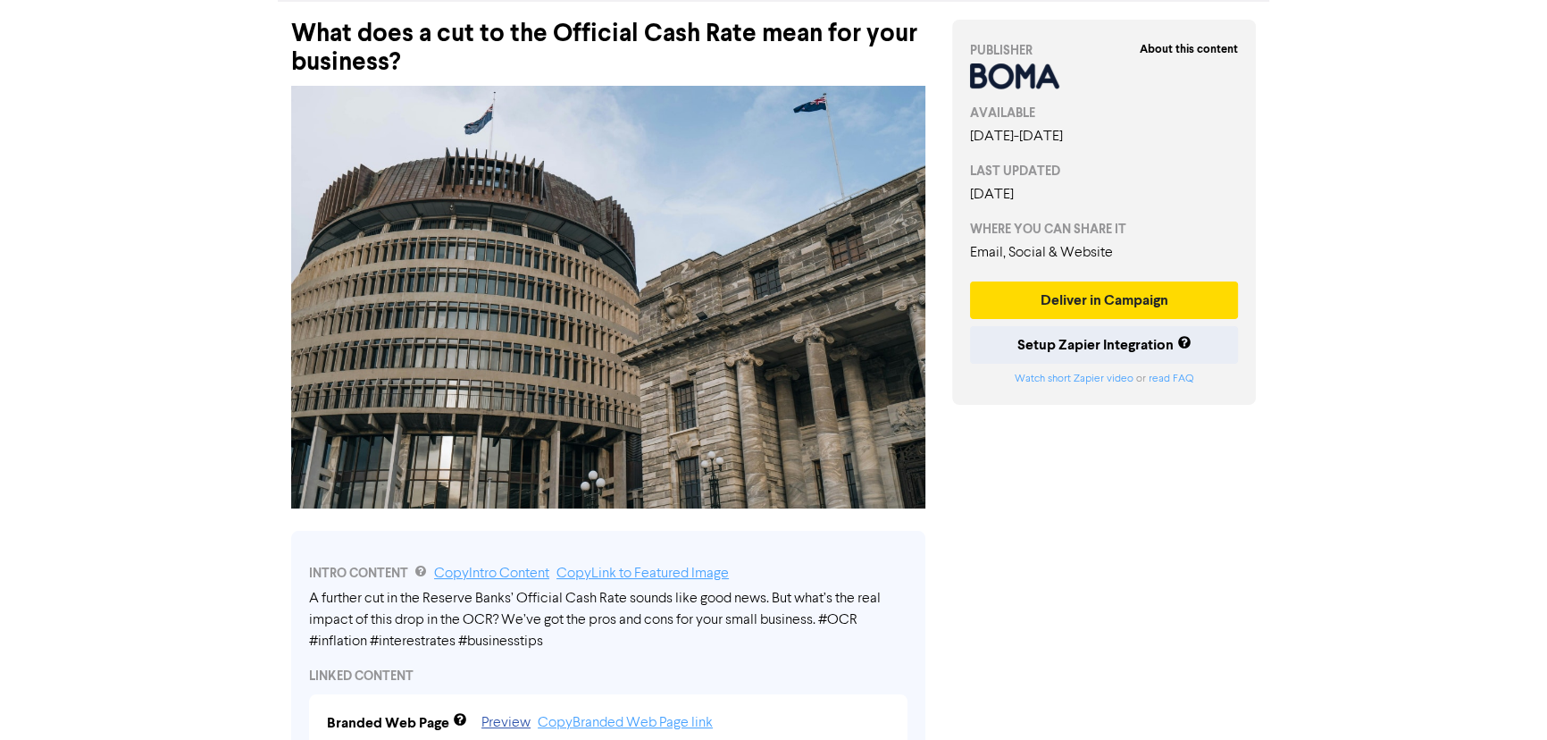
scroll to position [0, 0]
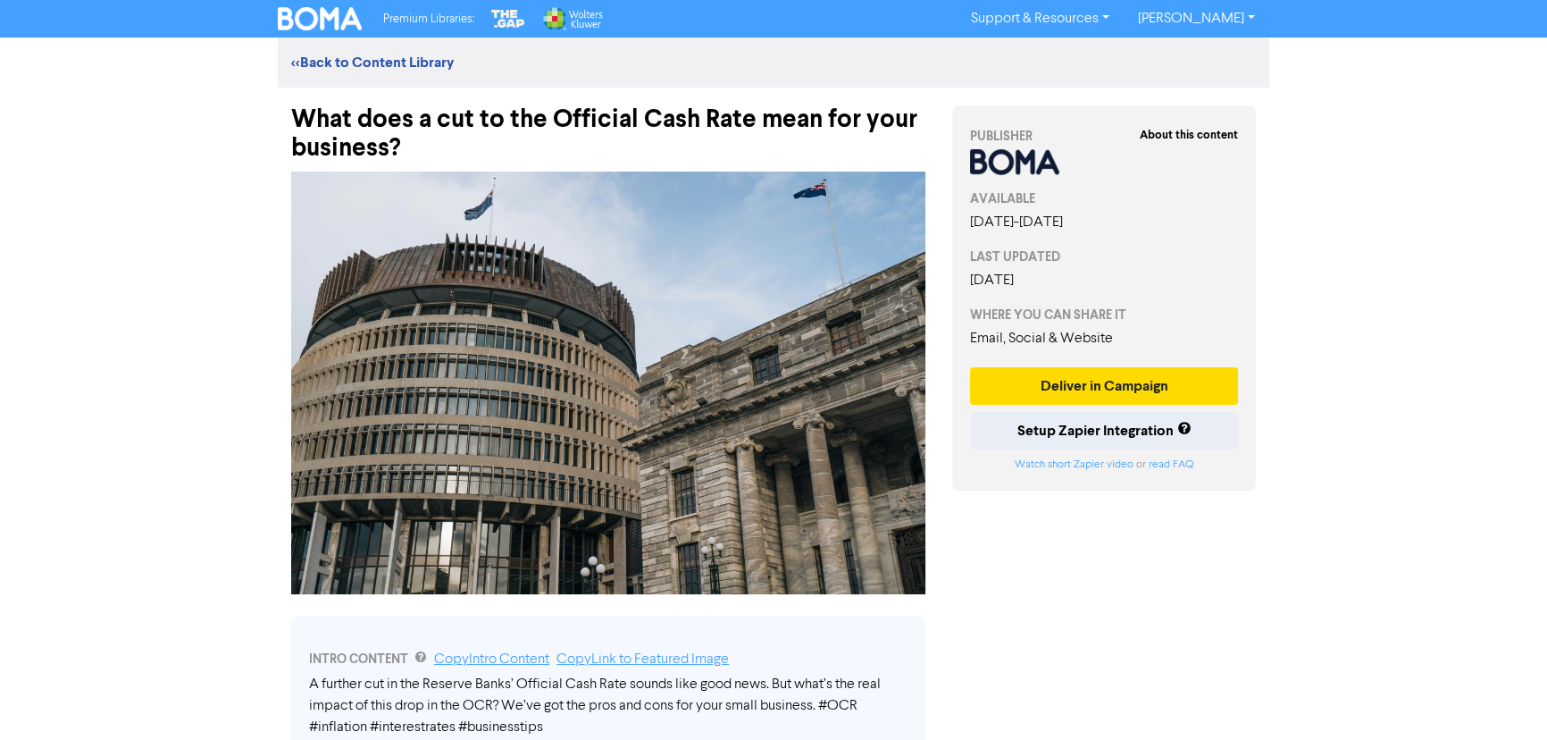
click at [437, 62] on link "<< Back to Content Library" at bounding box center [372, 63] width 163 height 18
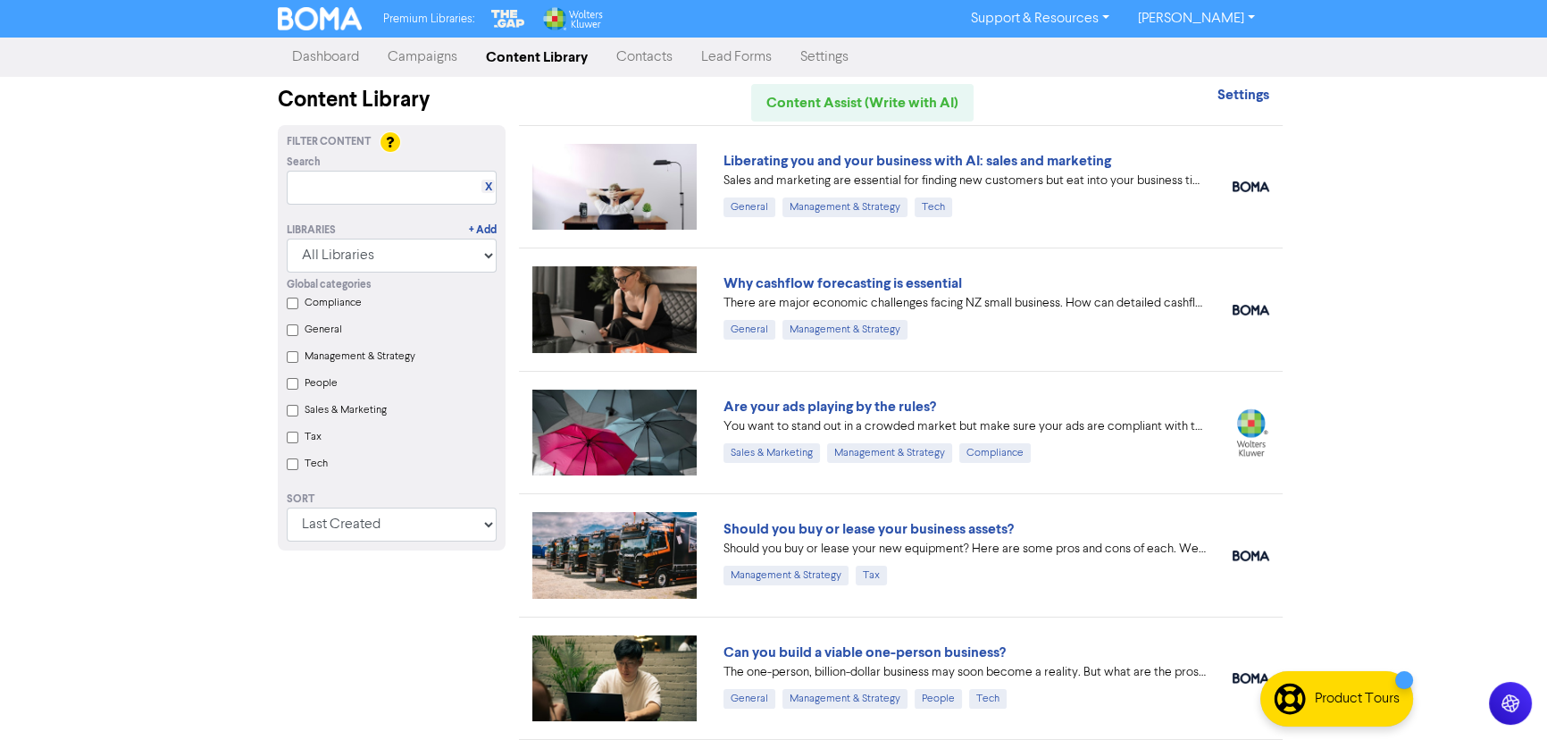
click at [613, 52] on link "Contacts" at bounding box center [644, 57] width 85 height 36
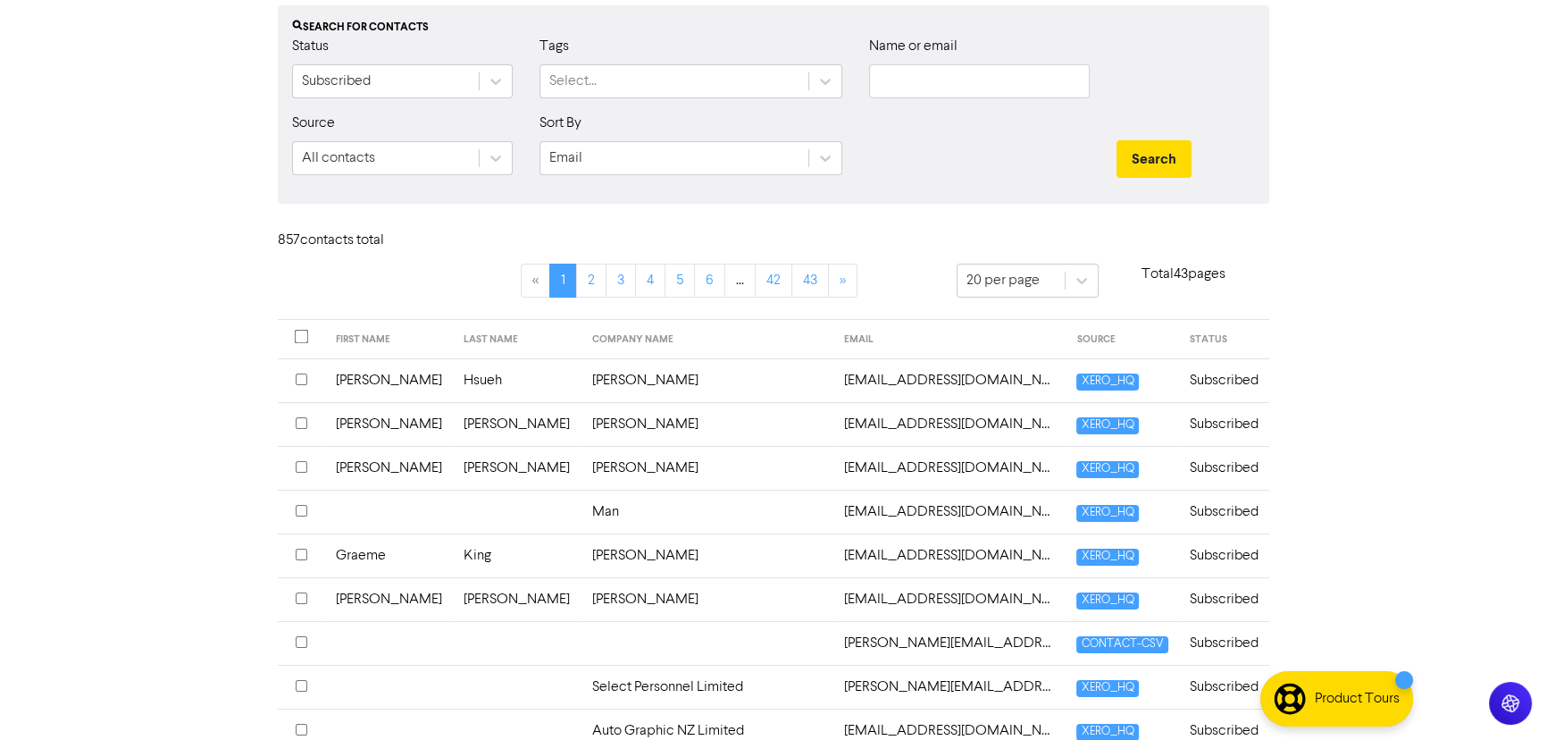
scroll to position [133, 0]
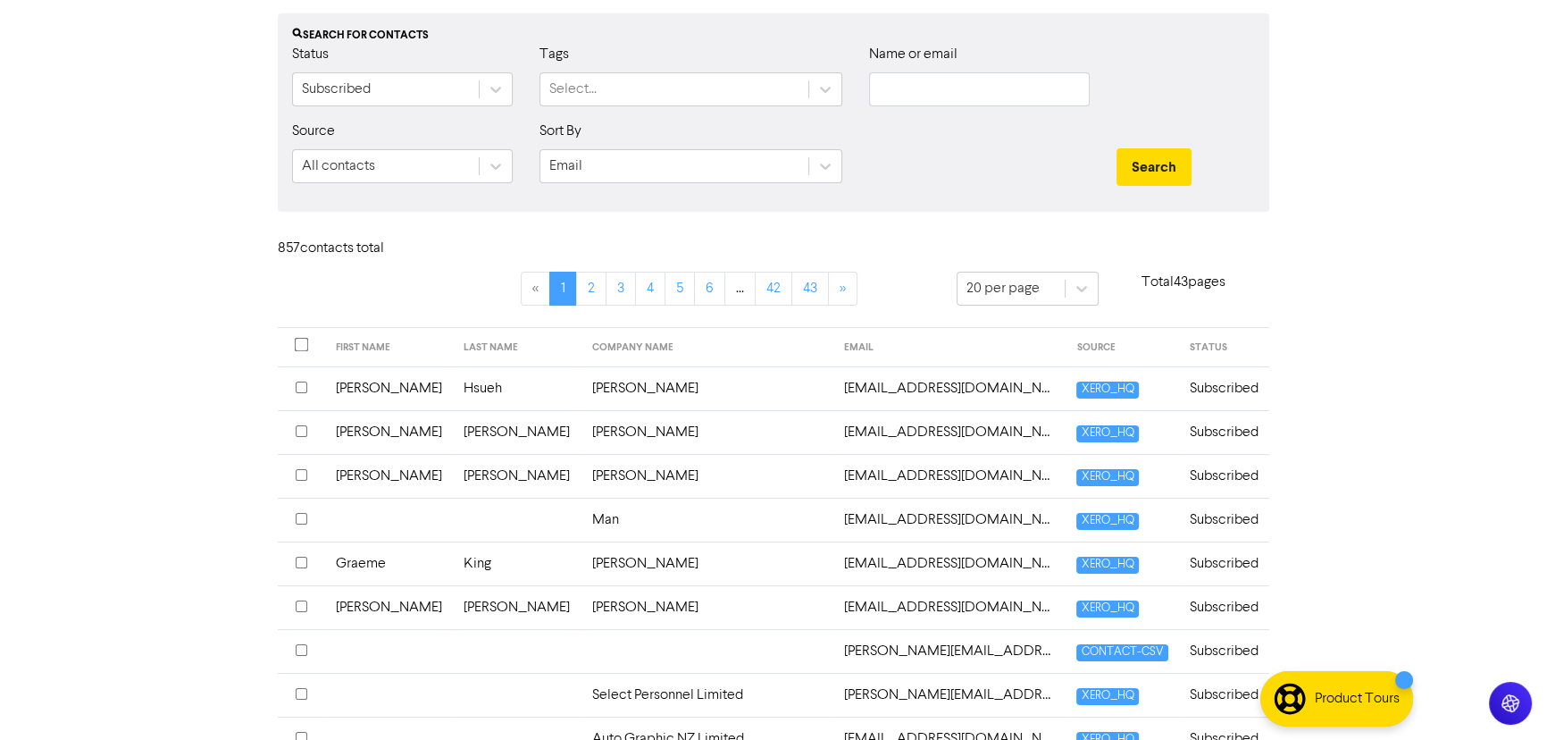
click at [346, 341] on th "FIRST NAME" at bounding box center [389, 347] width 128 height 39
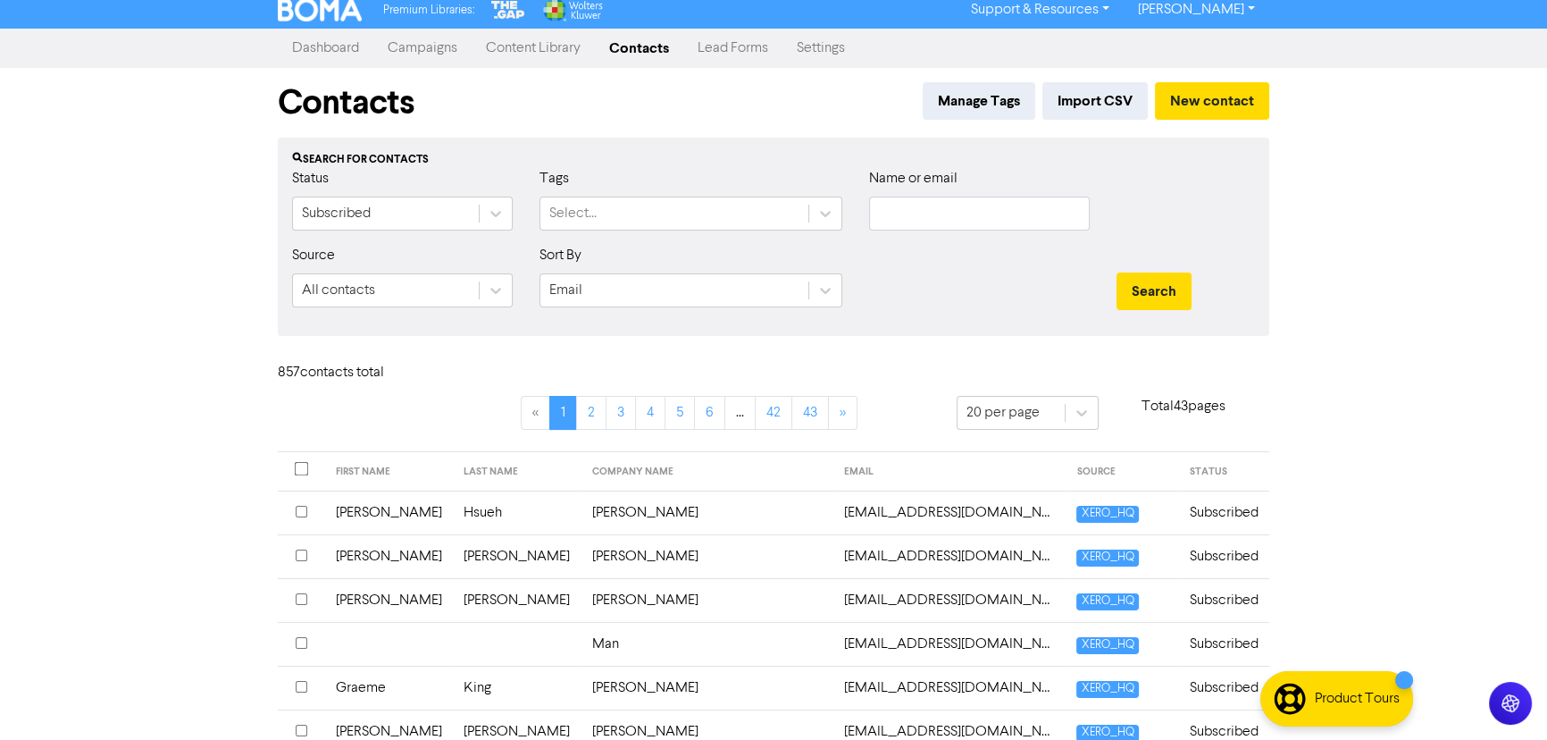
scroll to position [0, 0]
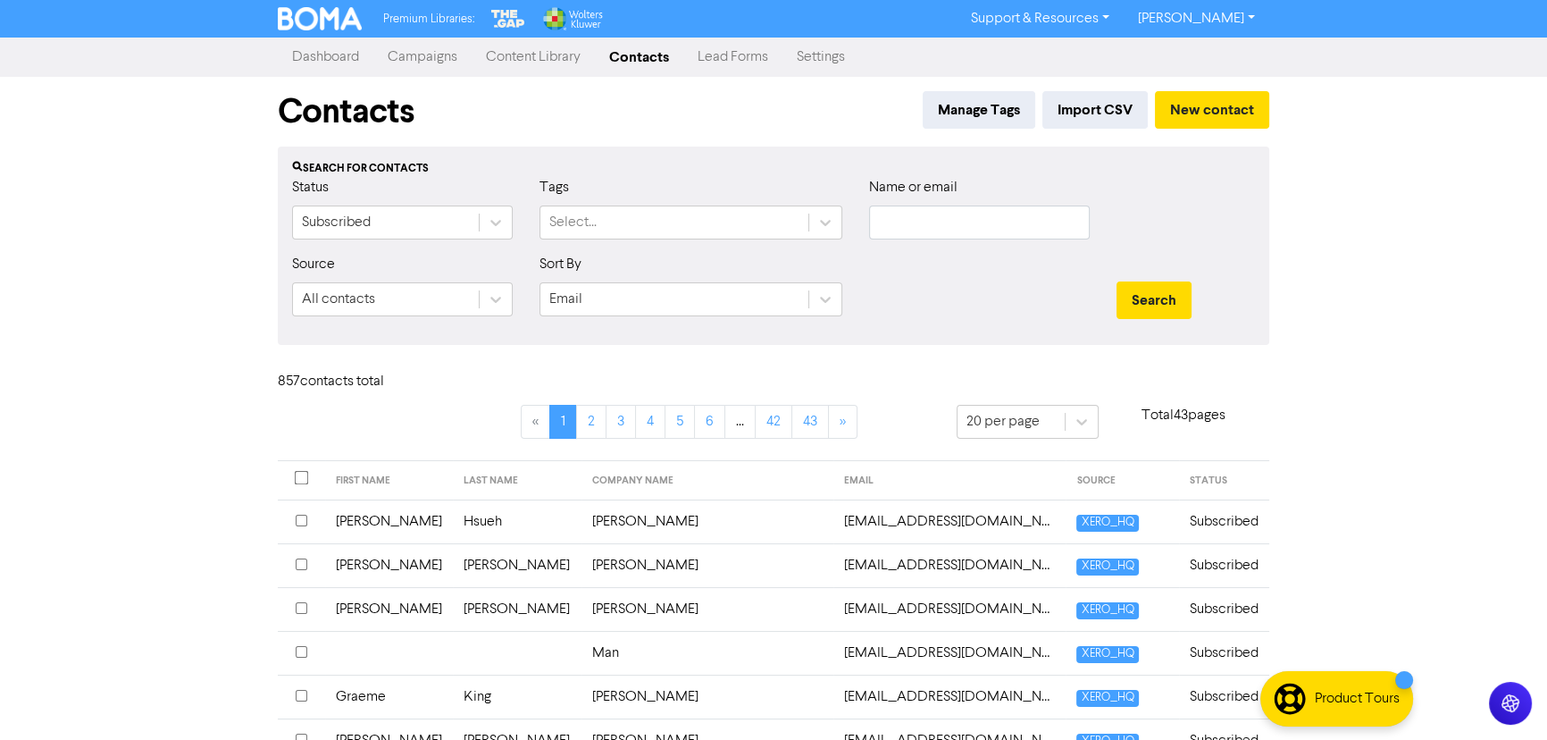
click at [777, 294] on icon at bounding box center [825, 299] width 18 height 18
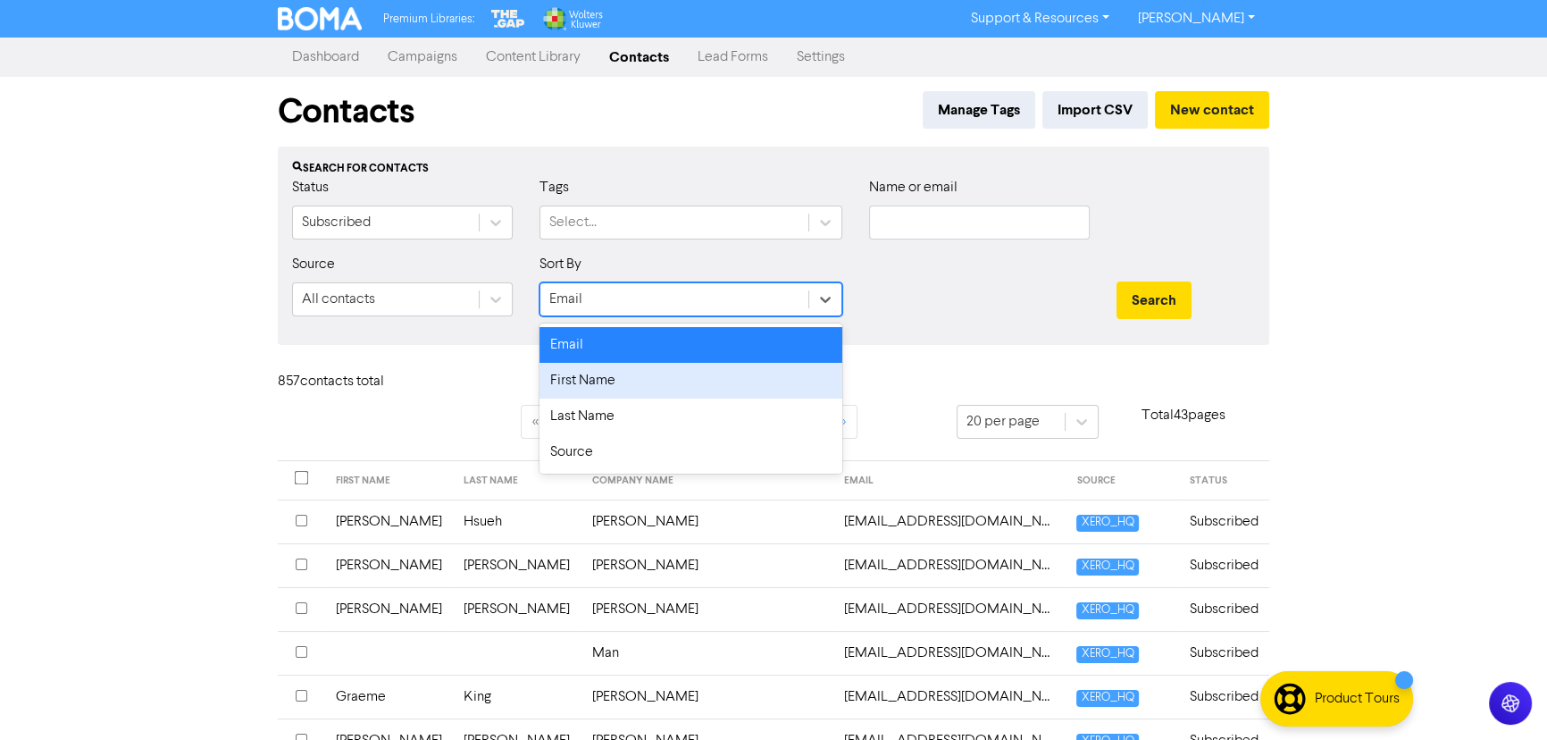
click at [656, 383] on div "First Name" at bounding box center [691, 381] width 303 height 36
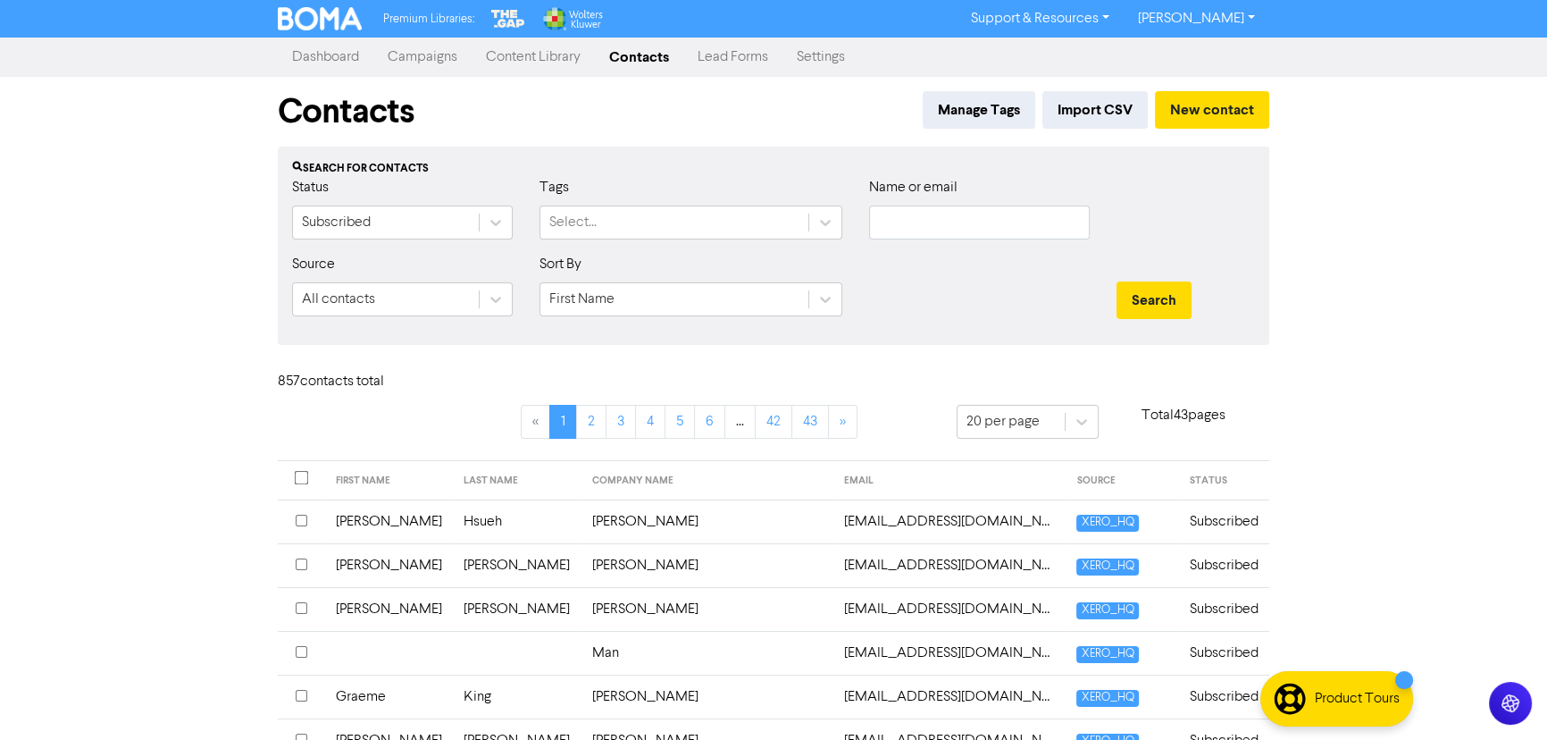
click at [72, 414] on div "Premium Libraries: Support & Resources Video Tutorials FAQ & Guides Marketing E…" at bounding box center [773, 370] width 1547 height 740
click at [777, 293] on button "Search" at bounding box center [1154, 300] width 75 height 38
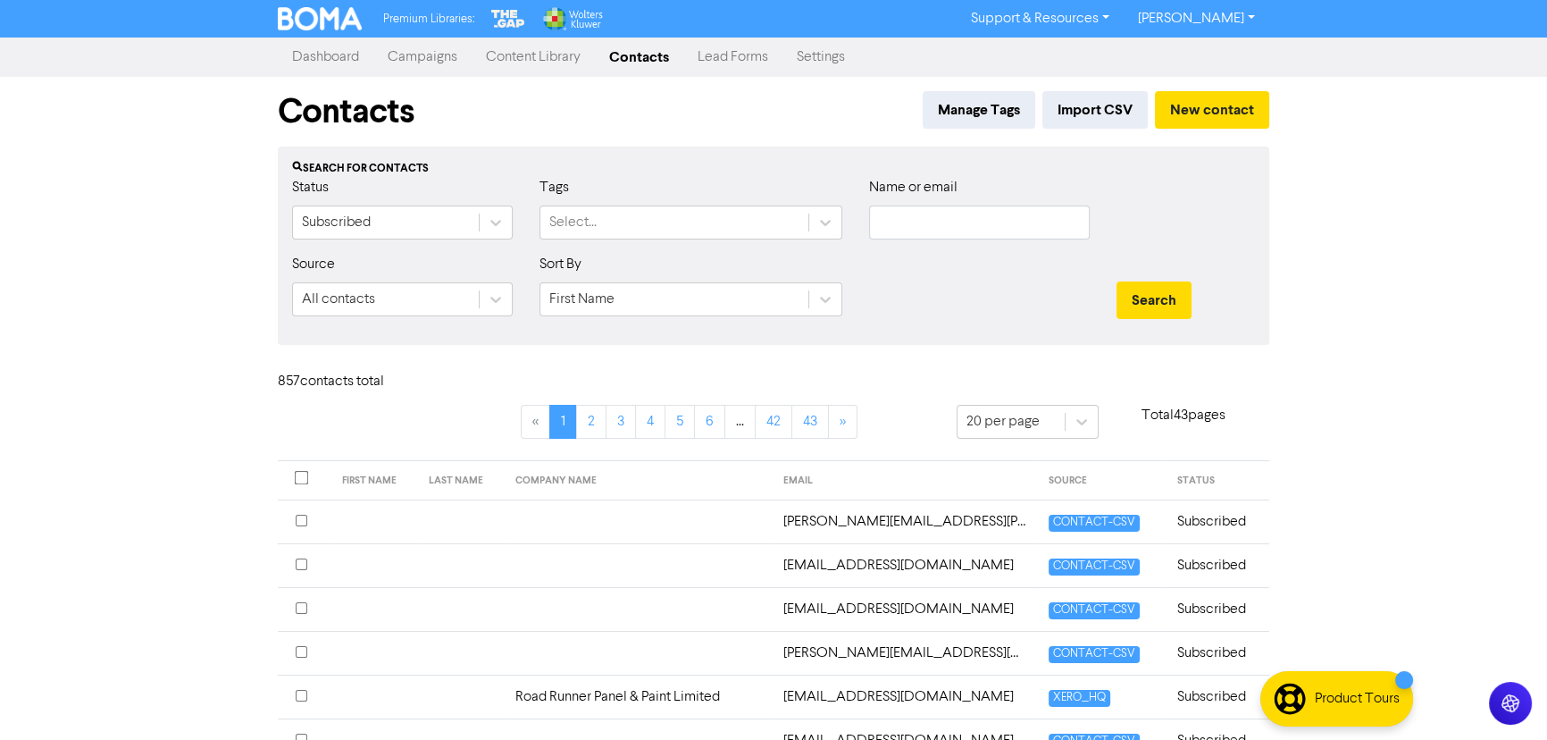
click at [777, 295] on div at bounding box center [825, 299] width 32 height 32
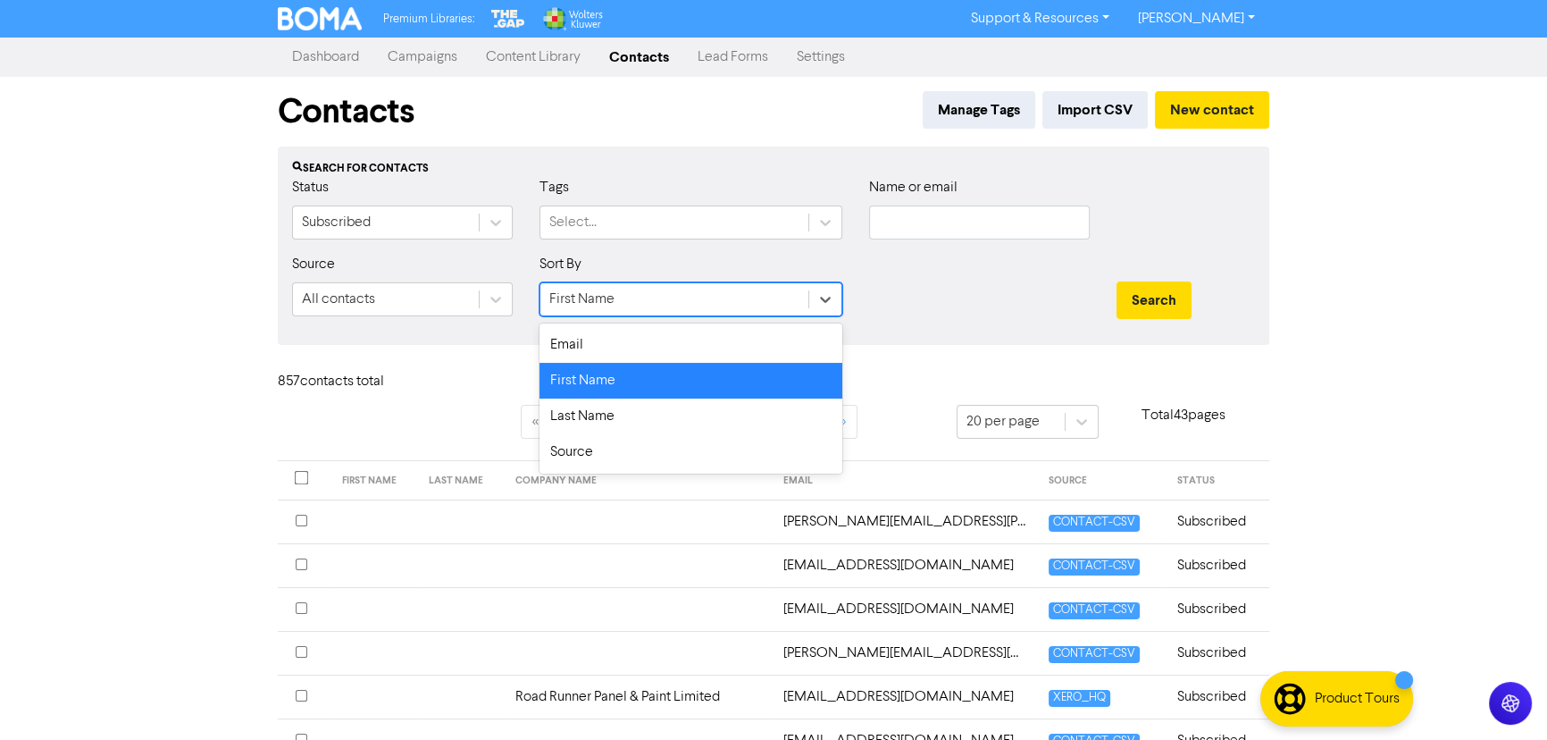
click at [777, 290] on div at bounding box center [825, 299] width 32 height 32
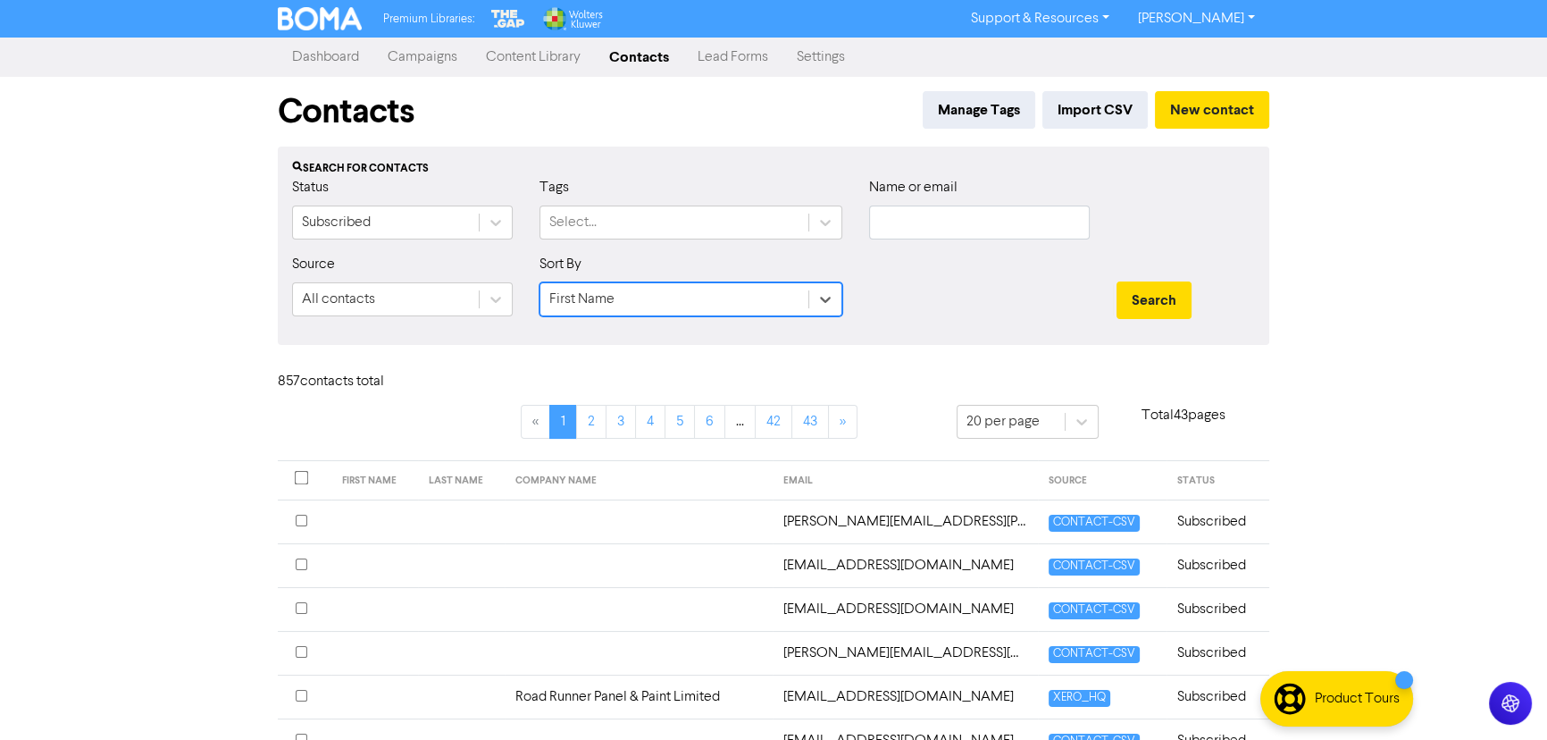
click at [777, 286] on div at bounding box center [979, 292] width 247 height 77
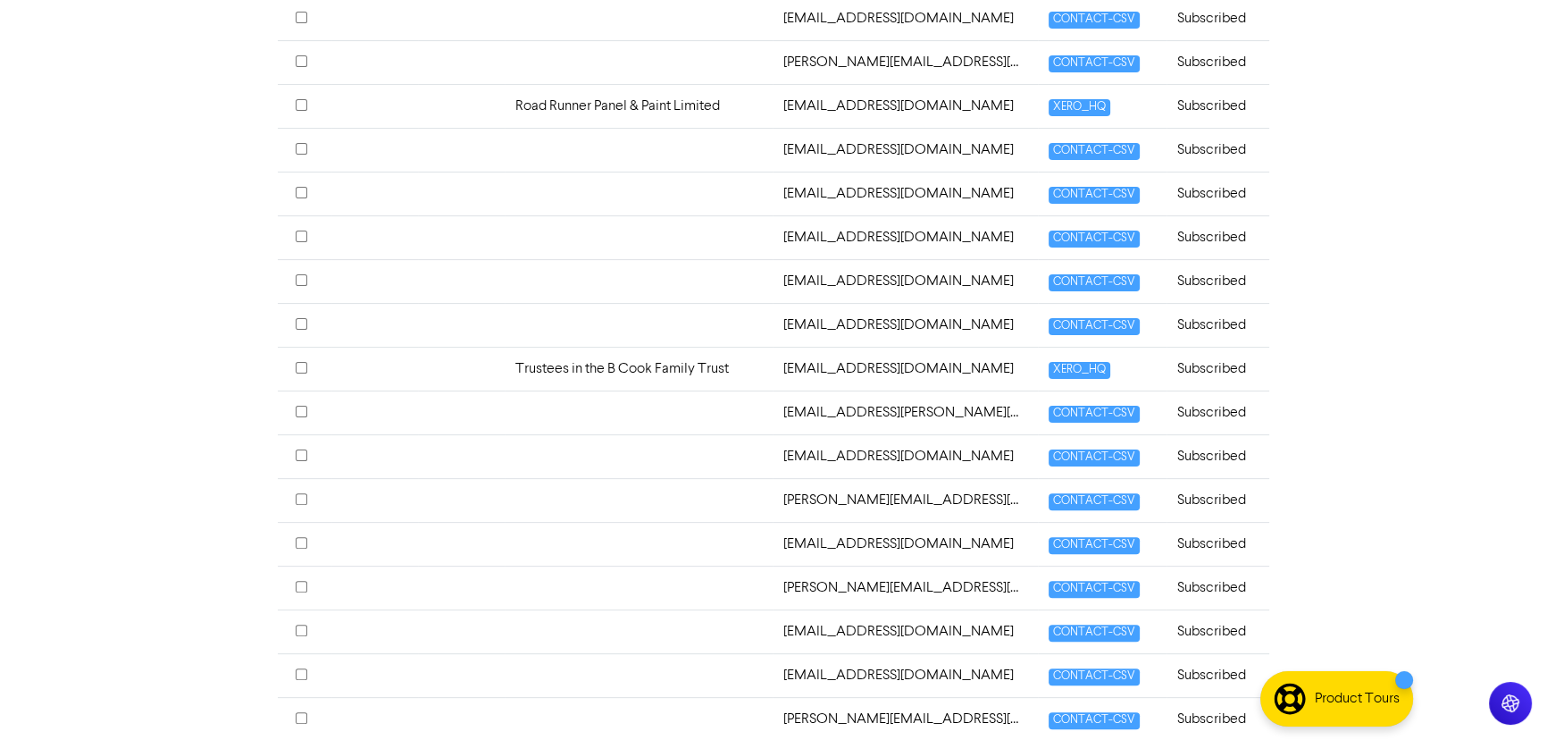
scroll to position [701, 0]
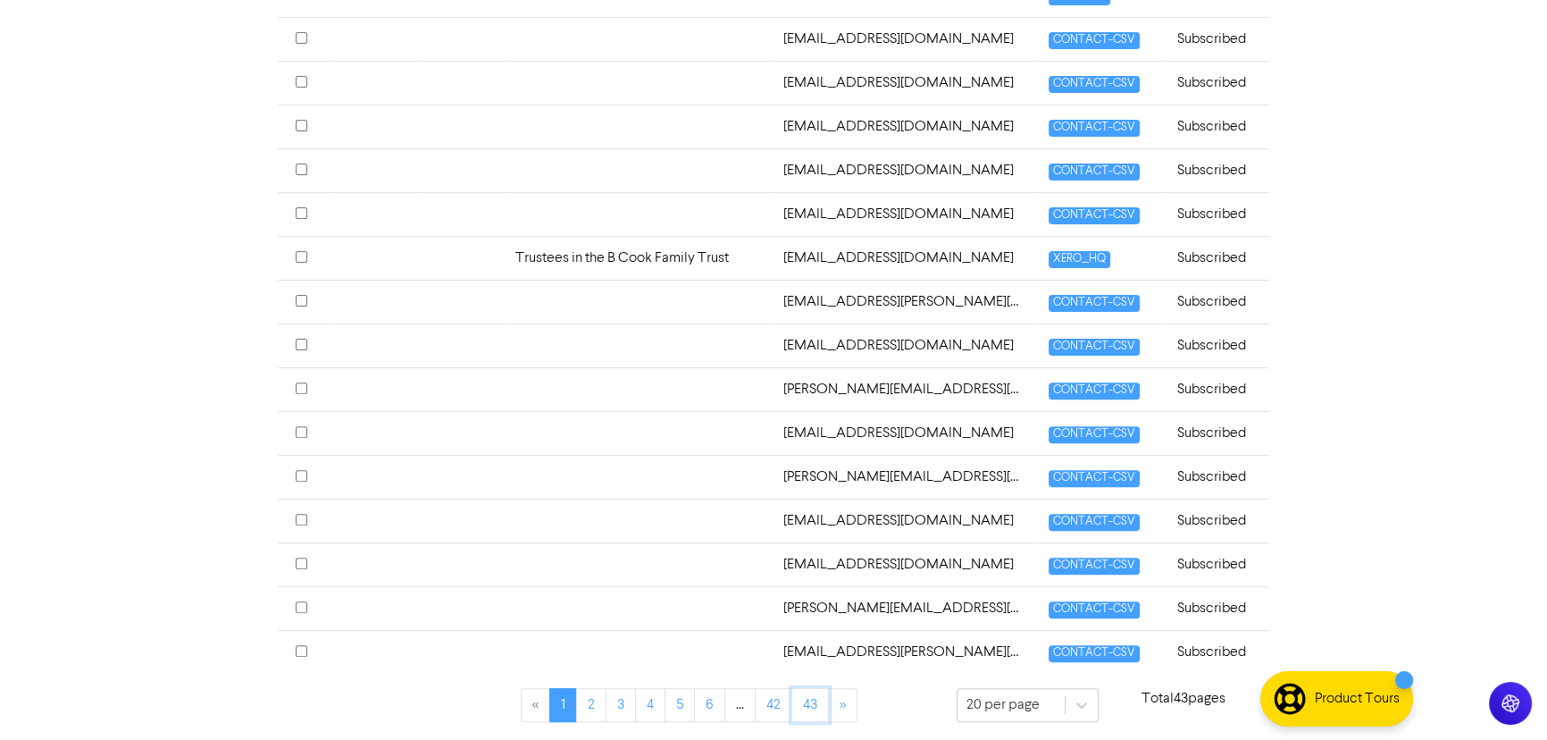
click at [777, 706] on link "43" at bounding box center [810, 705] width 38 height 34
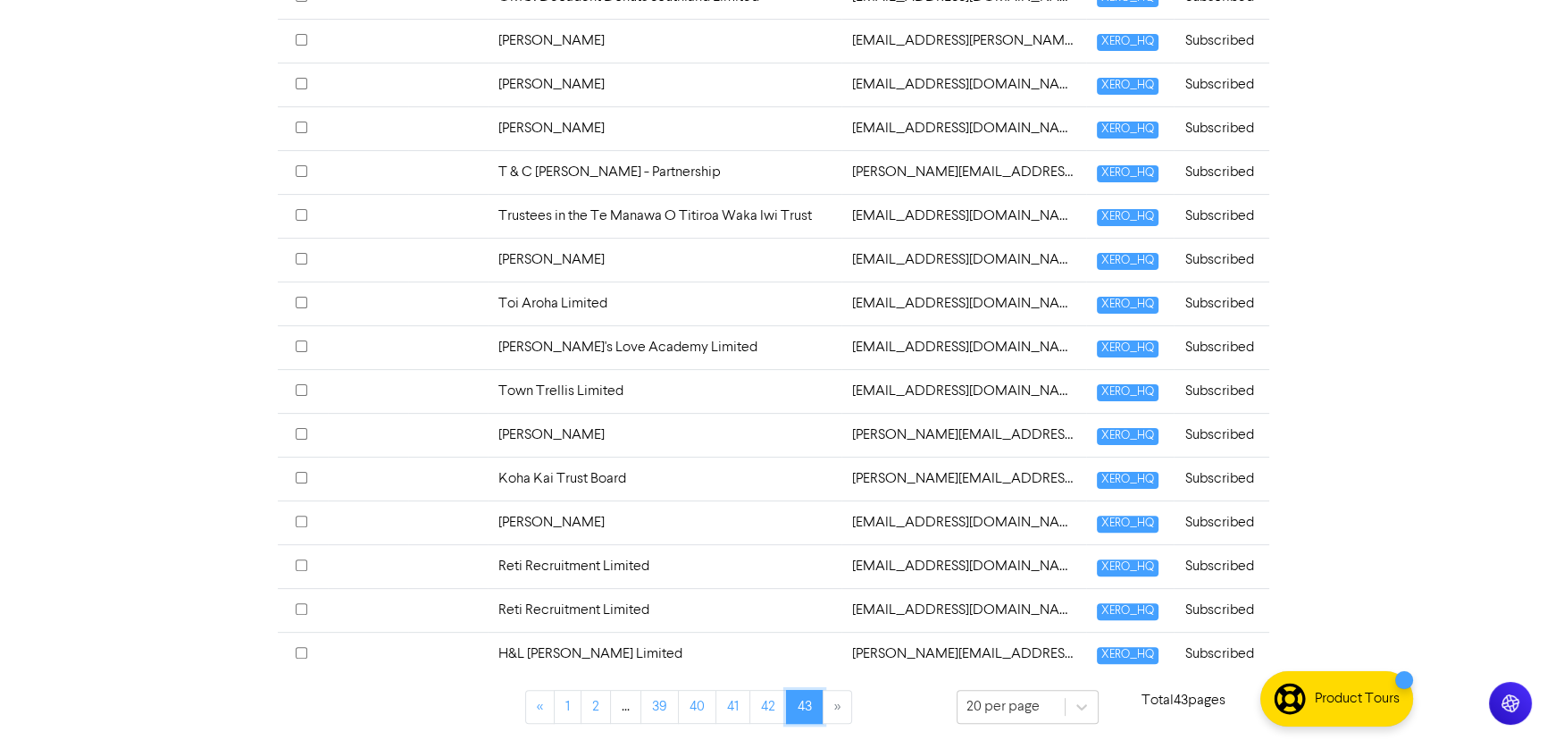
scroll to position [571, 0]
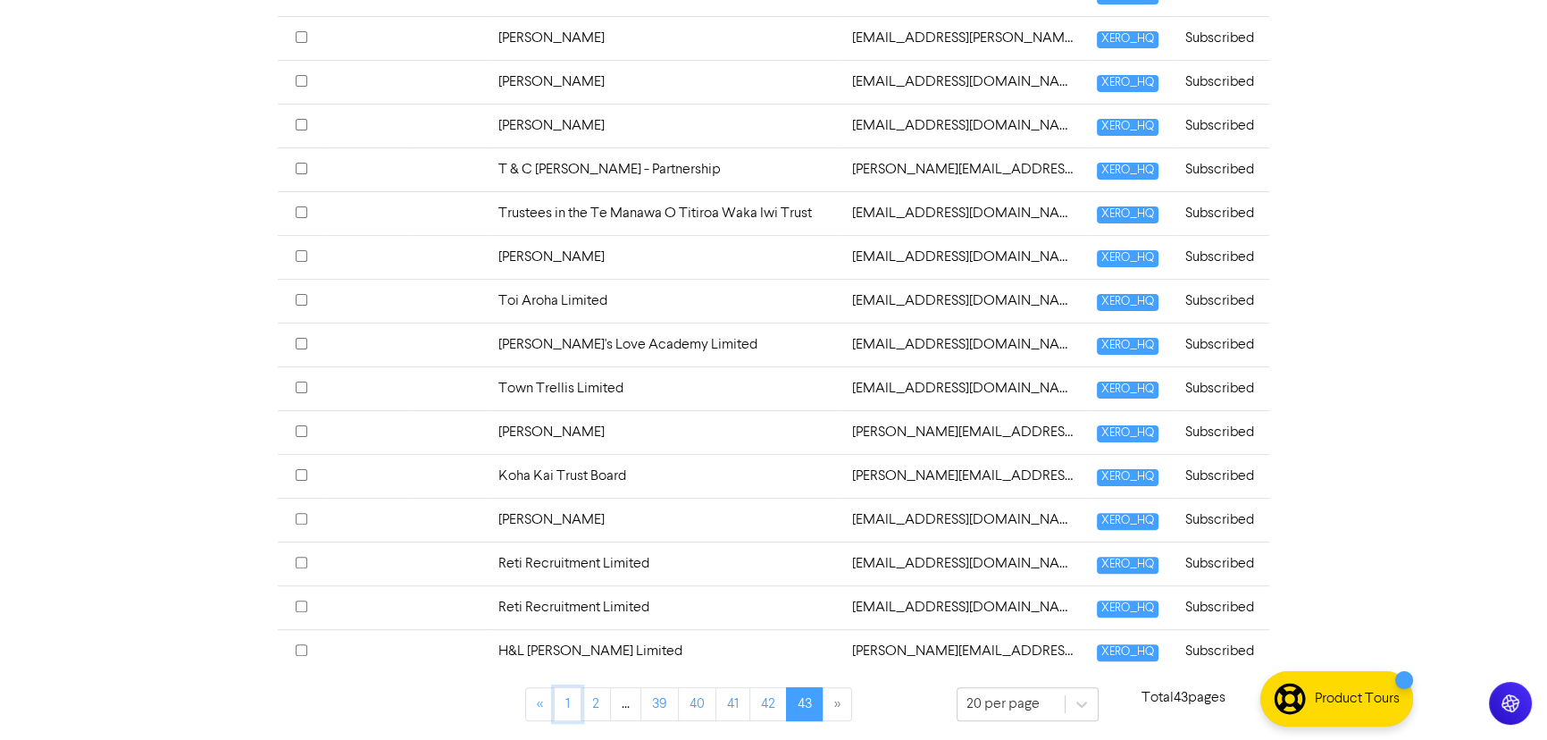
click at [567, 704] on link "1" at bounding box center [568, 704] width 28 height 34
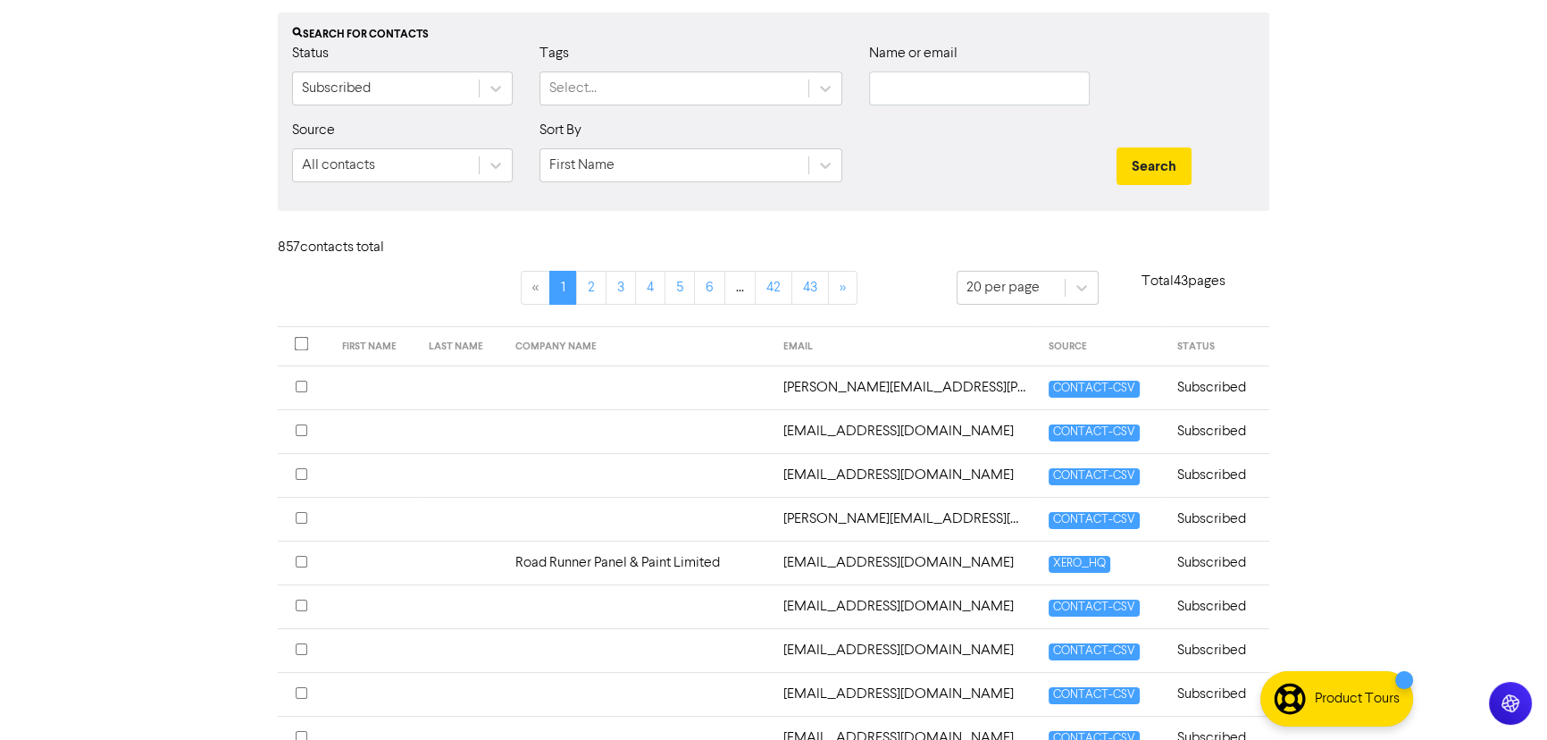
scroll to position [0, 0]
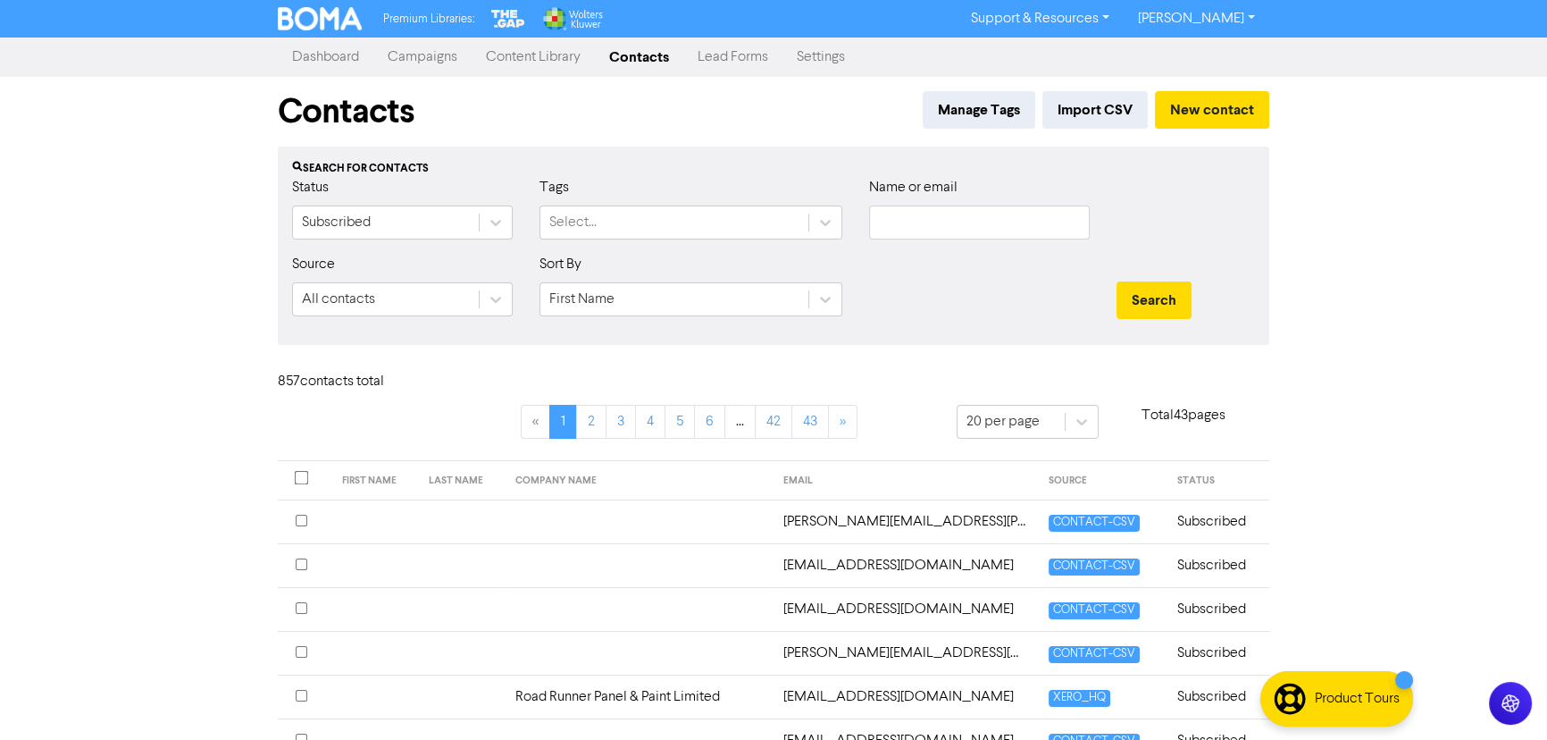
click at [777, 316] on div at bounding box center [979, 292] width 247 height 77
click at [777, 298] on icon at bounding box center [826, 300] width 11 height 6
click at [777, 295] on icon at bounding box center [825, 299] width 18 height 18
click at [777, 287] on div at bounding box center [979, 292] width 247 height 77
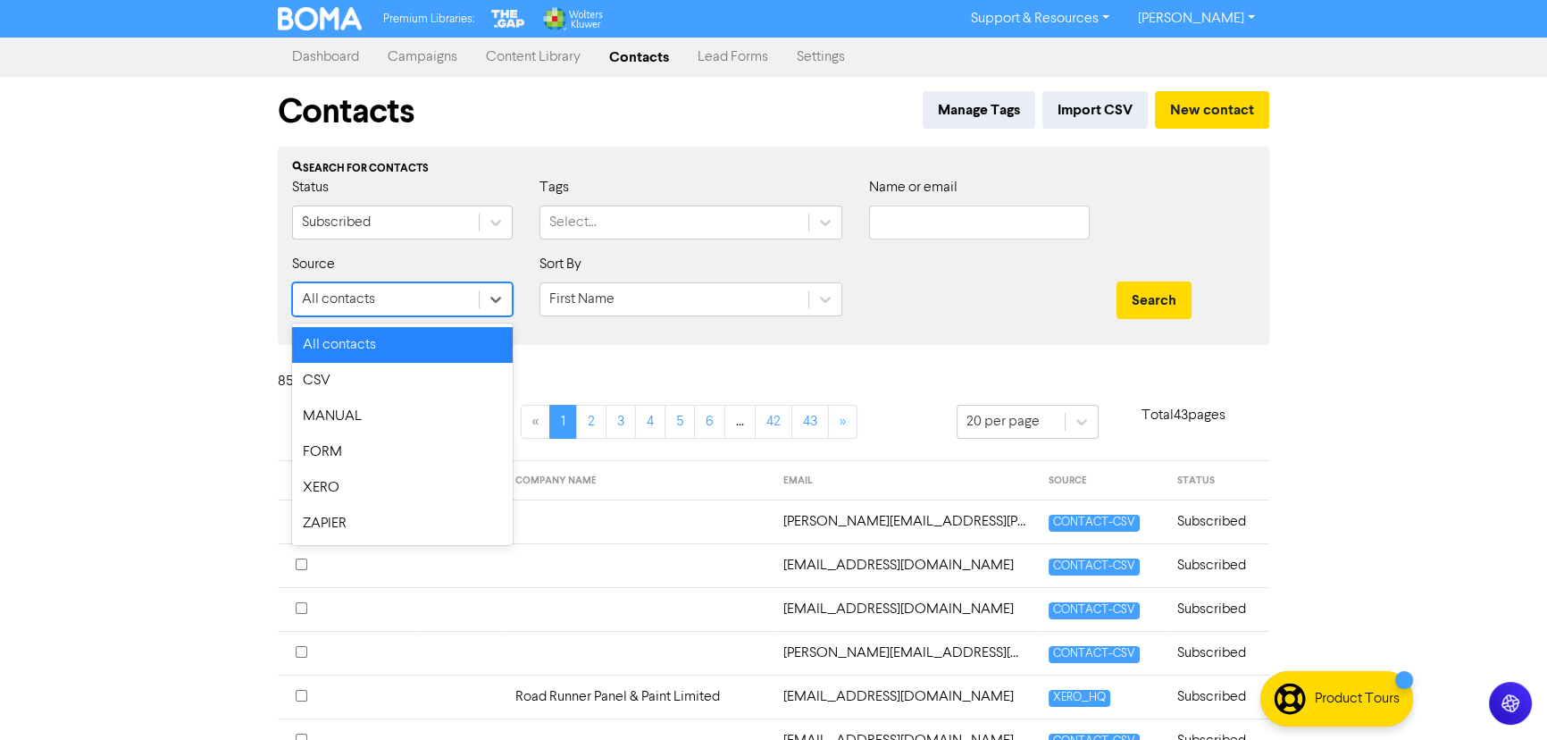
click at [496, 299] on icon at bounding box center [496, 299] width 18 height 18
click at [498, 299] on icon at bounding box center [495, 300] width 11 height 6
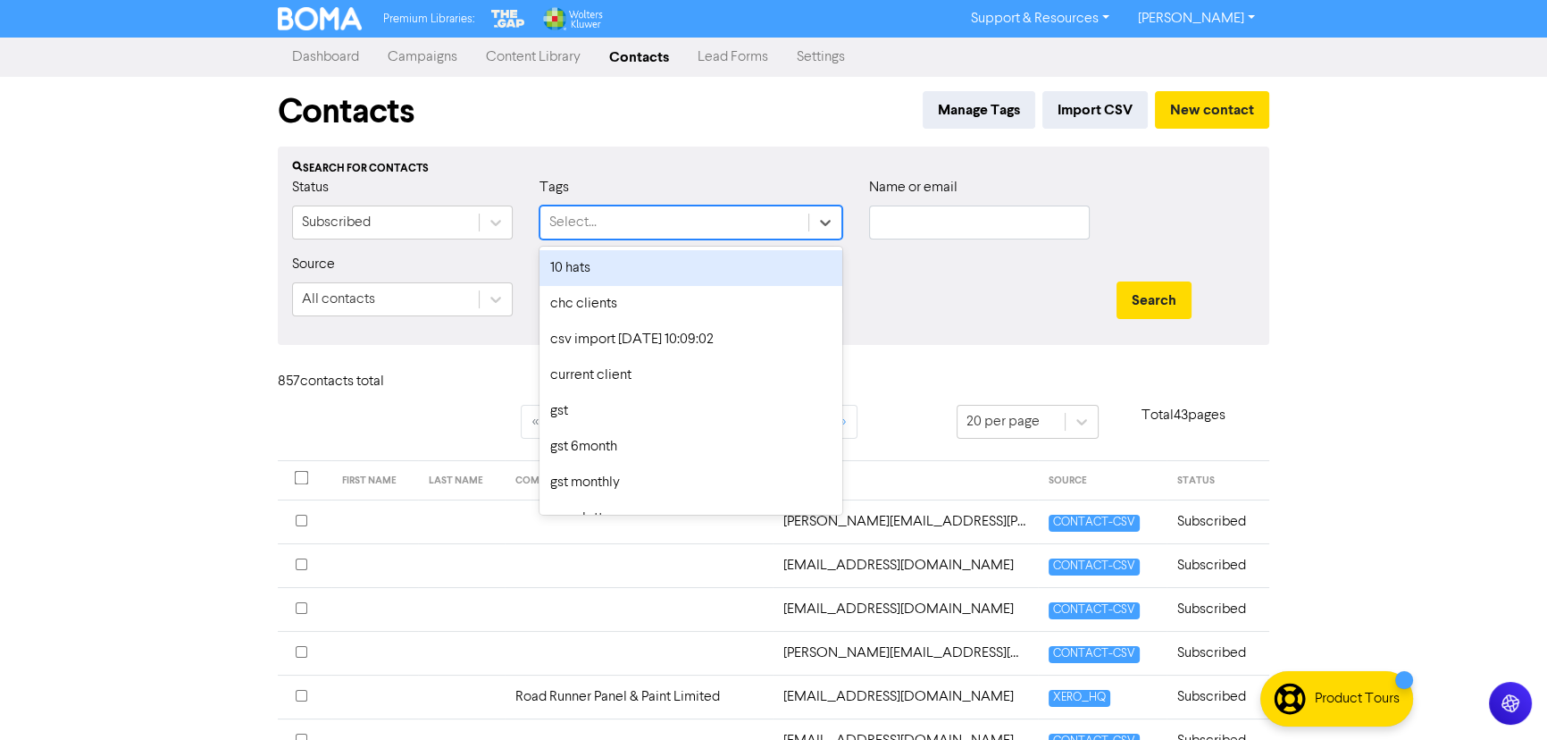
click at [777, 232] on div at bounding box center [825, 222] width 32 height 32
click at [777, 228] on icon at bounding box center [825, 223] width 18 height 18
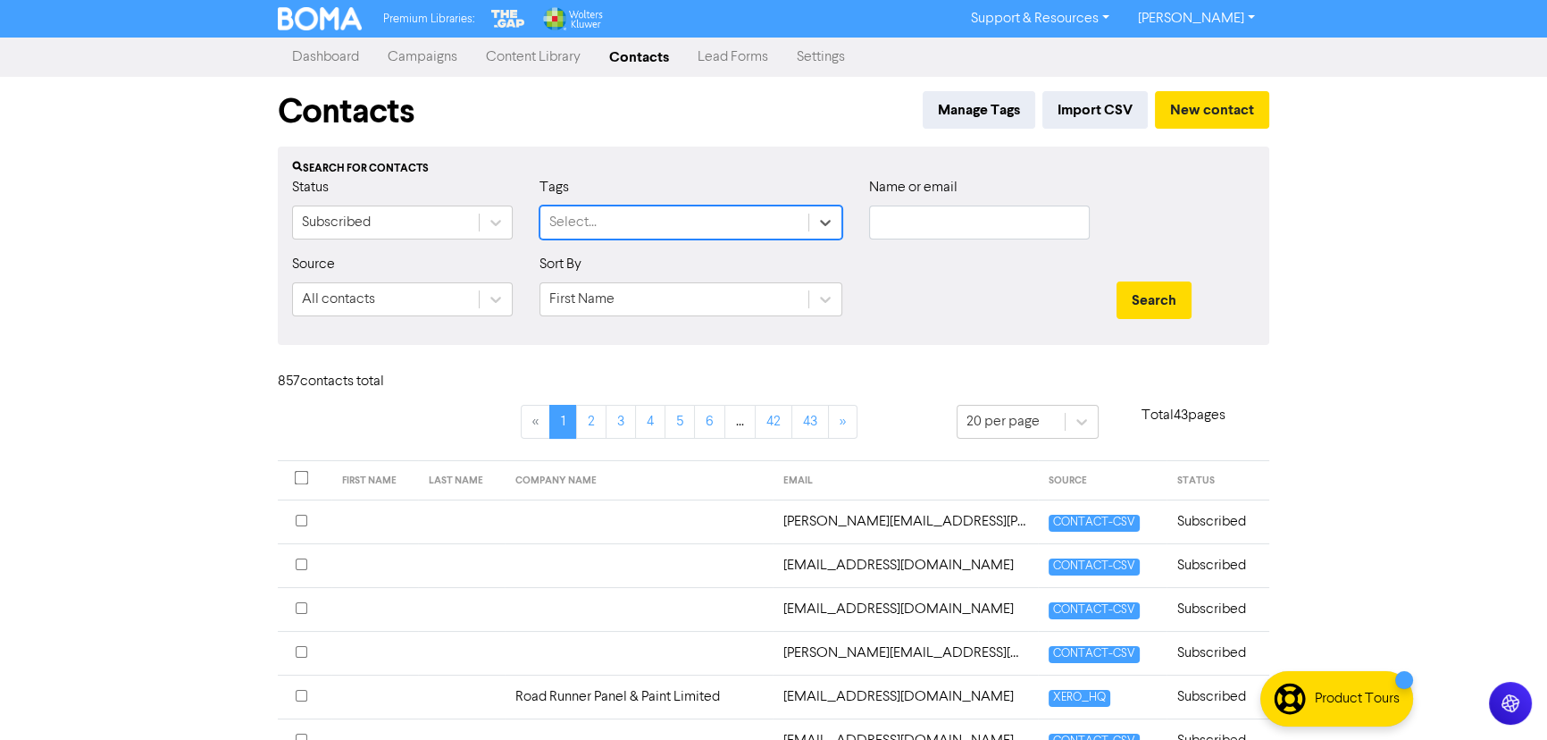
click at [777, 272] on div at bounding box center [979, 292] width 247 height 77
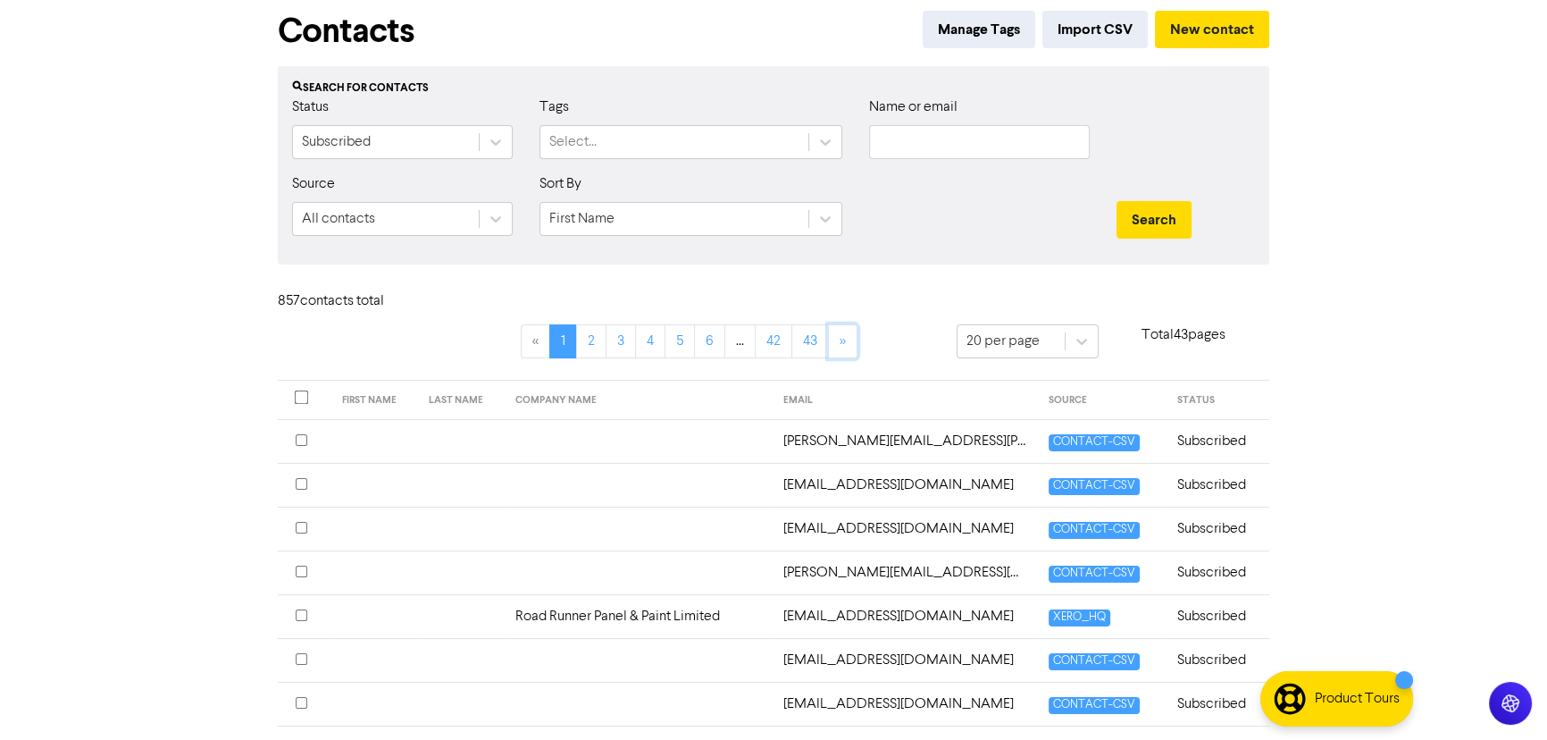
click at [777, 339] on link "»" at bounding box center [842, 341] width 29 height 34
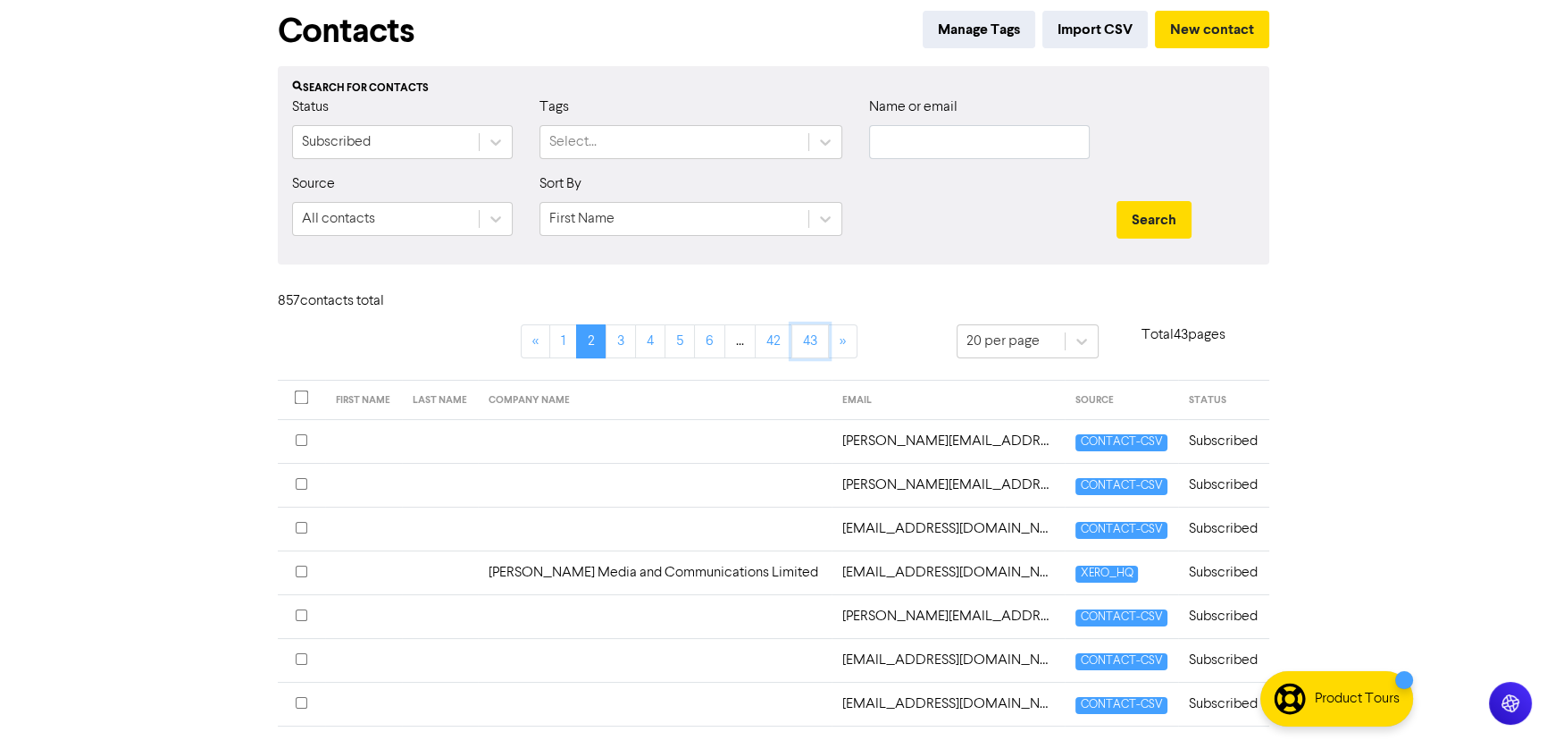
click at [777, 348] on link "43" at bounding box center [810, 341] width 38 height 34
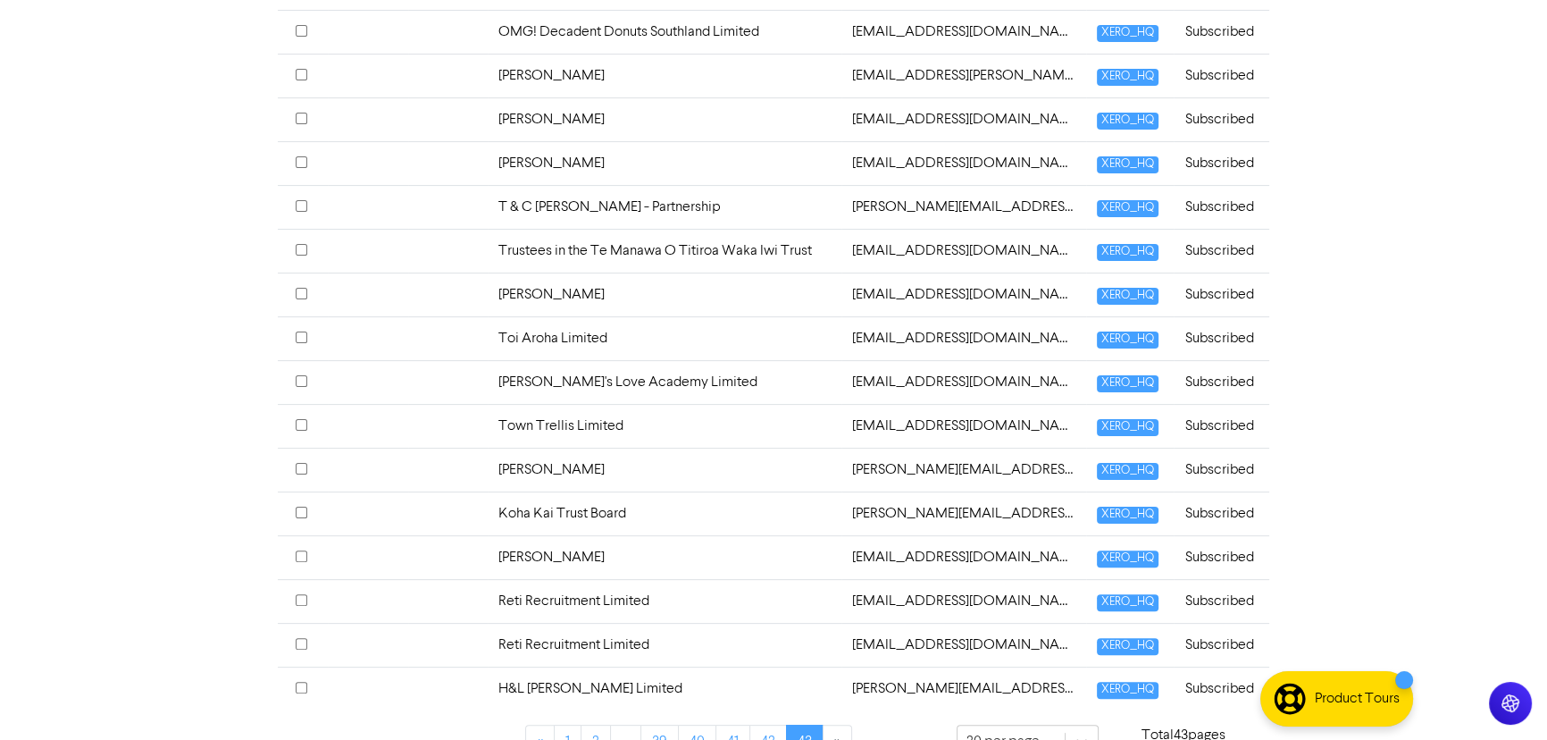
scroll to position [571, 0]
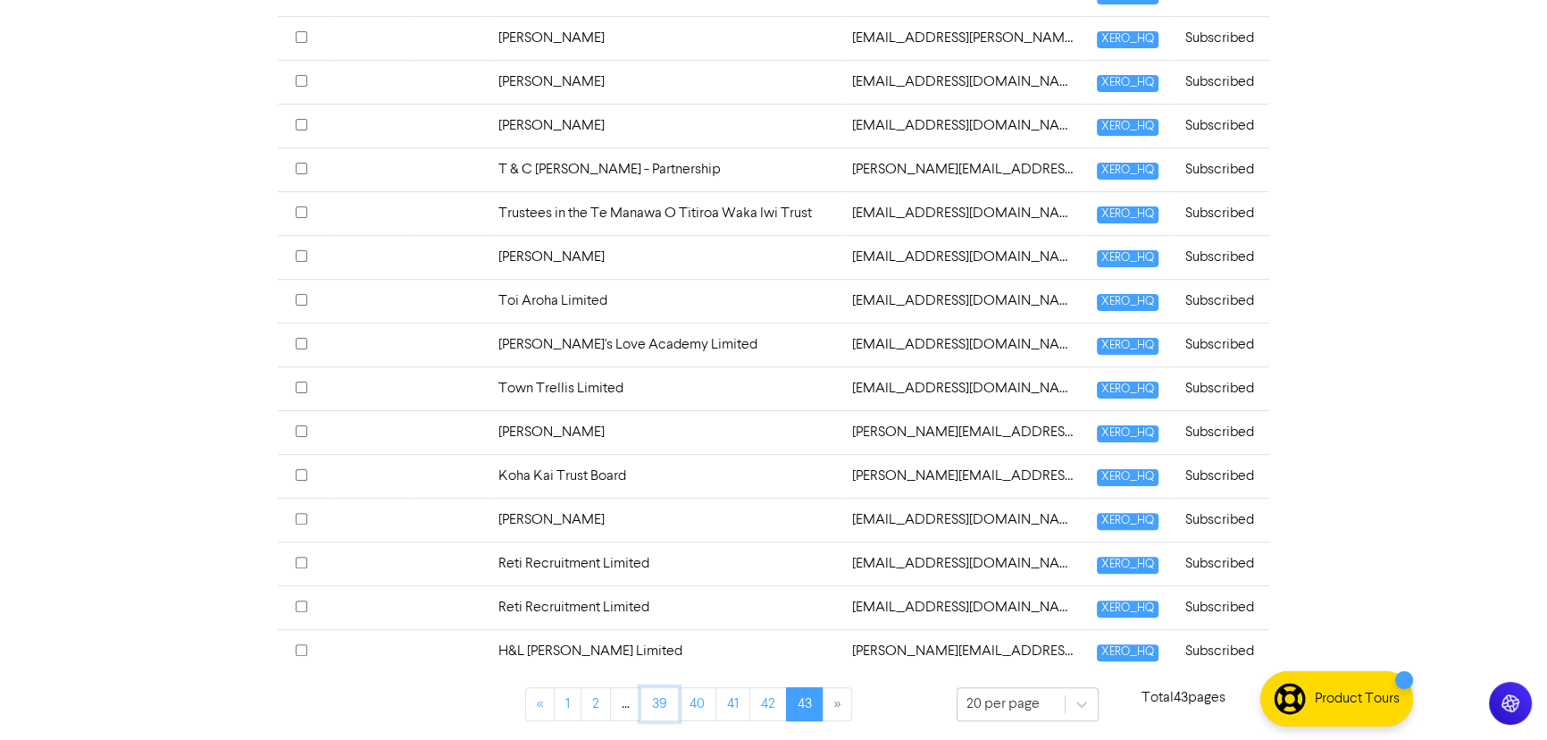
click at [656, 709] on link "39" at bounding box center [660, 704] width 38 height 34
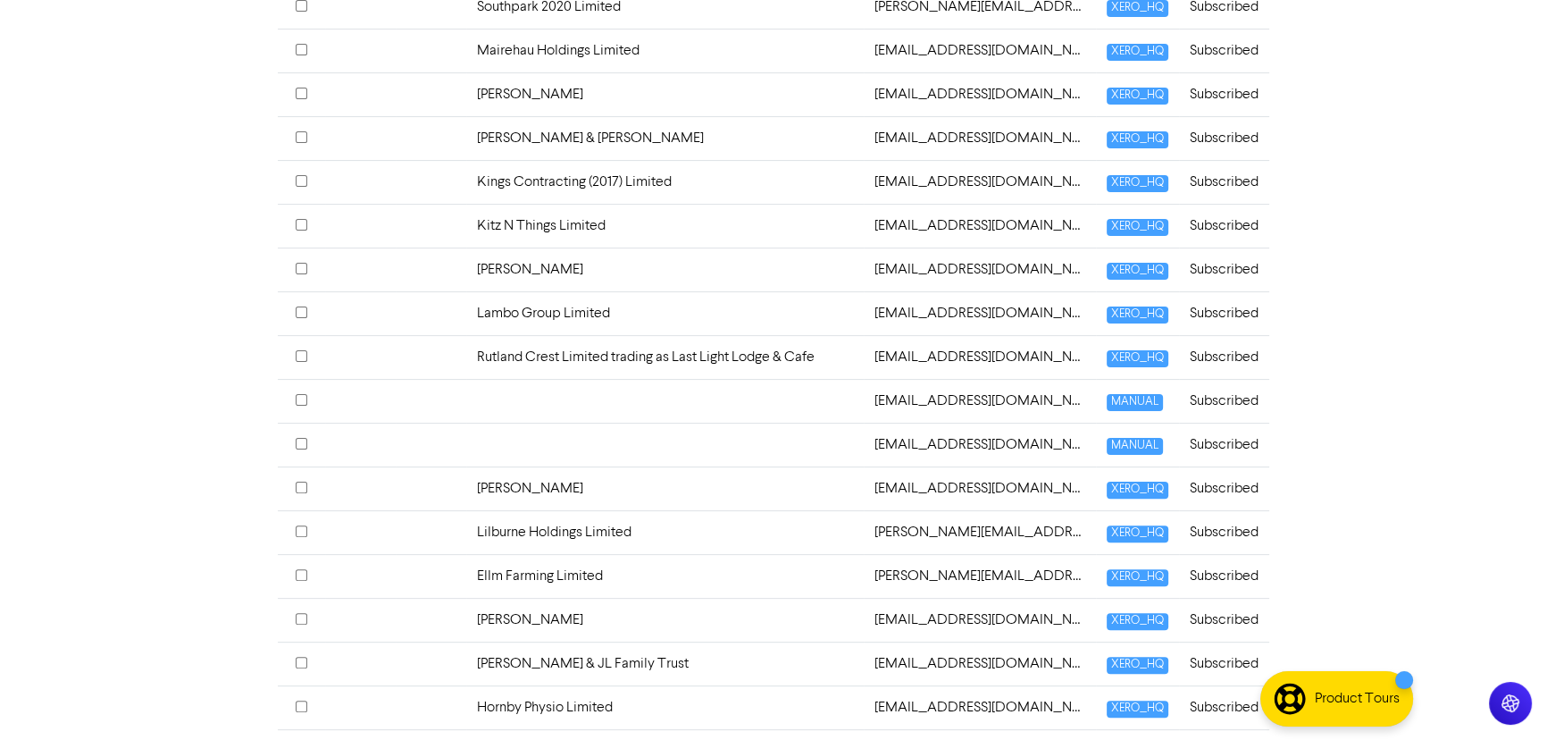
click at [608, 730] on td "South Park 2020 Ltd" at bounding box center [664, 752] width 397 height 44
